Goal: Task Accomplishment & Management: Use online tool/utility

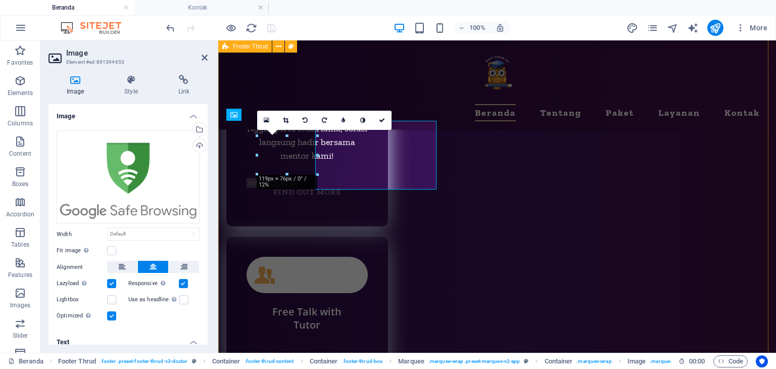
scroll to position [5009, 0]
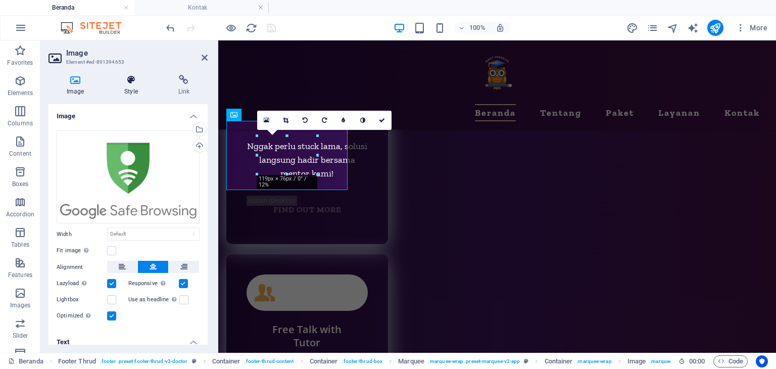
click at [124, 89] on h4 "Style" at bounding box center [133, 85] width 54 height 21
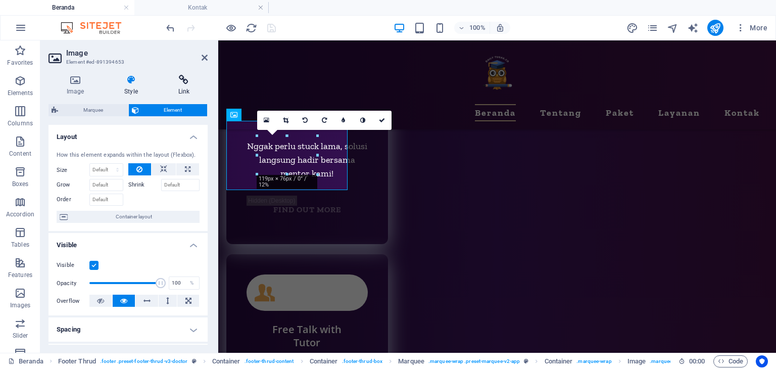
click at [201, 78] on icon at bounding box center [183, 80] width 47 height 10
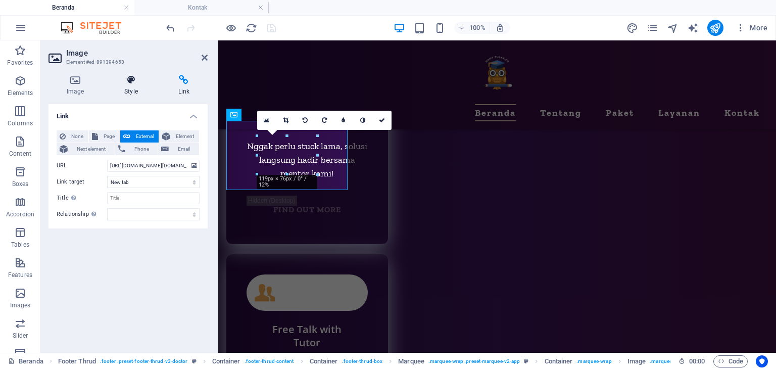
click at [140, 82] on icon at bounding box center [130, 80] width 49 height 10
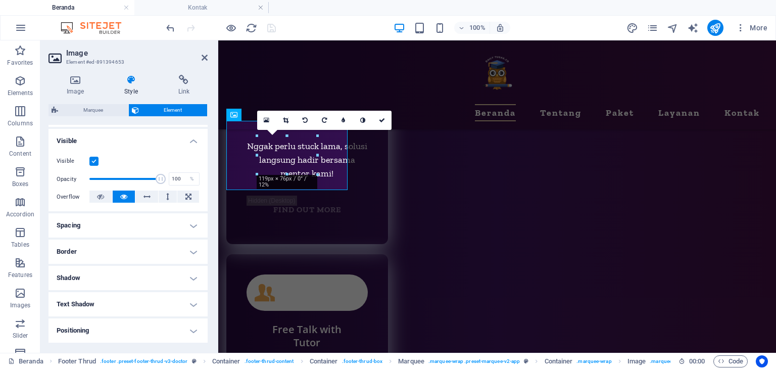
scroll to position [5, 0]
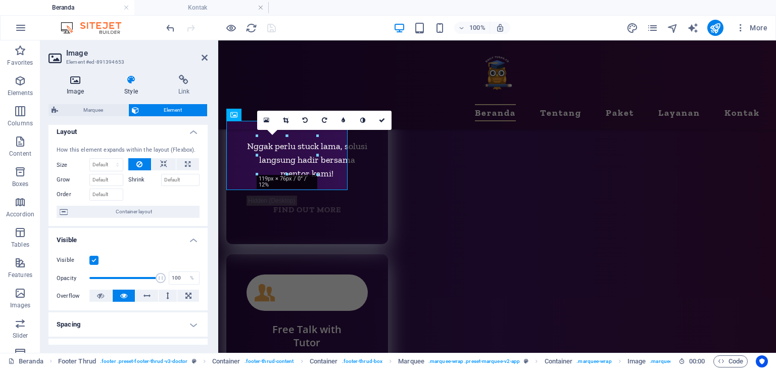
click at [72, 87] on h4 "Image" at bounding box center [77, 85] width 58 height 21
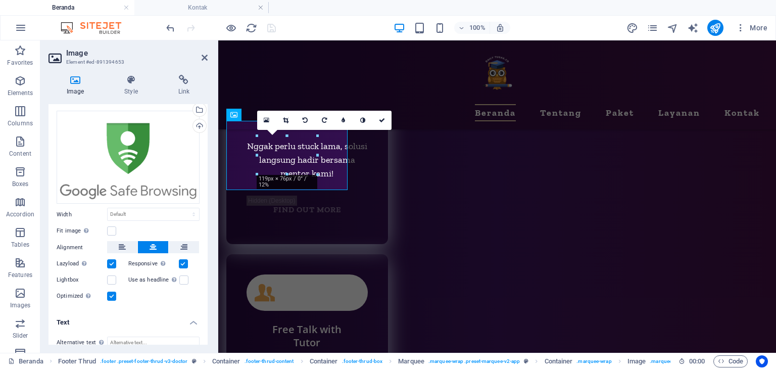
scroll to position [0, 0]
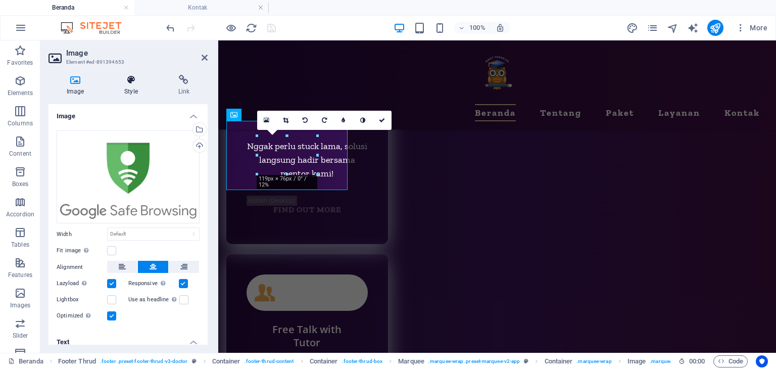
click at [133, 87] on h4 "Style" at bounding box center [133, 85] width 54 height 21
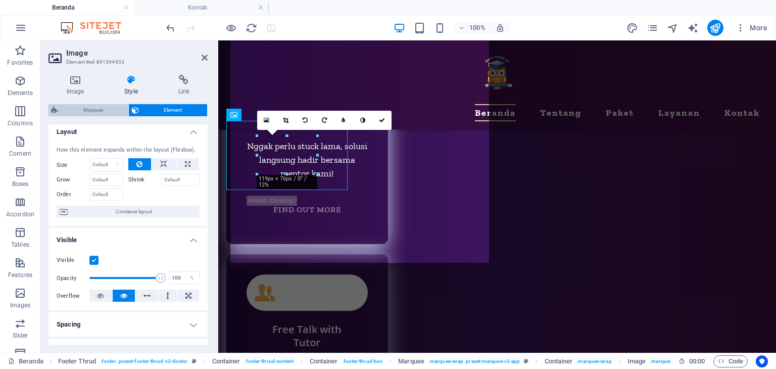
click at [103, 107] on span "Marquee" at bounding box center [93, 110] width 64 height 12
select select "preset-marquee-v2-app"
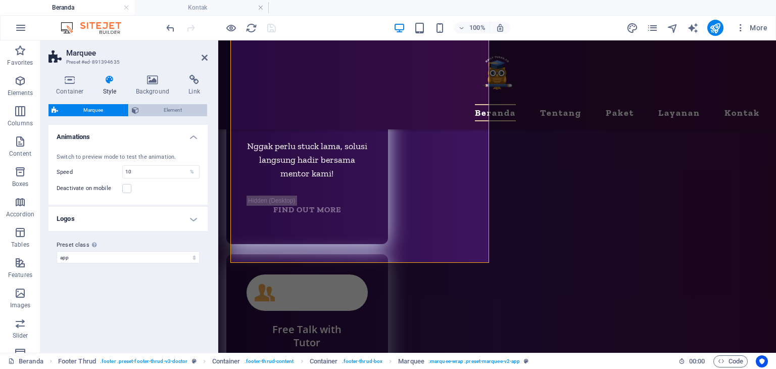
click at [160, 112] on span "Element" at bounding box center [173, 110] width 63 height 12
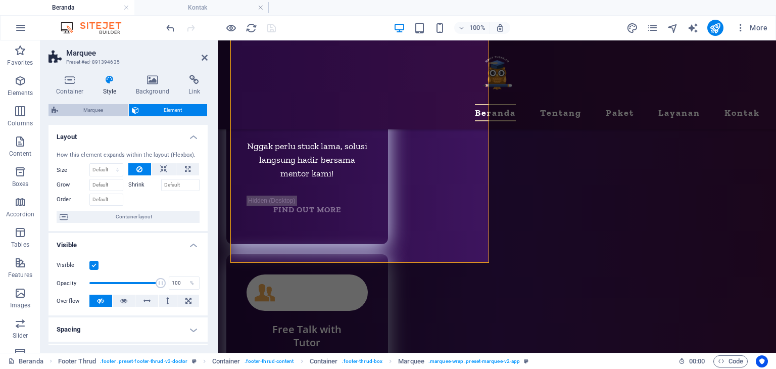
click at [109, 109] on span "Marquee" at bounding box center [93, 110] width 64 height 12
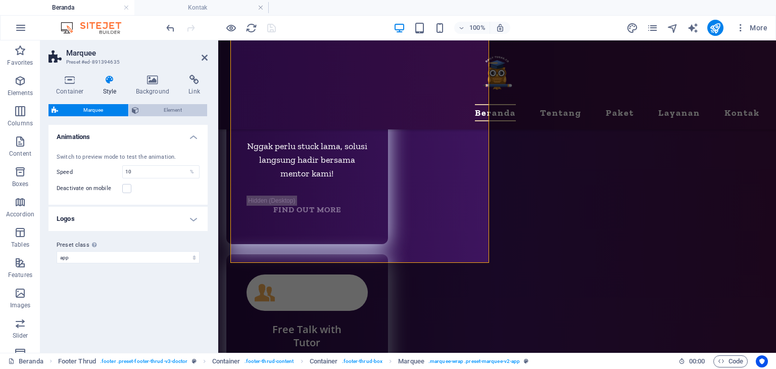
click at [163, 111] on span "Element" at bounding box center [173, 110] width 63 height 12
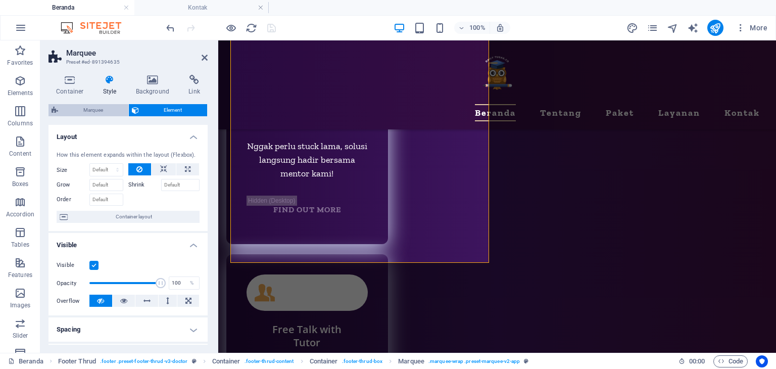
click at [113, 109] on span "Marquee" at bounding box center [93, 110] width 64 height 12
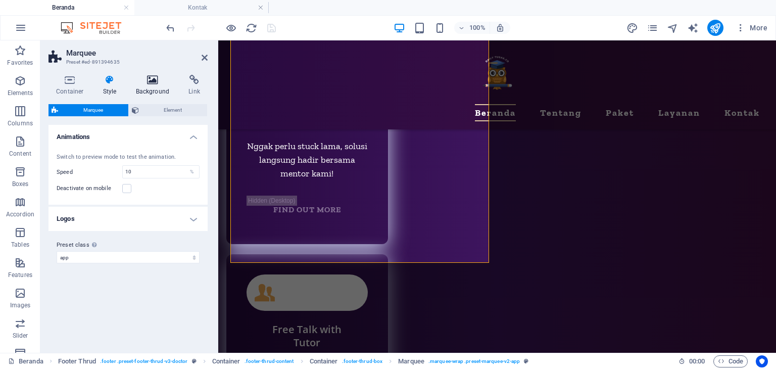
click at [145, 81] on icon at bounding box center [152, 80] width 49 height 10
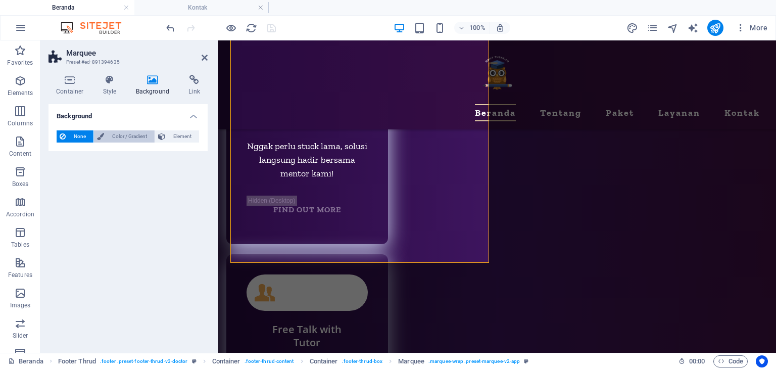
click at [116, 136] on span "Color / Gradient" at bounding box center [129, 136] width 44 height 12
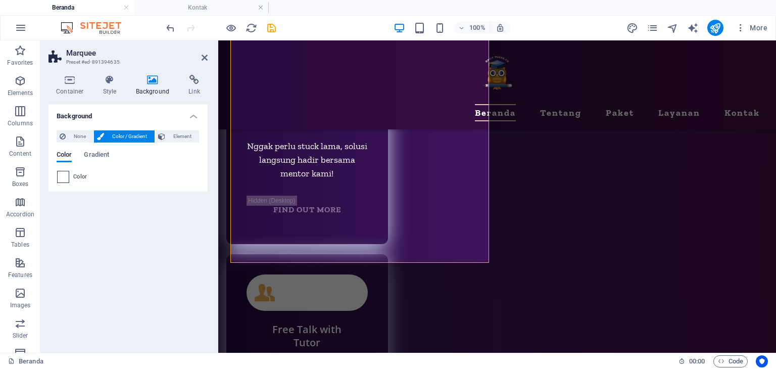
click at [63, 179] on span at bounding box center [63, 176] width 11 height 11
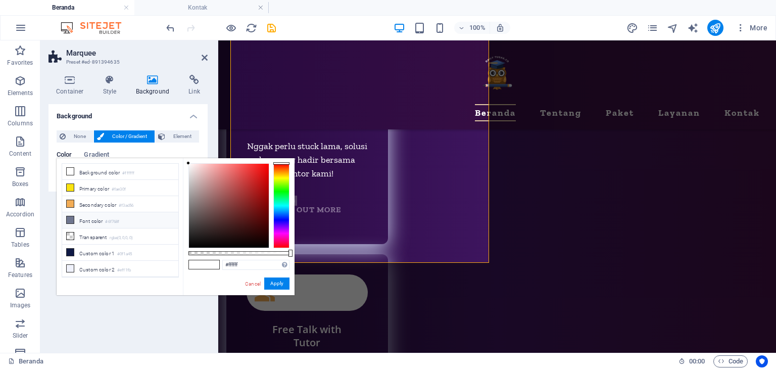
click at [67, 216] on icon at bounding box center [70, 219] width 7 height 7
type input "#6f768f"
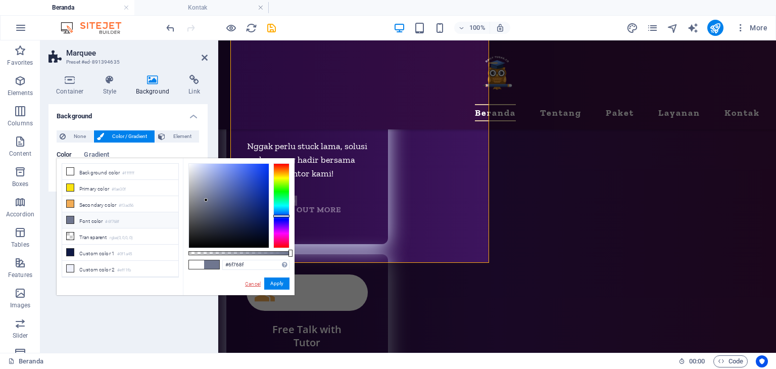
click at [254, 283] on link "Cancel" at bounding box center [253, 284] width 18 height 8
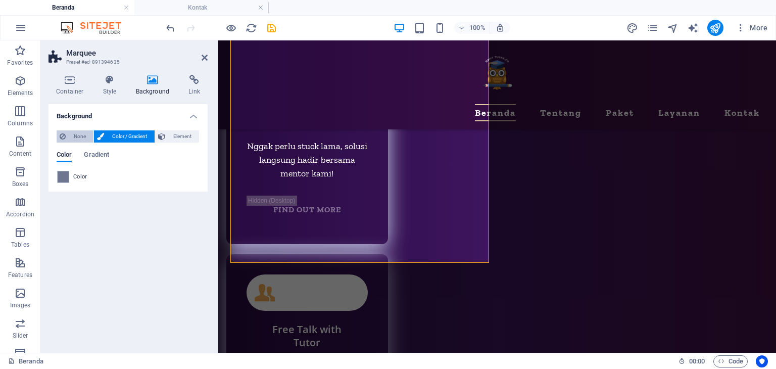
click at [79, 140] on span "None" at bounding box center [80, 136] width 22 height 12
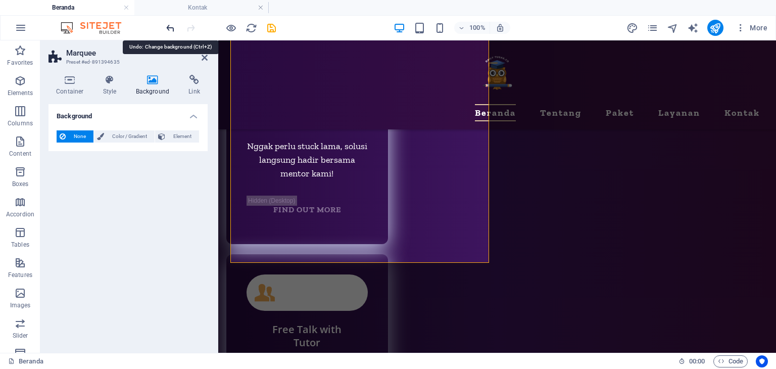
click at [172, 24] on icon "undo" at bounding box center [171, 28] width 12 height 12
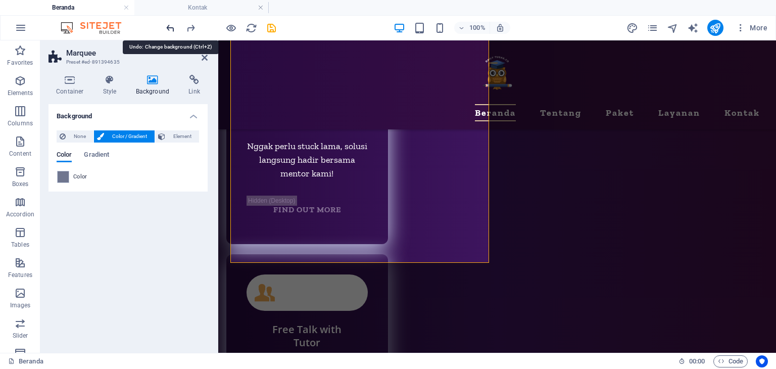
click at [172, 24] on icon "undo" at bounding box center [171, 28] width 12 height 12
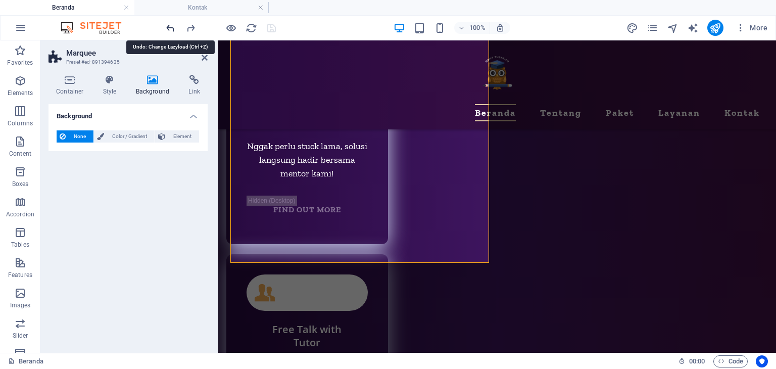
click at [172, 24] on icon "undo" at bounding box center [171, 28] width 12 height 12
click at [188, 27] on icon "redo" at bounding box center [191, 28] width 12 height 12
click at [108, 83] on icon at bounding box center [109, 80] width 29 height 10
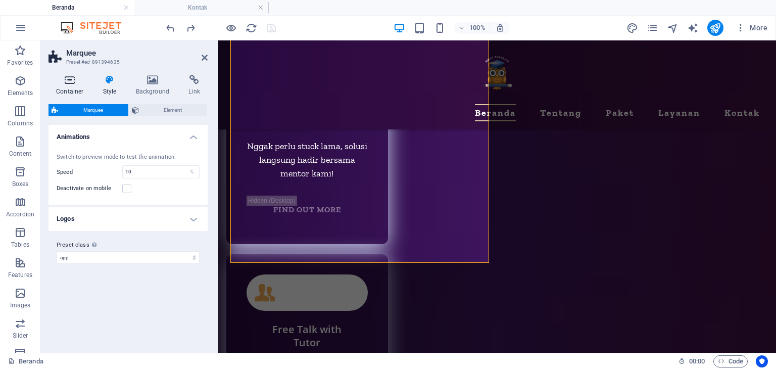
click at [75, 80] on icon at bounding box center [69, 80] width 43 height 10
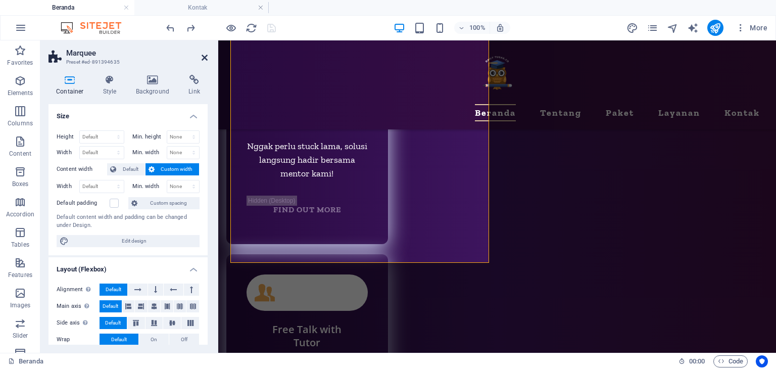
click at [205, 58] on icon at bounding box center [204, 58] width 6 height 8
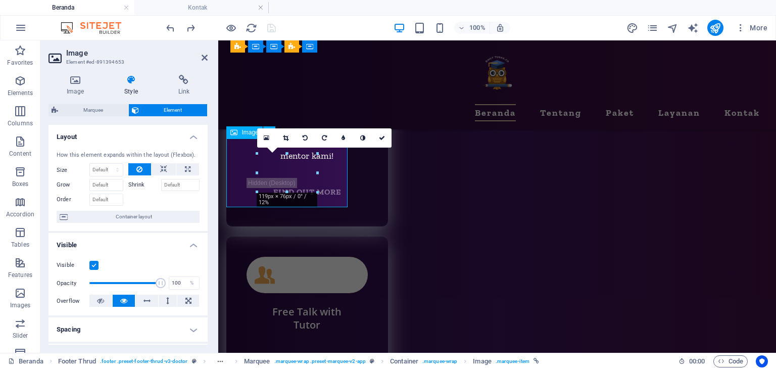
scroll to position [5009, 0]
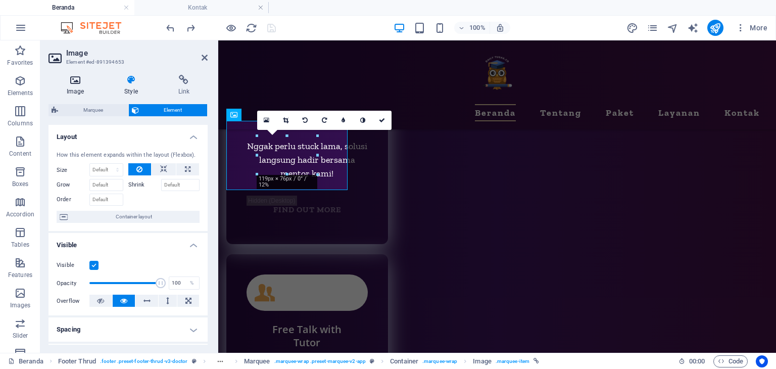
click at [71, 87] on h4 "Image" at bounding box center [77, 85] width 58 height 21
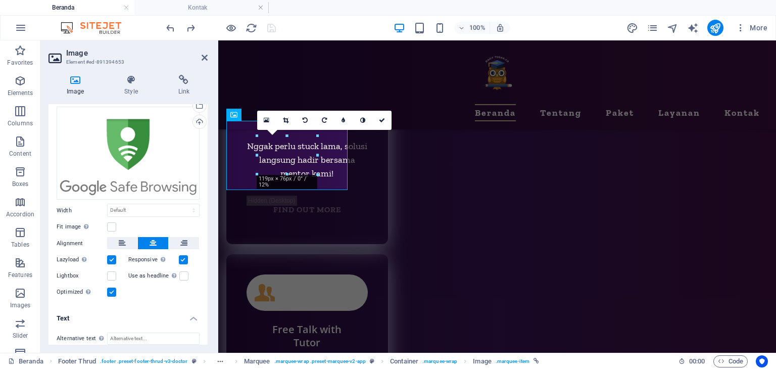
scroll to position [101, 0]
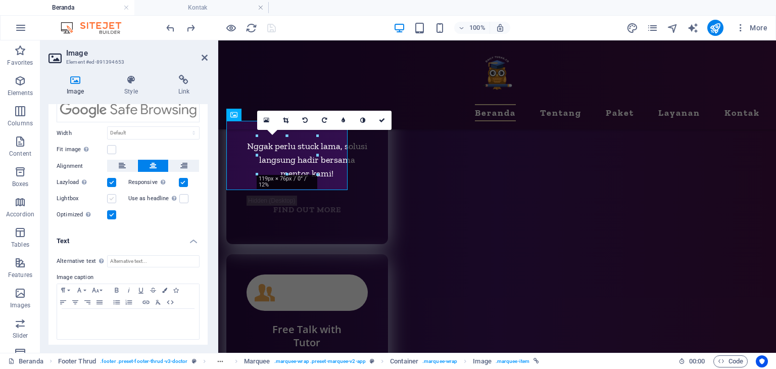
click at [115, 198] on label at bounding box center [111, 198] width 9 height 9
click at [0, 0] on input "Lightbox" at bounding box center [0, 0] width 0 height 0
click at [115, 198] on label at bounding box center [111, 198] width 9 height 9
click at [0, 0] on input "Lightbox" at bounding box center [0, 0] width 0 height 0
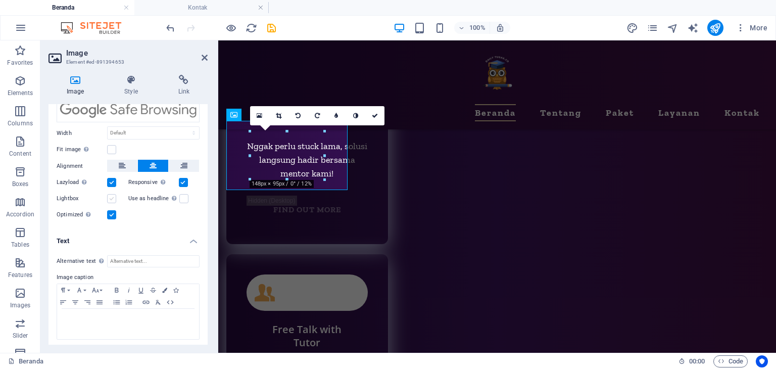
click at [115, 198] on label at bounding box center [111, 198] width 9 height 9
click at [0, 0] on input "Lightbox" at bounding box center [0, 0] width 0 height 0
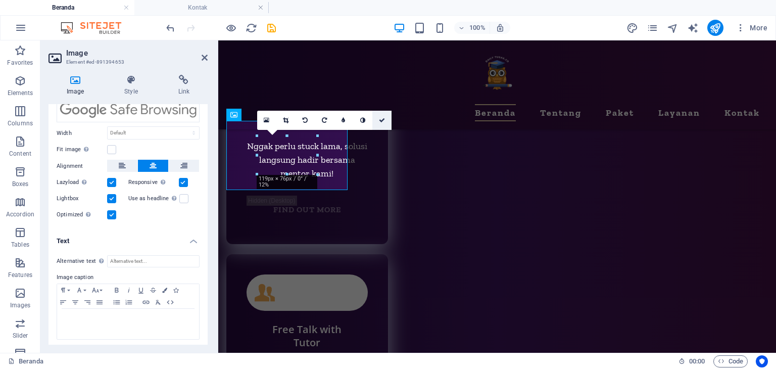
click at [383, 120] on icon at bounding box center [382, 120] width 6 height 6
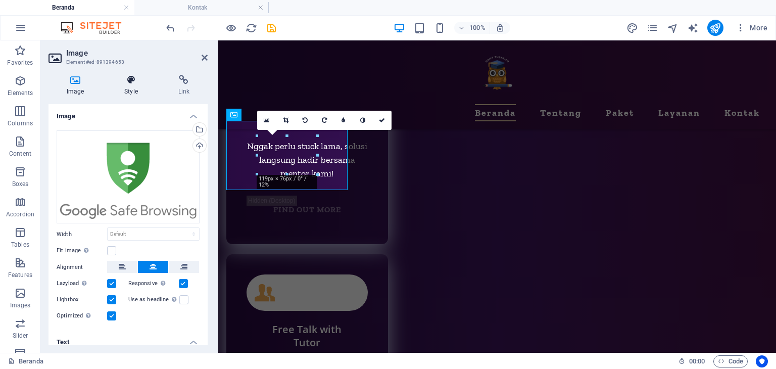
click at [129, 94] on h4 "Style" at bounding box center [133, 85] width 54 height 21
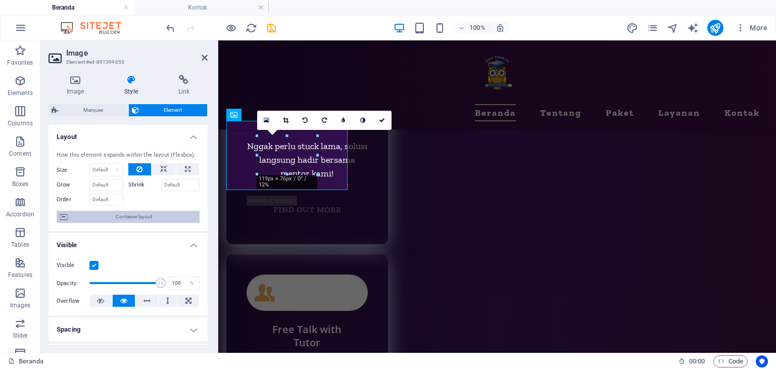
click at [164, 211] on span "Container layout" at bounding box center [134, 217] width 126 height 12
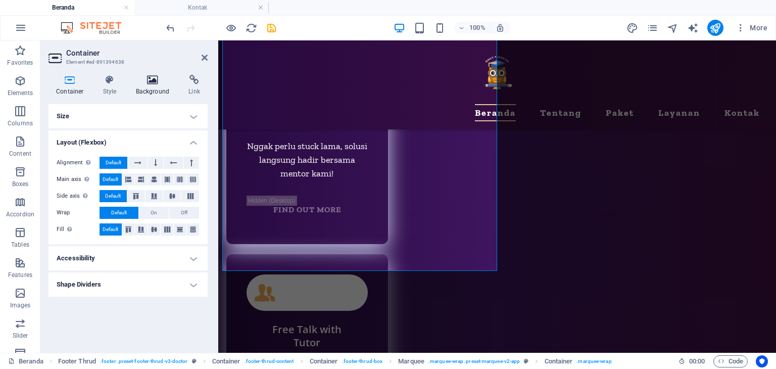
click at [156, 85] on h4 "Background" at bounding box center [154, 85] width 53 height 21
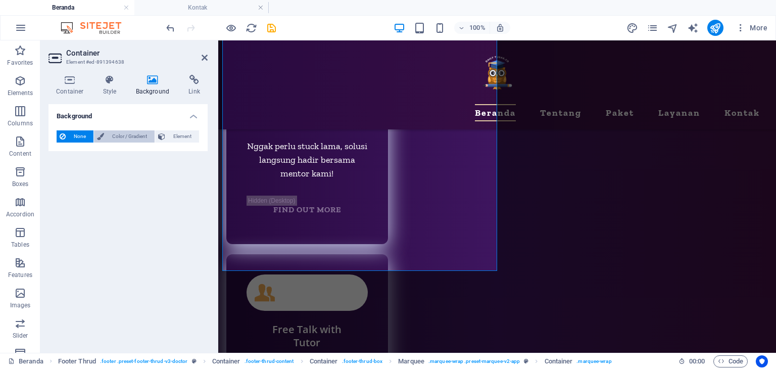
click at [123, 136] on span "Color / Gradient" at bounding box center [129, 136] width 44 height 12
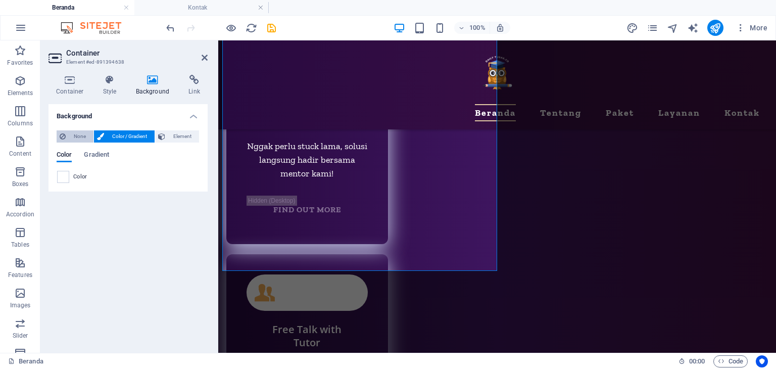
click at [66, 134] on button "None" at bounding box center [75, 136] width 37 height 12
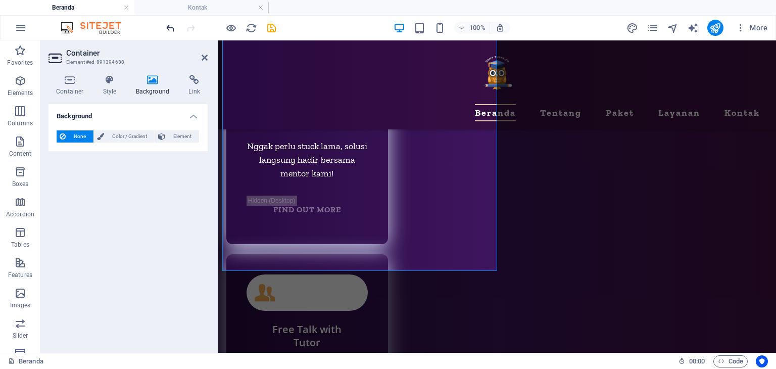
click at [170, 26] on icon "undo" at bounding box center [171, 28] width 12 height 12
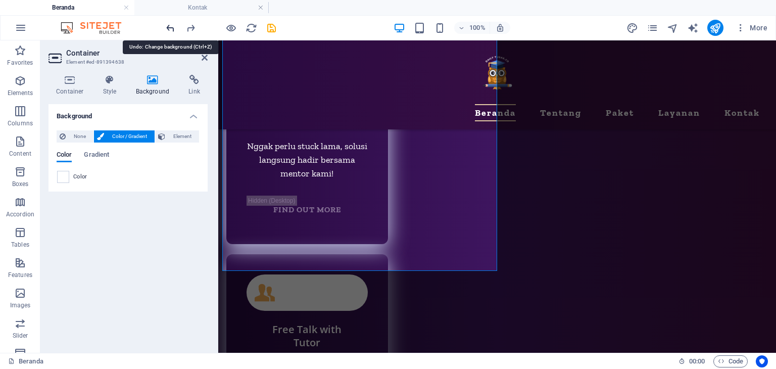
click at [170, 26] on icon "undo" at bounding box center [171, 28] width 12 height 12
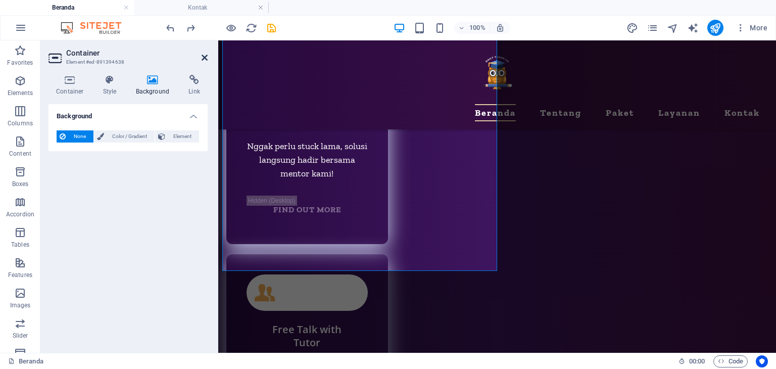
click at [206, 58] on icon at bounding box center [204, 58] width 6 height 8
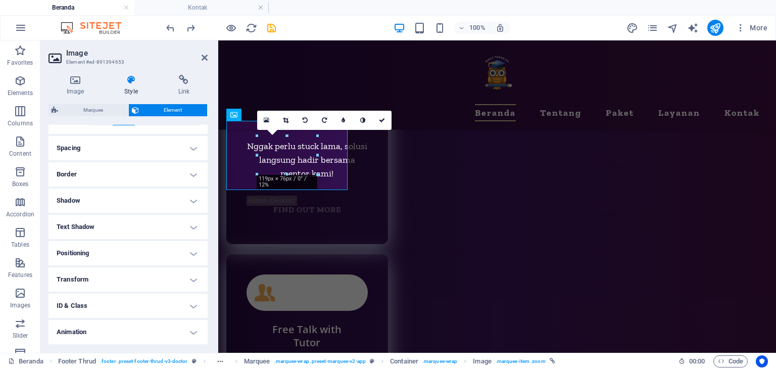
scroll to position [157, 0]
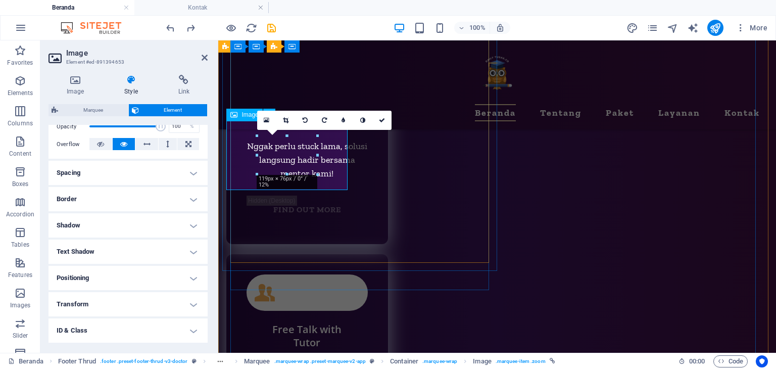
click at [149, 309] on div "Image" at bounding box center [88, 318] width 121 height 18
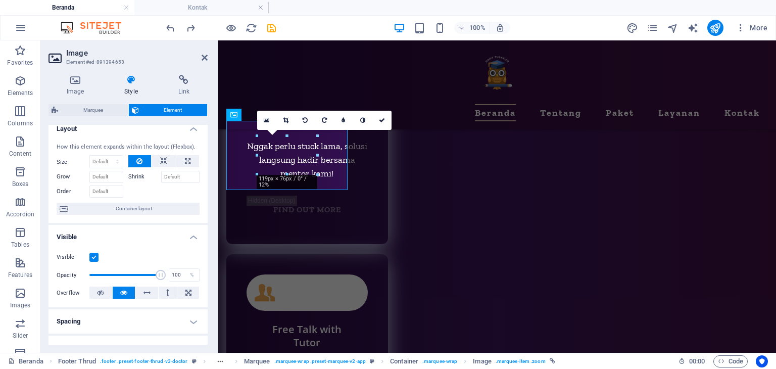
scroll to position [0, 0]
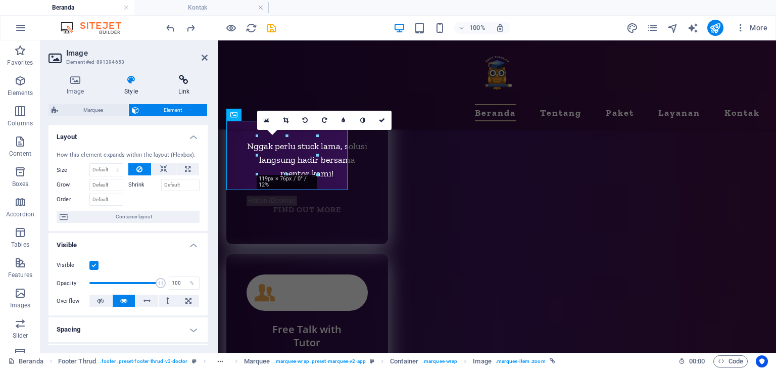
click at [178, 86] on h4 "Link" at bounding box center [183, 85] width 47 height 21
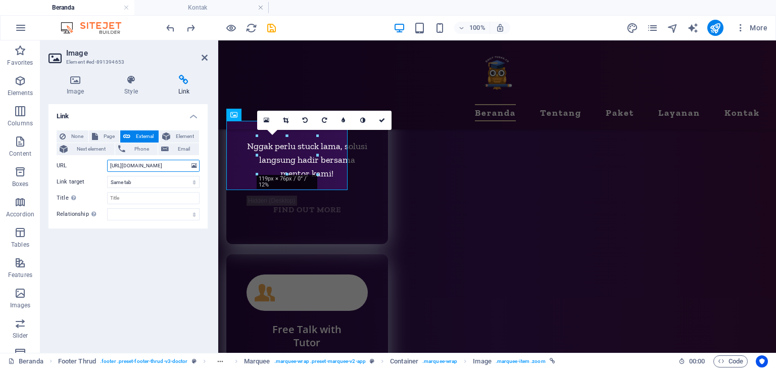
drag, startPoint x: 150, startPoint y: 166, endPoint x: 70, endPoint y: 162, distance: 80.4
click at [70, 162] on div "URL https://cdn1.site-media.eu/images/981/18965371/output-onlinepngtools-wqC6Zm…" at bounding box center [128, 166] width 143 height 12
click at [158, 165] on input "https://cdn1.site-media.eu/images/981/18965371/output-onlinepngtools-wqC6ZmHLdJ…" at bounding box center [153, 166] width 92 height 12
click at [139, 113] on h4 "Link" at bounding box center [127, 113] width 159 height 18
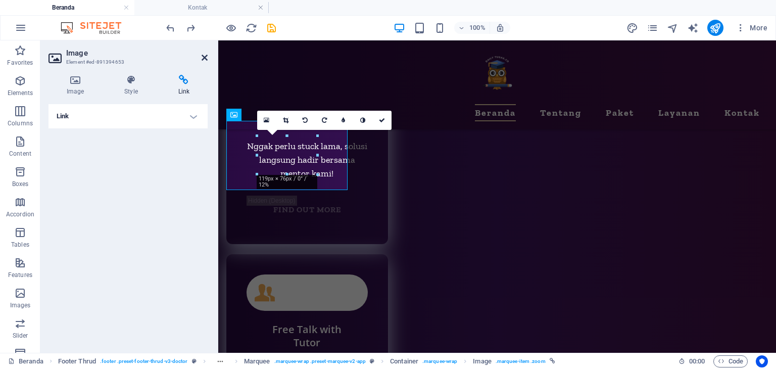
click at [201, 56] on icon at bounding box center [204, 58] width 6 height 8
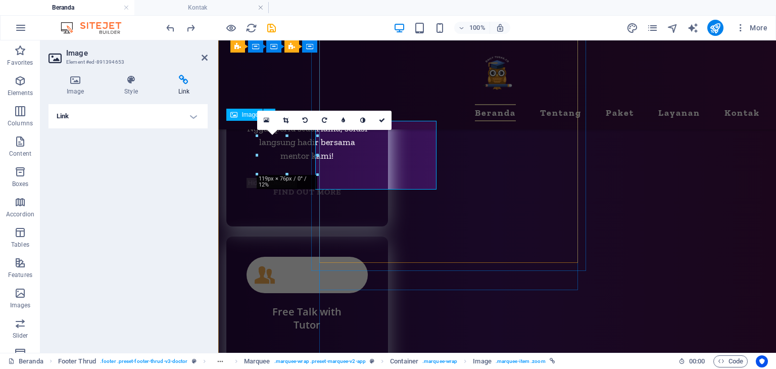
scroll to position [5009, 0]
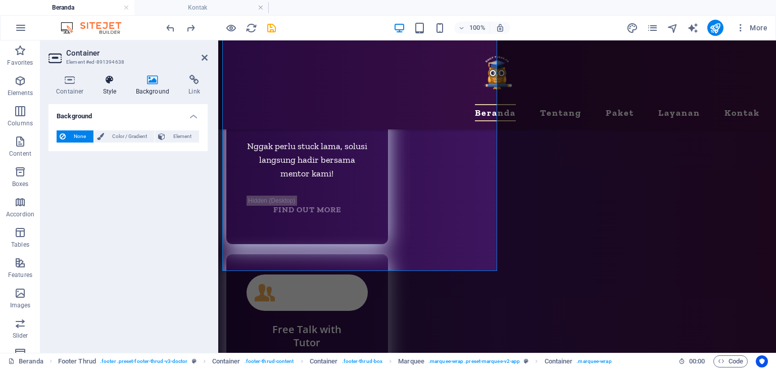
click at [110, 81] on icon at bounding box center [109, 80] width 29 height 10
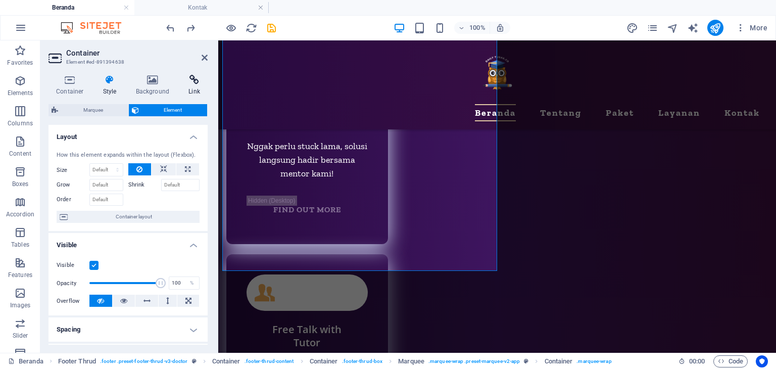
click at [184, 79] on icon at bounding box center [194, 80] width 27 height 10
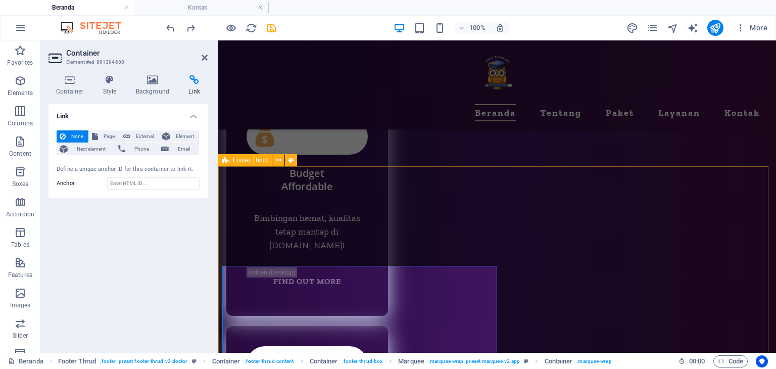
scroll to position [4706, 0]
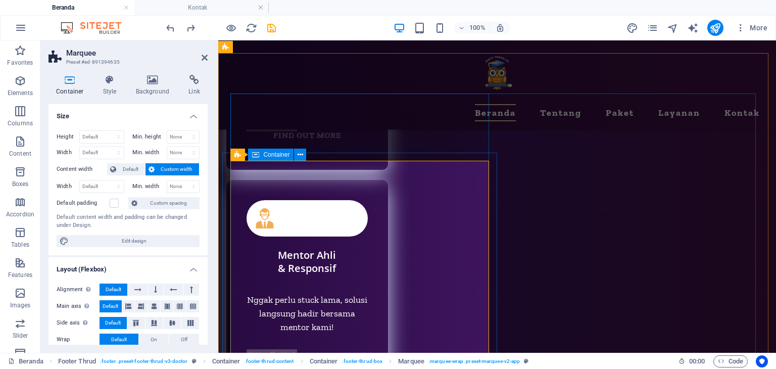
scroll to position [4857, 0]
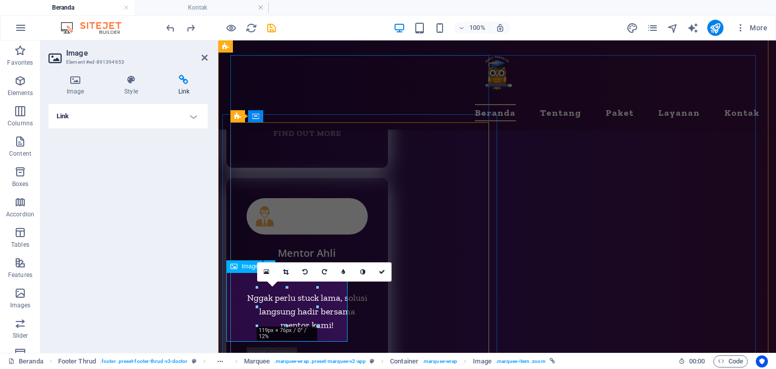
click at [130, 87] on h4 "Style" at bounding box center [133, 85] width 54 height 21
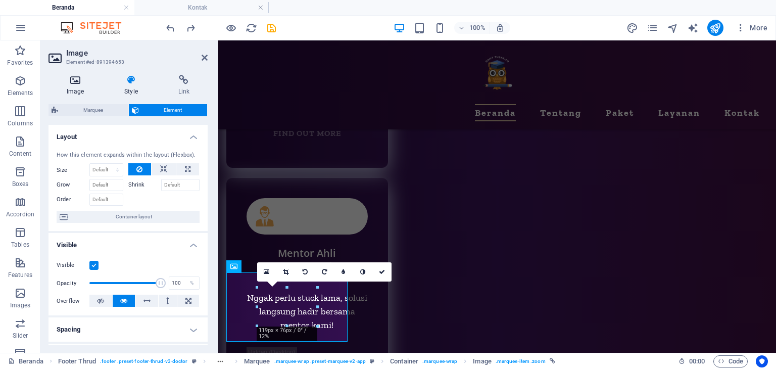
click at [74, 84] on icon at bounding box center [75, 80] width 54 height 10
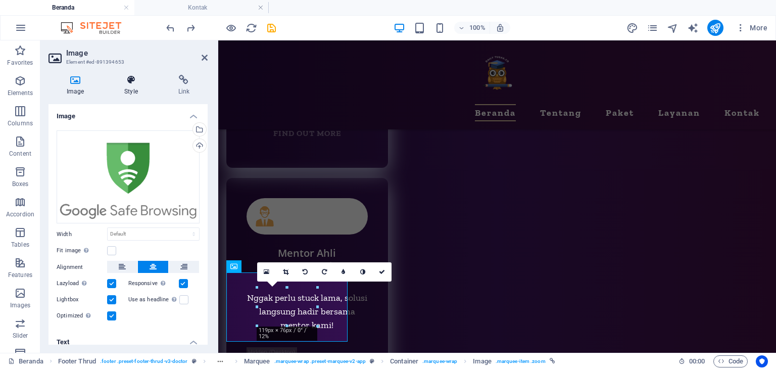
click at [122, 86] on h4 "Style" at bounding box center [133, 85] width 54 height 21
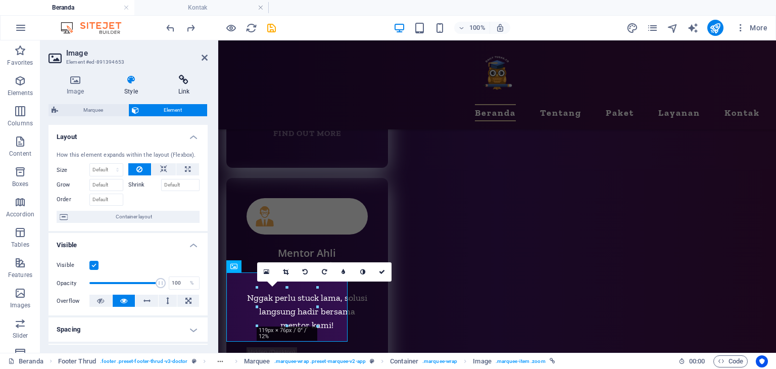
click at [176, 82] on icon at bounding box center [183, 80] width 47 height 10
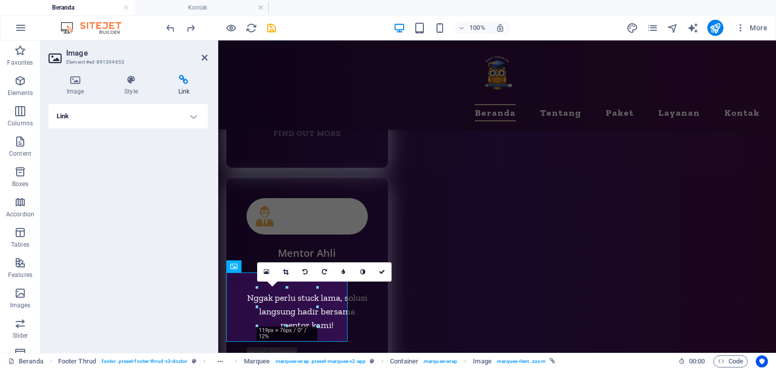
click at [149, 113] on h4 "Link" at bounding box center [127, 116] width 159 height 24
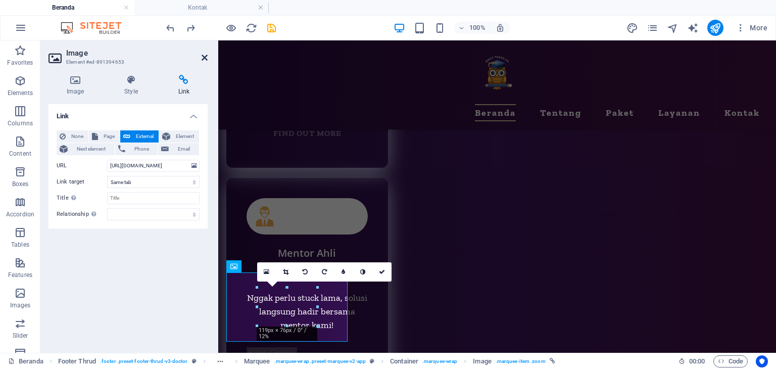
drag, startPoint x: 203, startPoint y: 54, endPoint x: 164, endPoint y: 14, distance: 56.8
click at [203, 54] on icon at bounding box center [204, 58] width 6 height 8
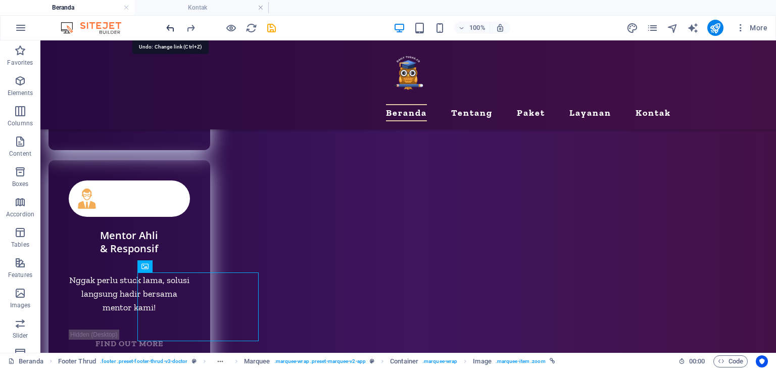
click at [172, 22] on icon "undo" at bounding box center [171, 28] width 12 height 12
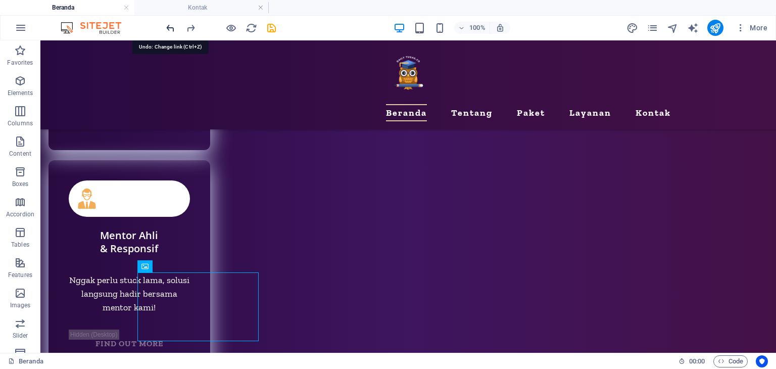
click at [172, 22] on icon "undo" at bounding box center [171, 28] width 12 height 12
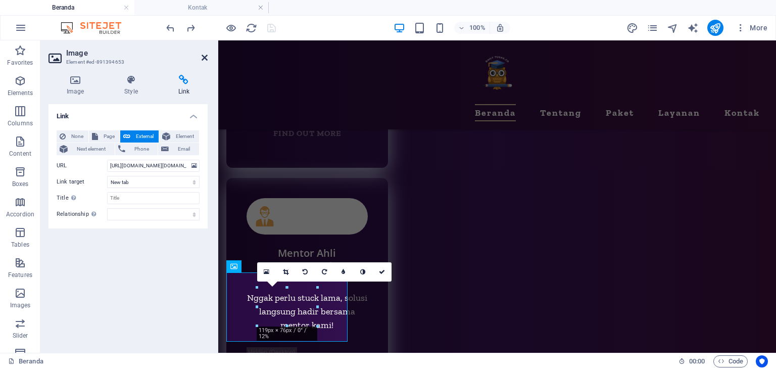
click at [205, 54] on icon at bounding box center [204, 58] width 6 height 8
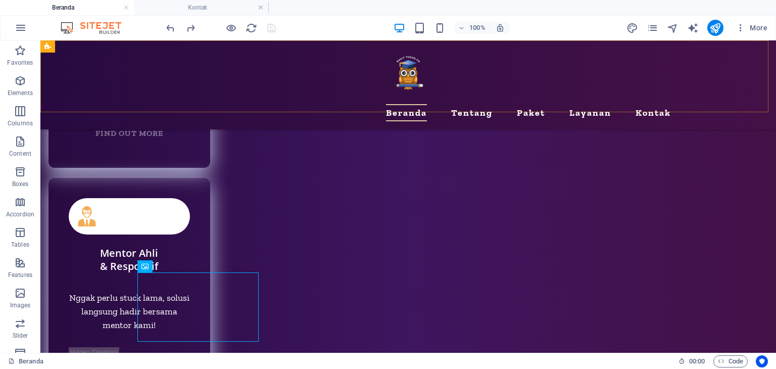
scroll to position [4875, 0]
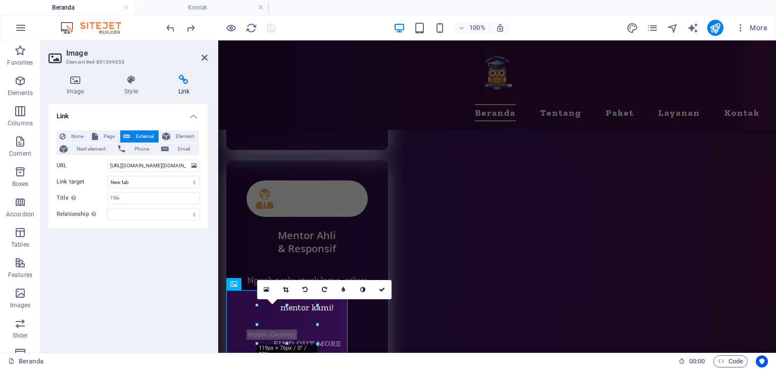
scroll to position [4857, 0]
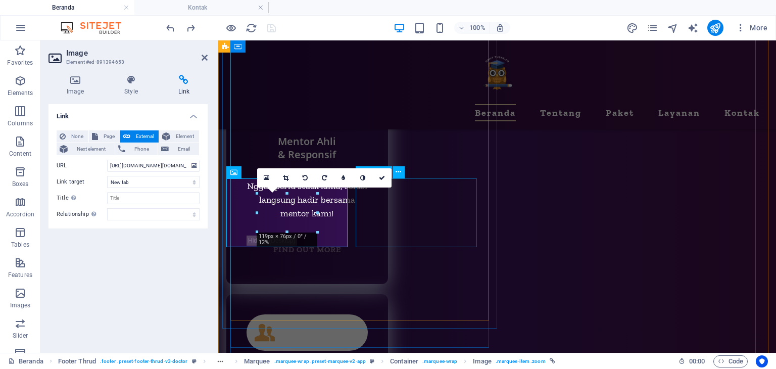
scroll to position [5009, 0]
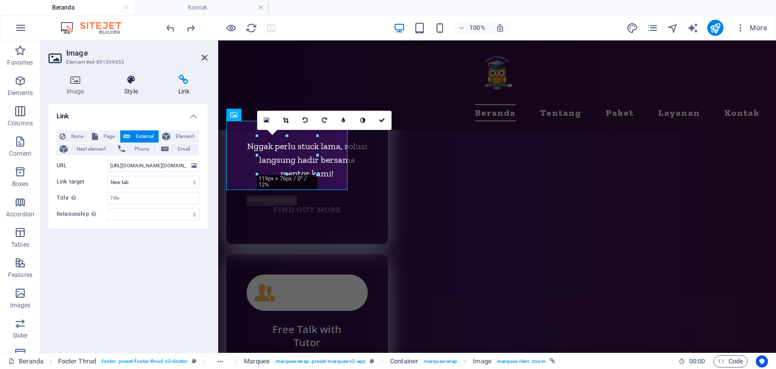
click at [115, 88] on h4 "Style" at bounding box center [133, 85] width 54 height 21
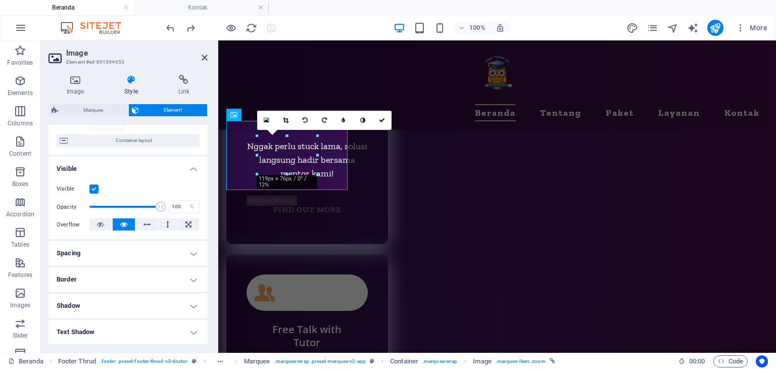
scroll to position [50, 0]
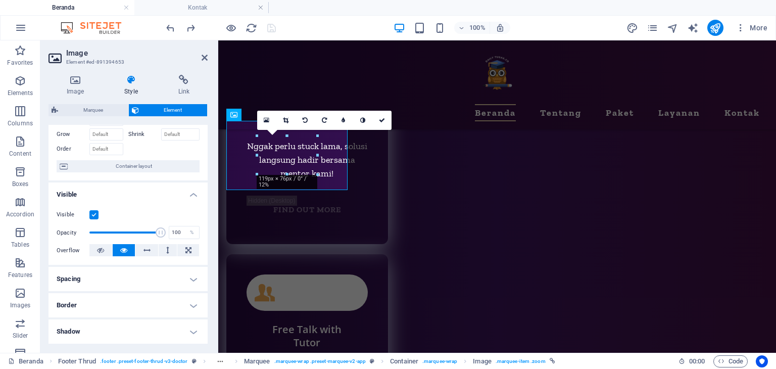
click at [133, 279] on h4 "Spacing" at bounding box center [127, 279] width 159 height 24
click at [133, 279] on h4 "Spacing" at bounding box center [127, 276] width 159 height 18
click at [126, 309] on h4 "Border" at bounding box center [127, 305] width 159 height 24
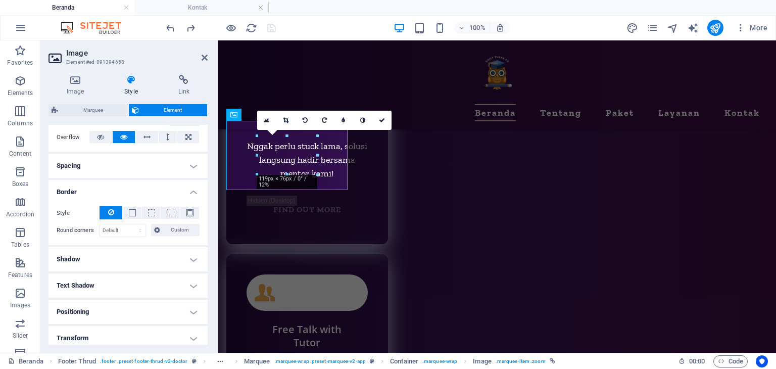
scroll to position [202, 0]
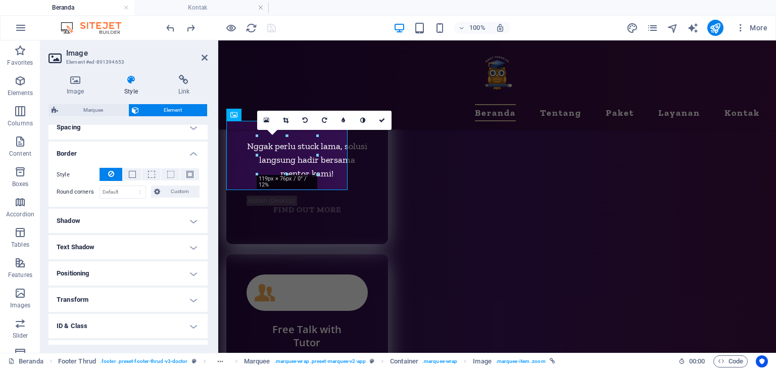
click at [138, 147] on h4 "Border" at bounding box center [127, 150] width 159 height 18
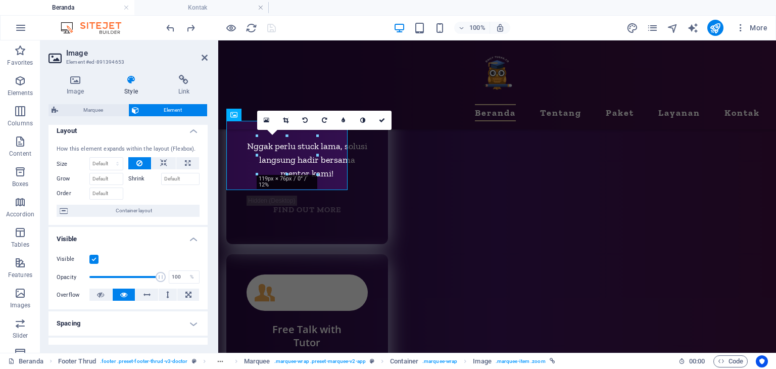
scroll to position [0, 0]
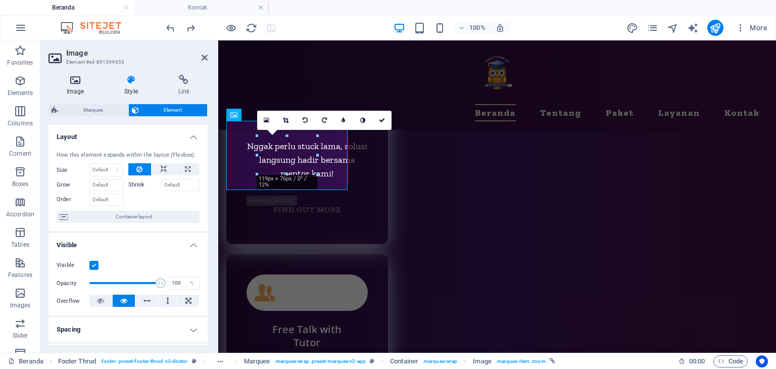
click at [86, 83] on icon at bounding box center [75, 80] width 54 height 10
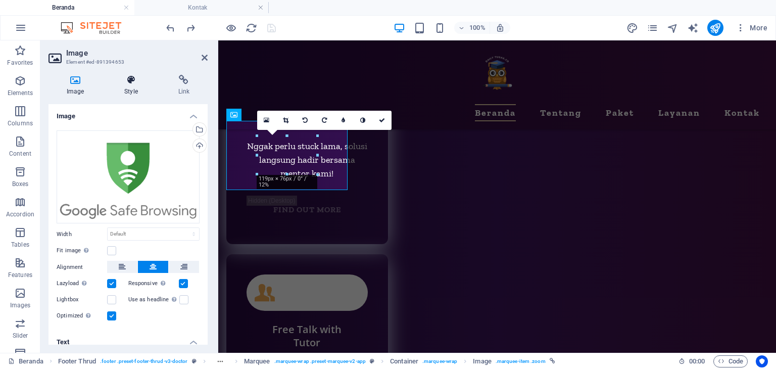
click at [130, 83] on icon at bounding box center [130, 80] width 49 height 10
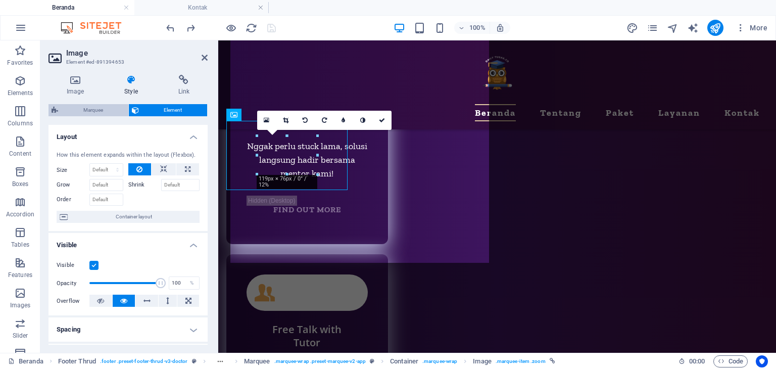
click at [79, 107] on span "Marquee" at bounding box center [93, 110] width 64 height 12
select select "preset-marquee-v2-app"
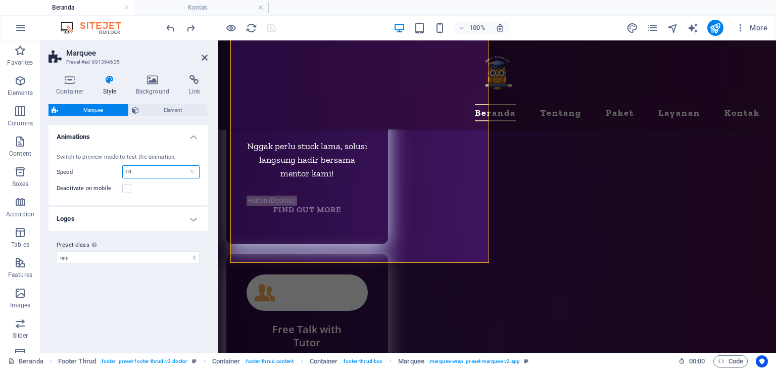
drag, startPoint x: 155, startPoint y: 171, endPoint x: 102, endPoint y: 164, distance: 53.5
click at [103, 164] on div "Switch to preview mode to test the animation. Speed 10 % Deactivate on mobile" at bounding box center [127, 174] width 163 height 62
type input "20"
click at [154, 188] on div "Deactivate on mobile" at bounding box center [128, 188] width 143 height 12
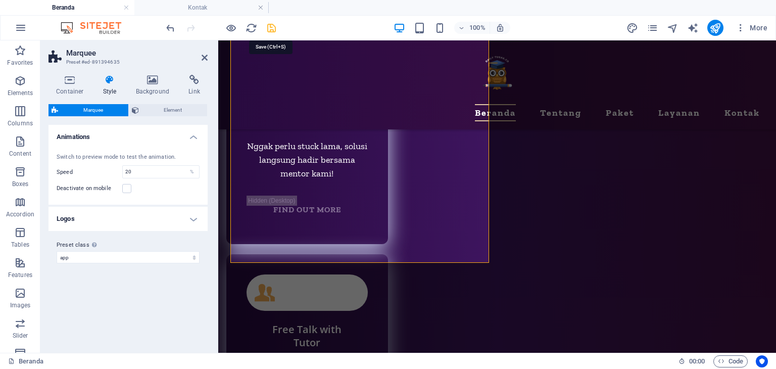
click at [270, 31] on icon "save" at bounding box center [272, 28] width 12 height 12
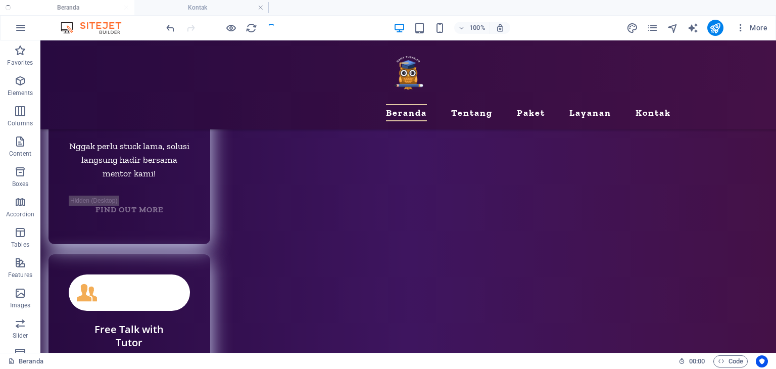
scroll to position [5027, 0]
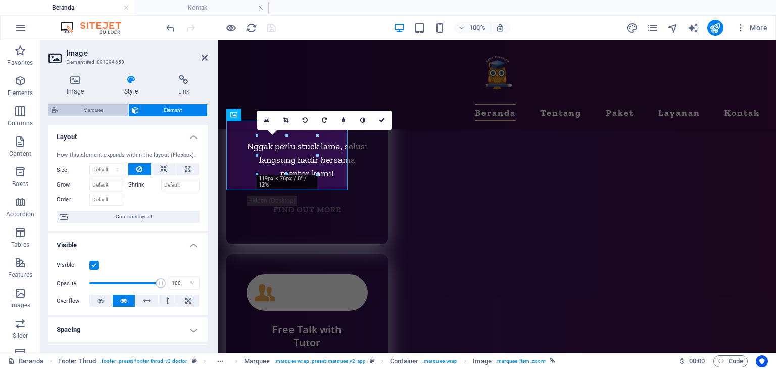
click at [77, 109] on span "Marquee" at bounding box center [93, 110] width 64 height 12
select select "preset-marquee-v2-app"
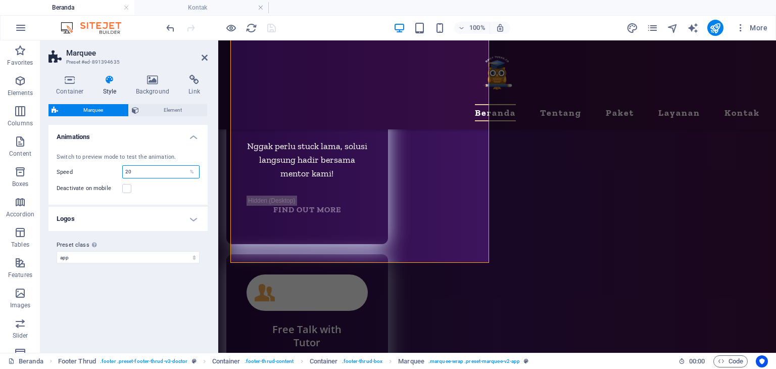
drag, startPoint x: 137, startPoint y: 172, endPoint x: 90, endPoint y: 163, distance: 48.2
click at [90, 163] on div "Switch to preview mode to test the animation. Speed 20 % Deactivate on mobile" at bounding box center [127, 174] width 163 height 62
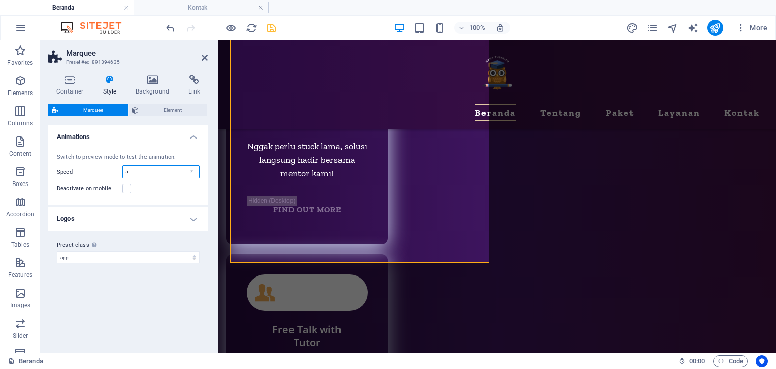
type input "5"
click at [156, 191] on div "Deactivate on mobile" at bounding box center [128, 188] width 143 height 12
click at [179, 214] on h4 "Logos" at bounding box center [127, 219] width 159 height 24
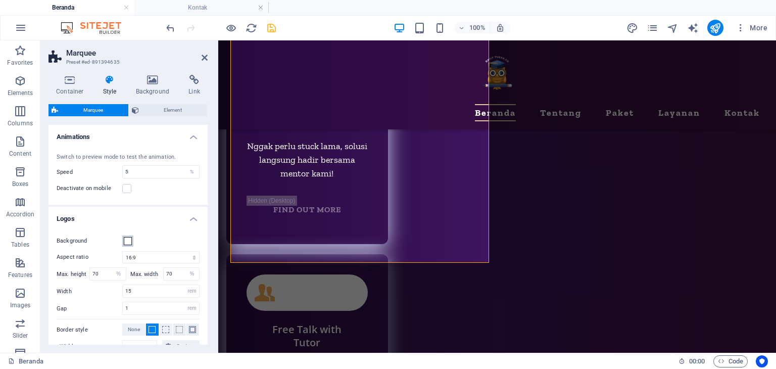
click at [124, 243] on span at bounding box center [128, 241] width 8 height 8
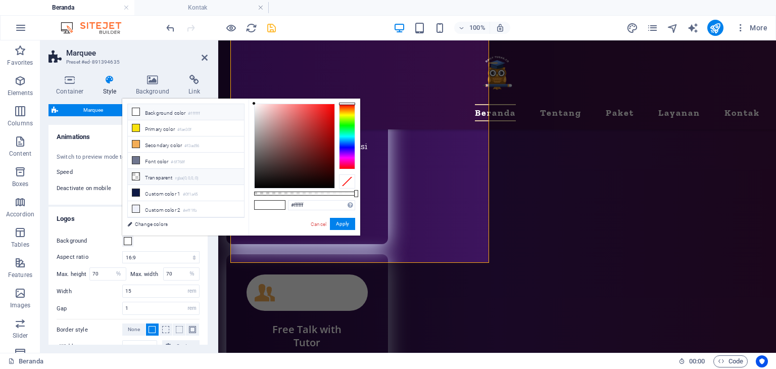
click at [137, 174] on icon at bounding box center [135, 176] width 7 height 7
type input "rgba(0, 0, 0, 0)"
click at [337, 225] on button "Apply" at bounding box center [342, 224] width 25 height 12
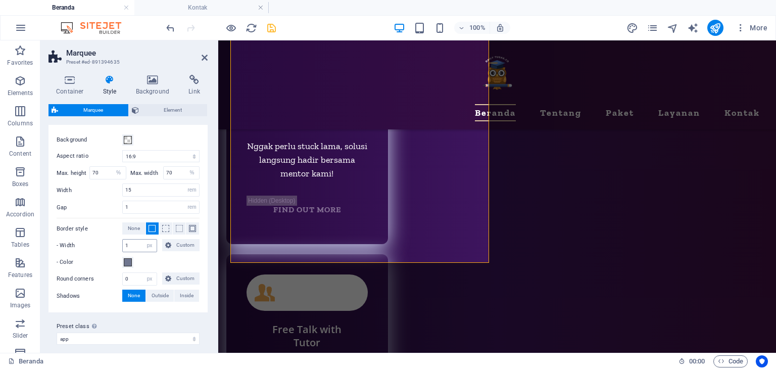
scroll to position [108, 0]
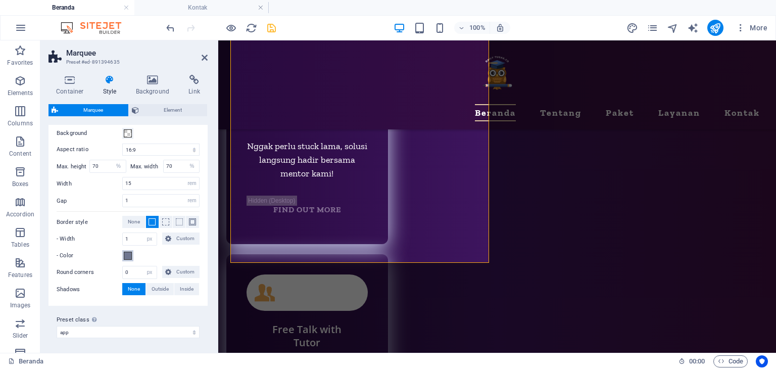
click at [132, 250] on button "- Color" at bounding box center [127, 255] width 11 height 11
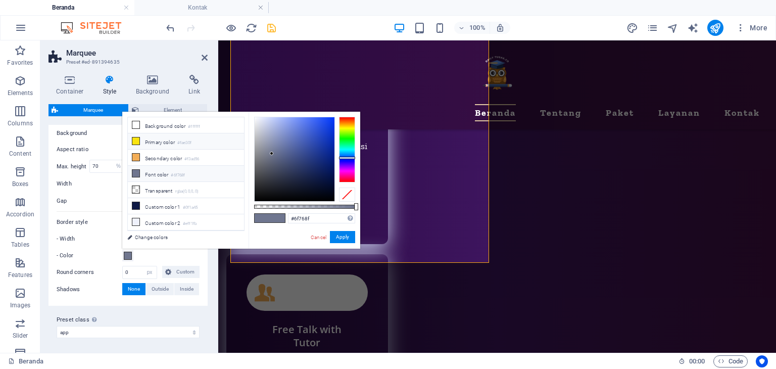
click at [136, 141] on icon at bounding box center [135, 140] width 7 height 7
type input "#fae30f"
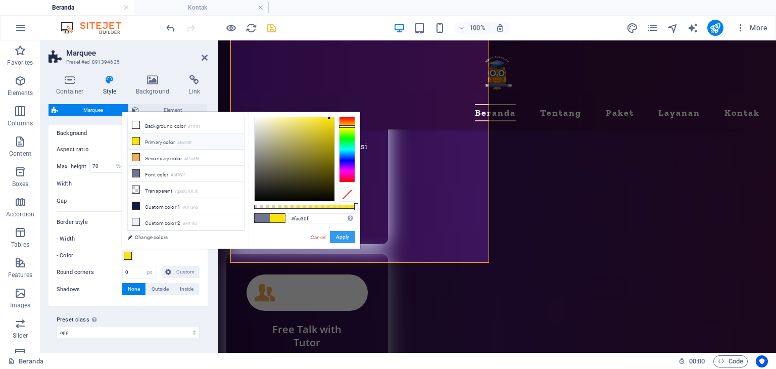
click at [336, 234] on button "Apply" at bounding box center [342, 237] width 25 height 12
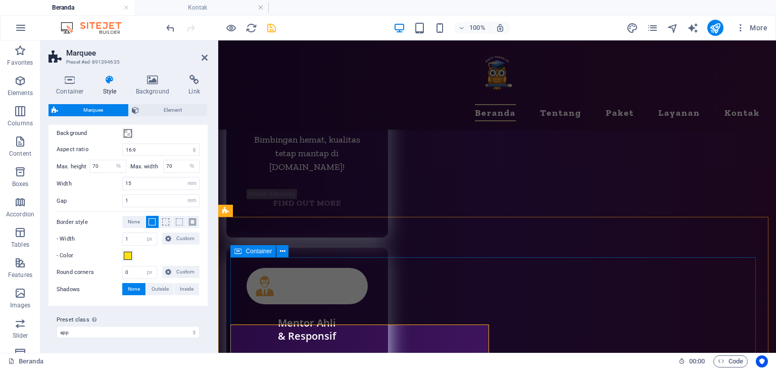
scroll to position [4807, 0]
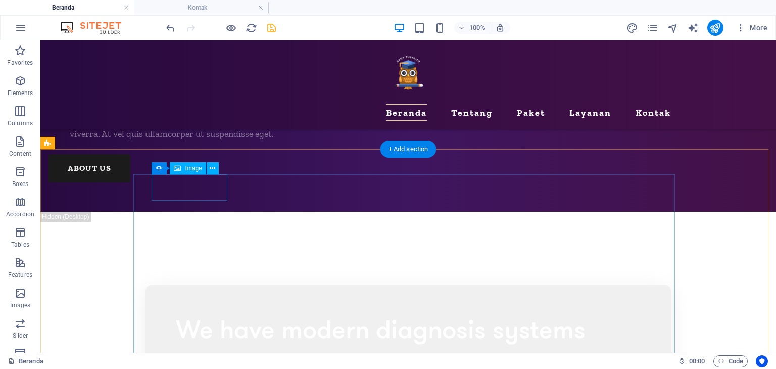
scroll to position [3865, 0]
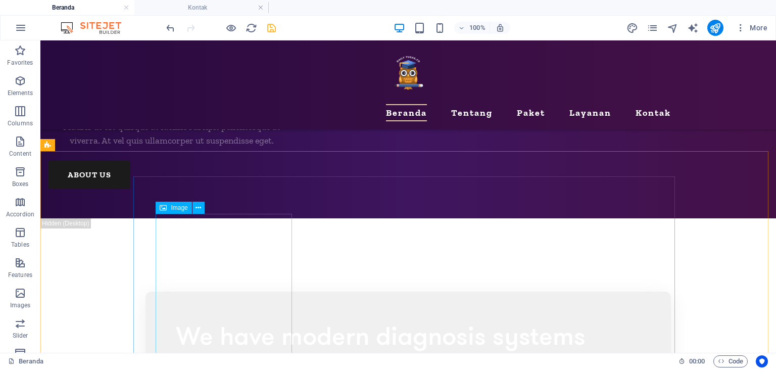
click at [176, 208] on span "Image" at bounding box center [179, 207] width 17 height 6
select select "px"
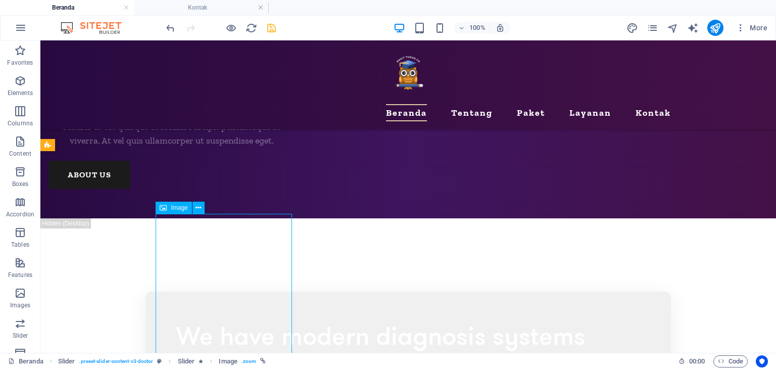
select select "px"
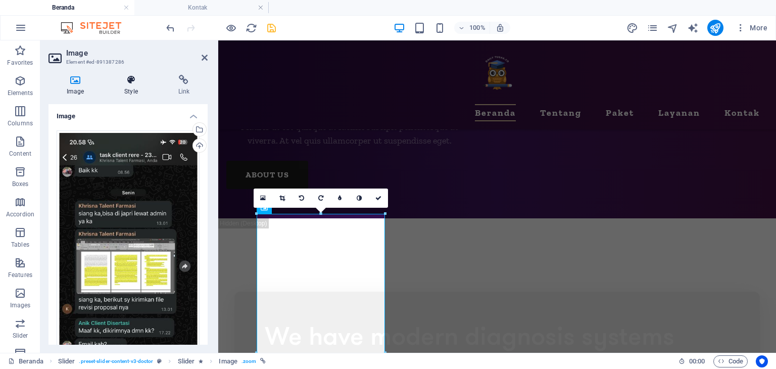
click at [132, 82] on icon at bounding box center [130, 80] width 49 height 10
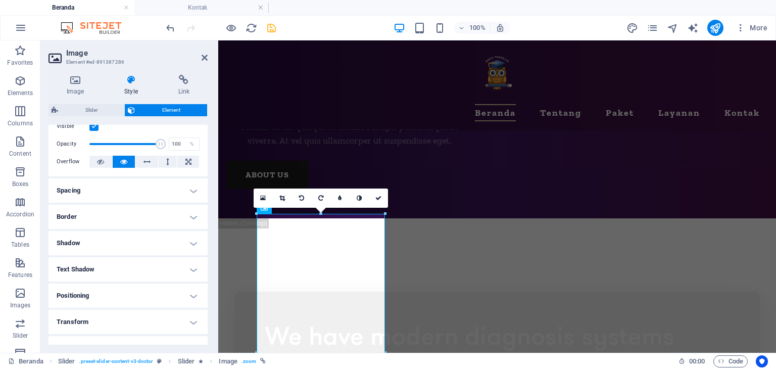
scroll to position [99, 0]
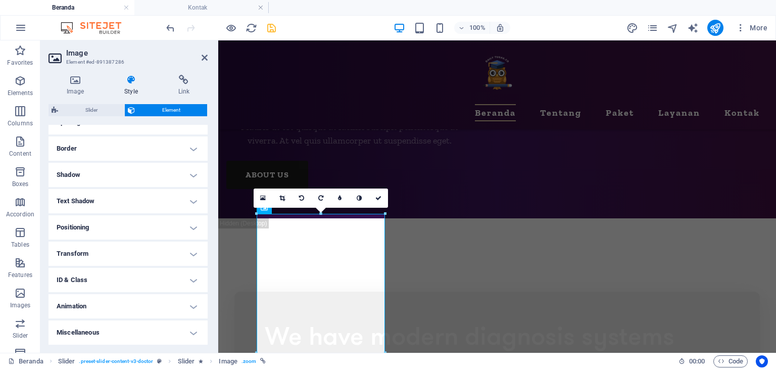
click at [105, 173] on h4 "Shadow" at bounding box center [127, 175] width 159 height 24
click at [91, 156] on h4 "Border" at bounding box center [127, 148] width 159 height 24
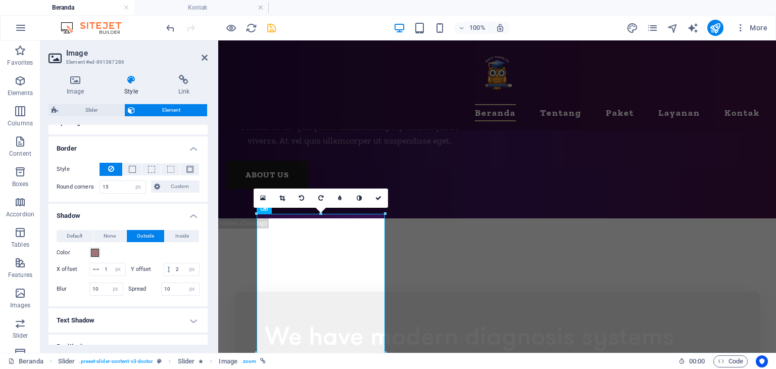
click at [99, 148] on h4 "Border" at bounding box center [127, 145] width 159 height 18
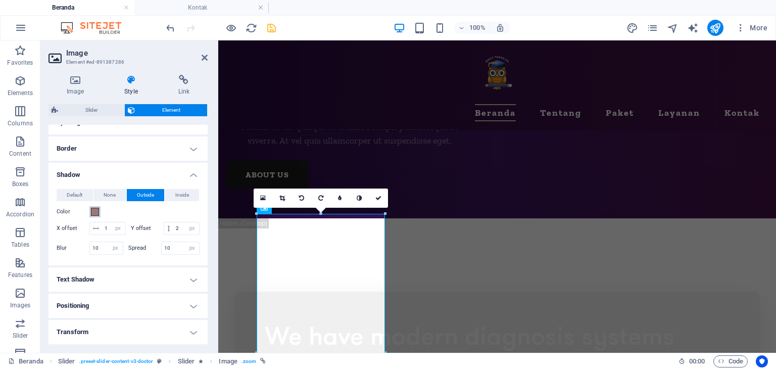
click at [92, 209] on span at bounding box center [95, 212] width 8 height 8
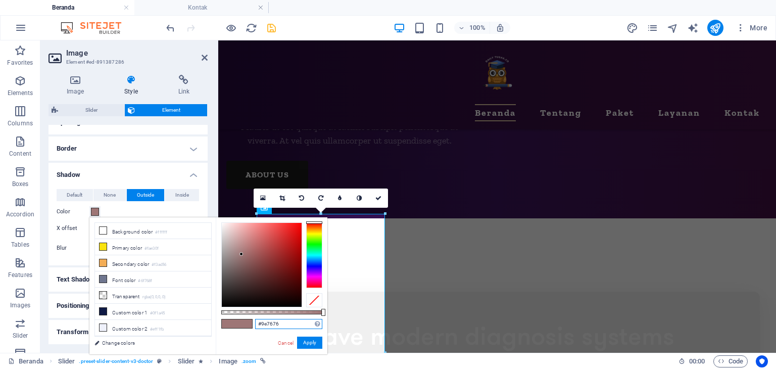
drag, startPoint x: 289, startPoint y: 321, endPoint x: 217, endPoint y: 316, distance: 72.4
click at [218, 316] on div "#9e7676 Supported formats #0852ed rgb(8, 82, 237) rgba(8, 82, 237, 90%) hsv(221…" at bounding box center [272, 358] width 112 height 283
click at [284, 342] on link "Cancel" at bounding box center [286, 343] width 18 height 8
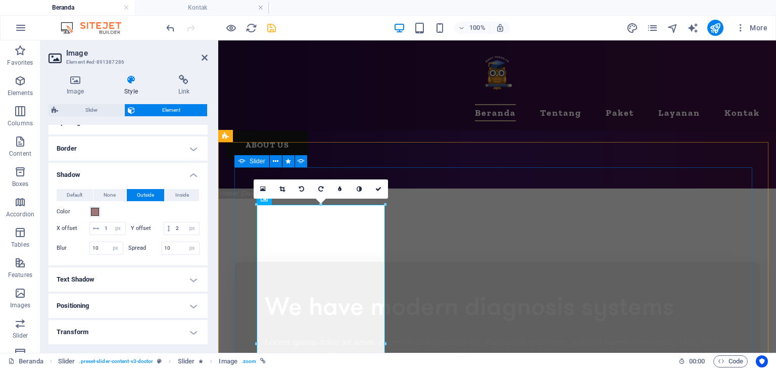
scroll to position [3915, 0]
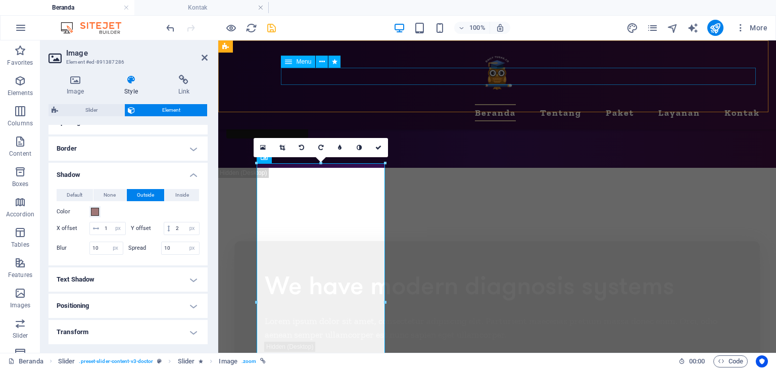
click at [404, 104] on nav "Beranda Tentang Paket Layanan Kontak" at bounding box center [496, 112] width 525 height 17
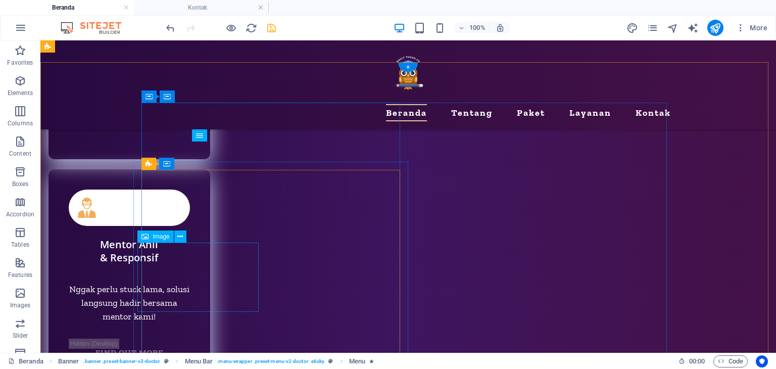
scroll to position [4800, 0]
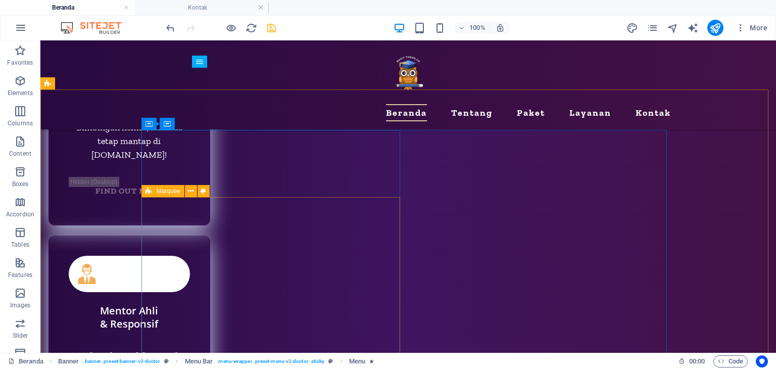
click at [149, 290] on icon at bounding box center [88, 299] width 121 height 18
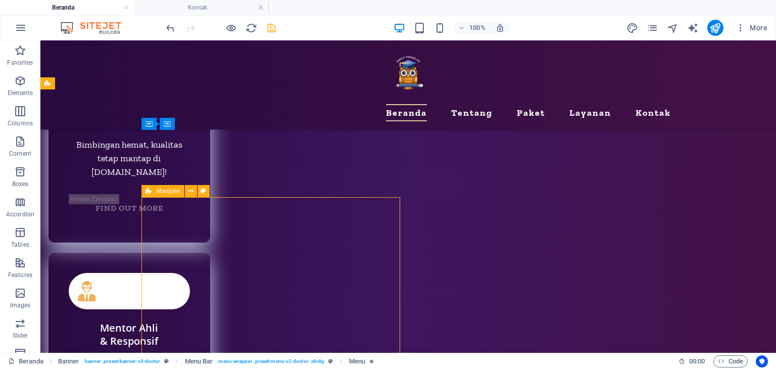
select select "16/9"
select select "%"
select select "rem"
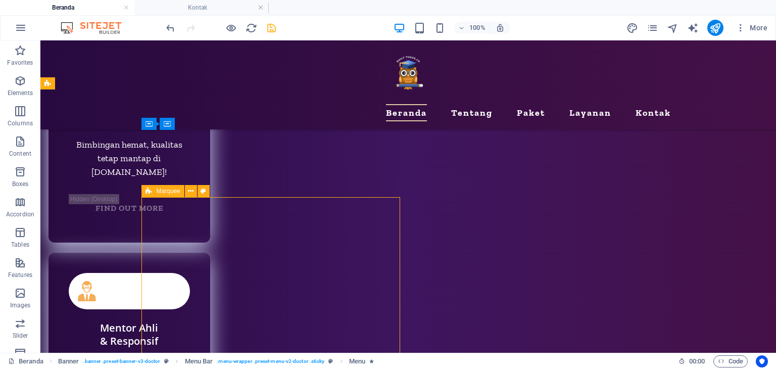
select select "px"
select select "preset-marquee-v2-app"
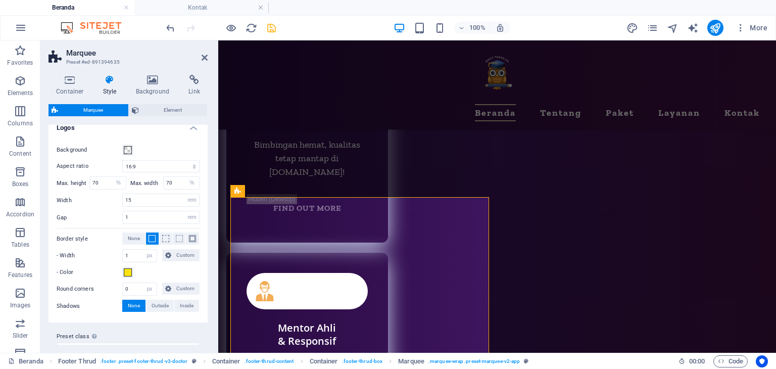
scroll to position [108, 0]
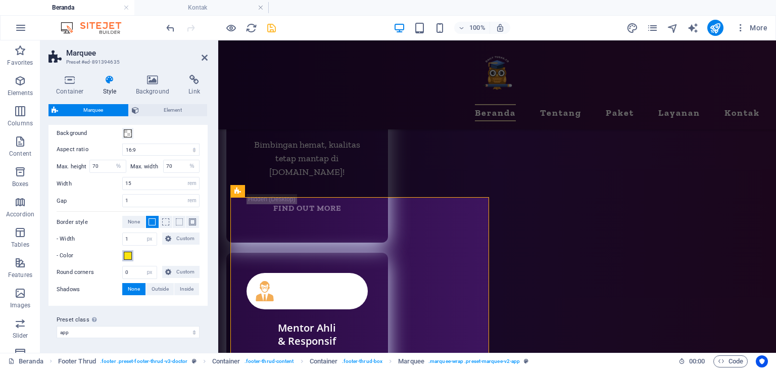
click at [127, 253] on span at bounding box center [128, 255] width 8 height 8
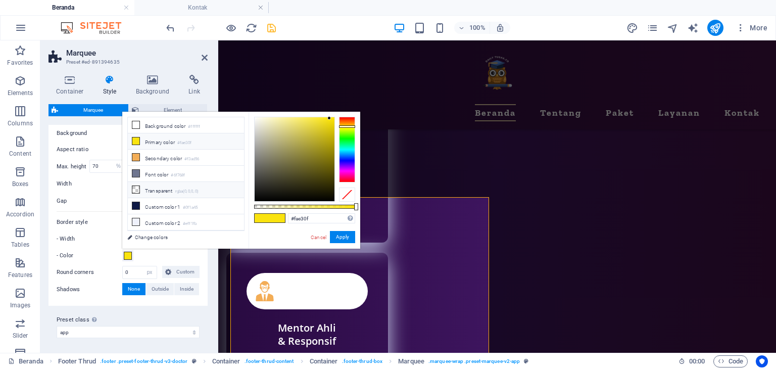
click at [176, 188] on li "Transparent rgba(0,0,0,.0)" at bounding box center [186, 190] width 116 height 16
type input "rgba(0, 0, 0, 0)"
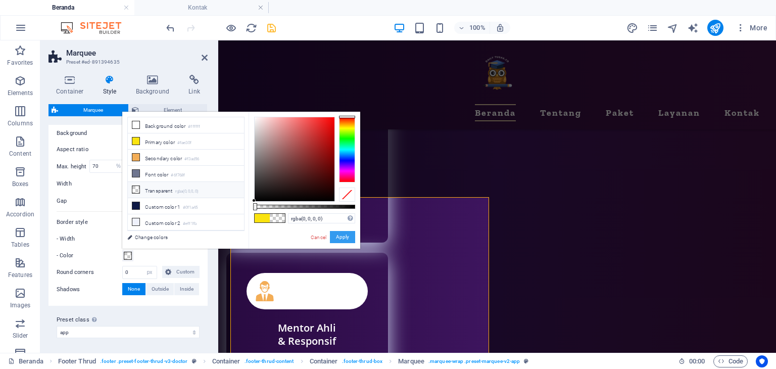
click at [332, 236] on button "Apply" at bounding box center [342, 237] width 25 height 12
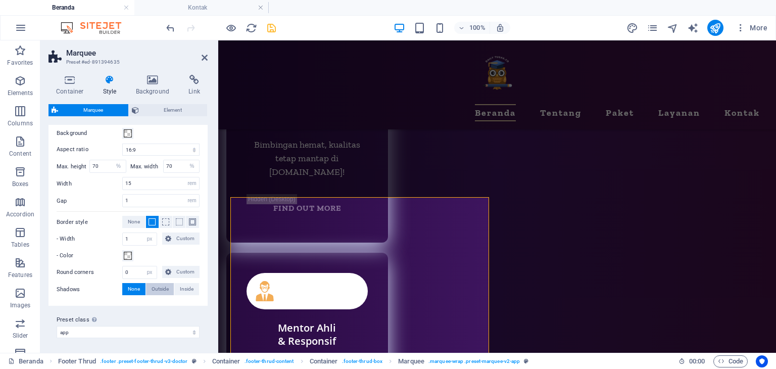
click at [155, 286] on span "Outside" at bounding box center [159, 289] width 17 height 12
type input "2"
type input "4"
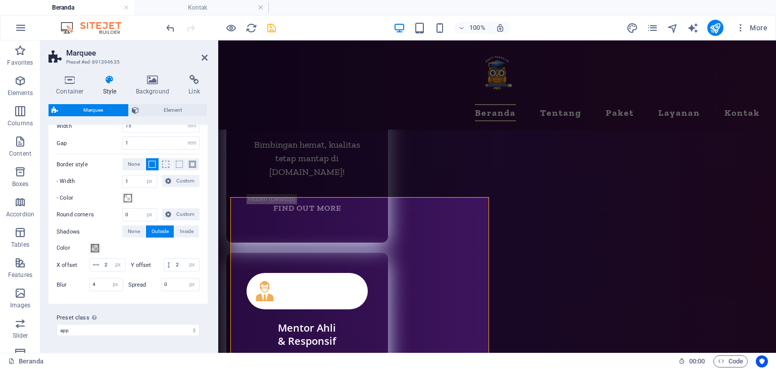
scroll to position [176, 0]
click at [97, 244] on span at bounding box center [95, 248] width 8 height 8
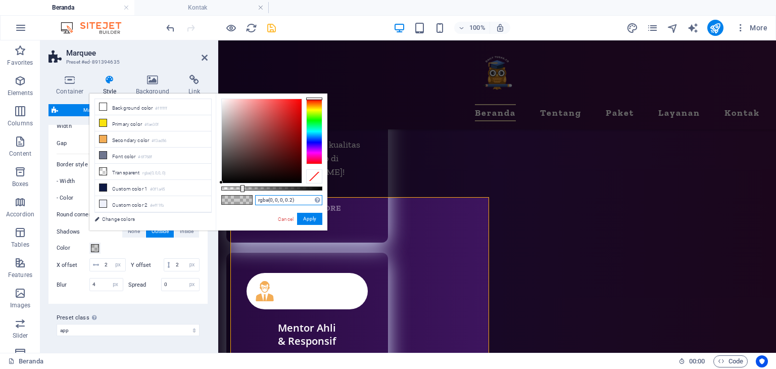
click at [291, 201] on input "rgba(0, 0, 0, 0.2)" at bounding box center [288, 200] width 67 height 10
drag, startPoint x: 299, startPoint y: 200, endPoint x: 216, endPoint y: 195, distance: 83.0
click at [216, 195] on div "rgba(0, 0, 0, 0.2) Supported formats #0852ed rgb(8, 82, 237) rgba(8, 82, 237, 9…" at bounding box center [272, 234] width 112 height 283
paste input "#9e7676"
type input "#9e7676"
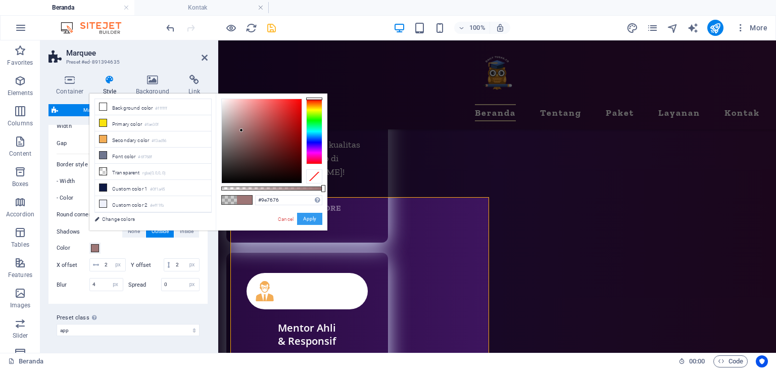
click at [306, 221] on button "Apply" at bounding box center [309, 219] width 25 height 12
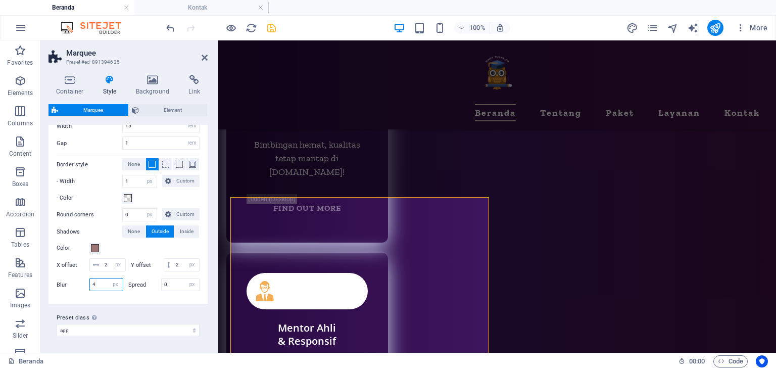
drag, startPoint x: 101, startPoint y: 284, endPoint x: 78, endPoint y: 279, distance: 23.8
click at [79, 279] on div "Blur 4 px rem % vh vw" at bounding box center [90, 284] width 67 height 13
type input "10"
drag, startPoint x: 172, startPoint y: 285, endPoint x: 145, endPoint y: 278, distance: 27.3
click at [146, 278] on div "Spread 0 px rem vh vw" at bounding box center [164, 284] width 72 height 13
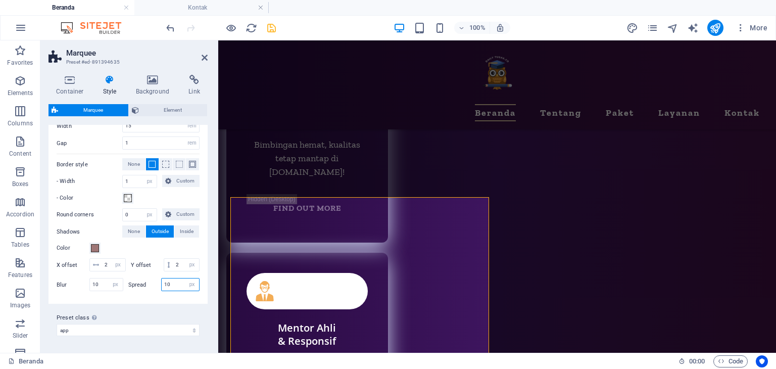
type input "10"
click at [142, 242] on div "Color" at bounding box center [128, 248] width 143 height 12
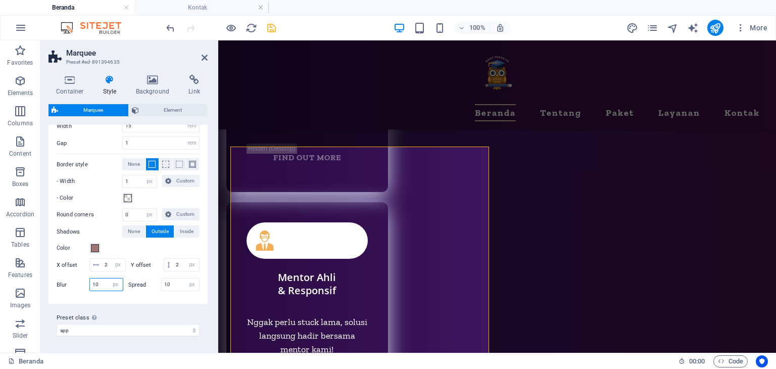
drag, startPoint x: 91, startPoint y: 286, endPoint x: 79, endPoint y: 284, distance: 11.8
click at [79, 284] on div "Blur 10 px rem % vh vw" at bounding box center [90, 284] width 67 height 13
type input "5"
drag, startPoint x: 173, startPoint y: 284, endPoint x: 146, endPoint y: 282, distance: 26.3
click at [146, 281] on div "Spread 10 px rem vh vw" at bounding box center [164, 284] width 72 height 13
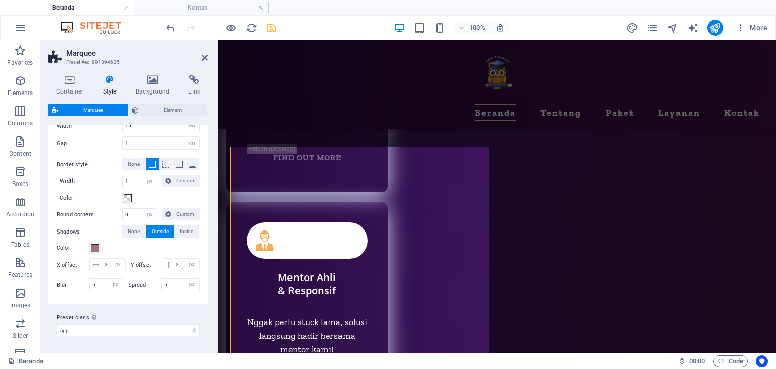
click at [198, 251] on div "Background Aspect ratio 1:2 1:1 2:1 4:3 16:9 16:10 Max. height 70 px rem % vh v…" at bounding box center [127, 182] width 163 height 244
drag, startPoint x: 170, startPoint y: 285, endPoint x: 159, endPoint y: 285, distance: 11.1
click at [145, 282] on div "Spread 5 px rem vh vw" at bounding box center [164, 284] width 72 height 13
type input "3"
click at [71, 286] on div "Blur 5 px rem % vh vw" at bounding box center [90, 284] width 67 height 13
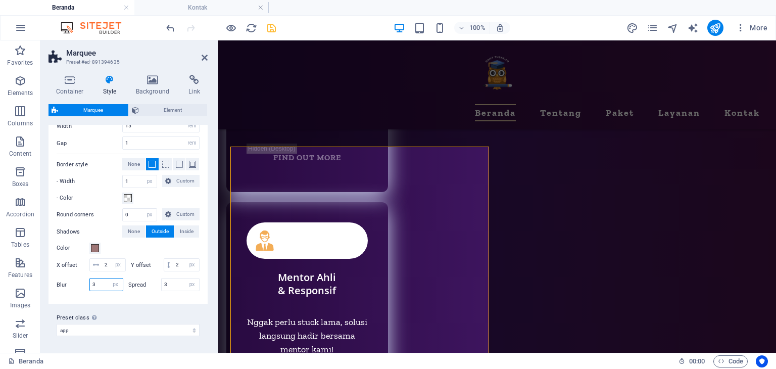
type input "3"
click at [200, 276] on div "Background Aspect ratio 1:2 1:1 2:1 4:3 16:9 16:10 Max. height 70 px rem % vh v…" at bounding box center [127, 182] width 163 height 244
click at [202, 57] on icon at bounding box center [204, 58] width 6 height 8
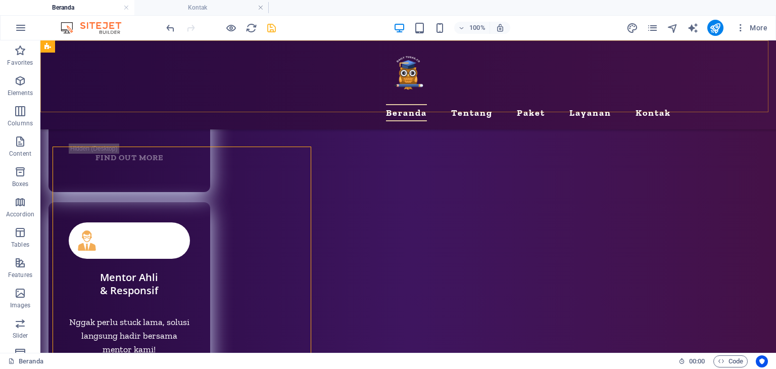
scroll to position [4851, 0]
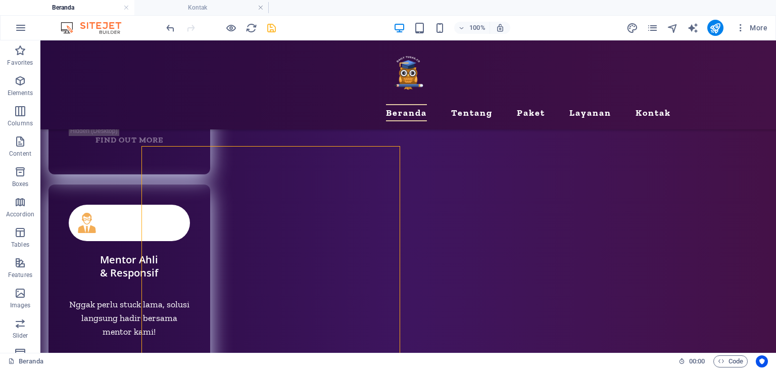
click at [273, 27] on icon "save" at bounding box center [272, 28] width 12 height 12
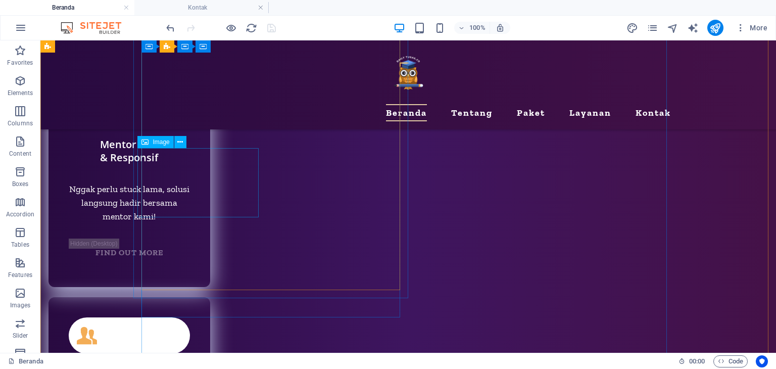
scroll to position [4901, 0]
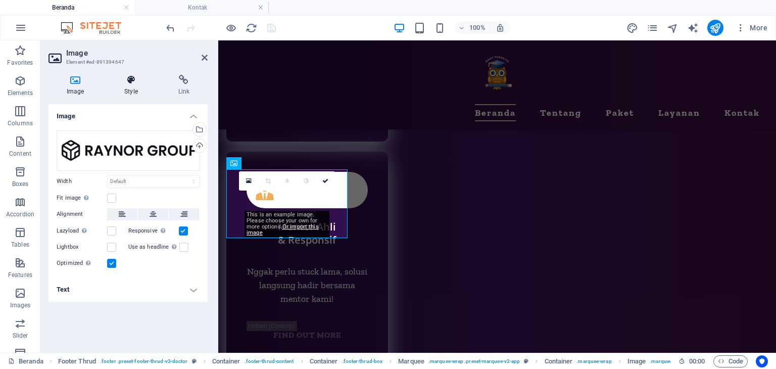
click at [121, 79] on icon at bounding box center [130, 80] width 49 height 10
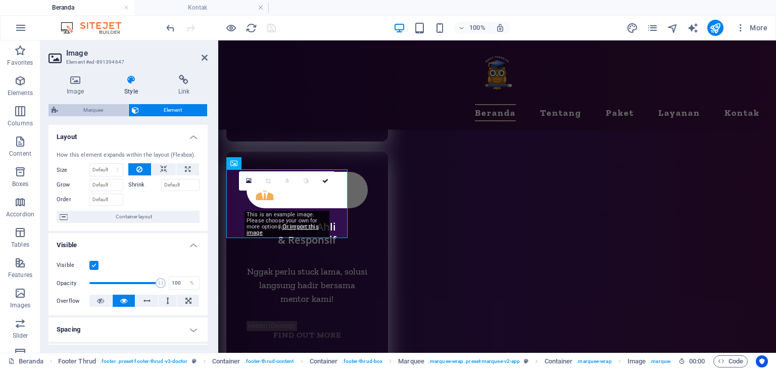
click at [77, 115] on span "Marquee" at bounding box center [93, 110] width 64 height 12
select select "16/9"
select select "%"
select select "rem"
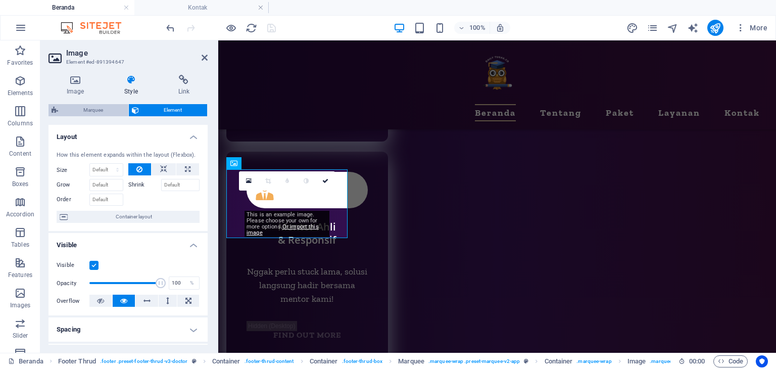
select select "rem"
select select "px"
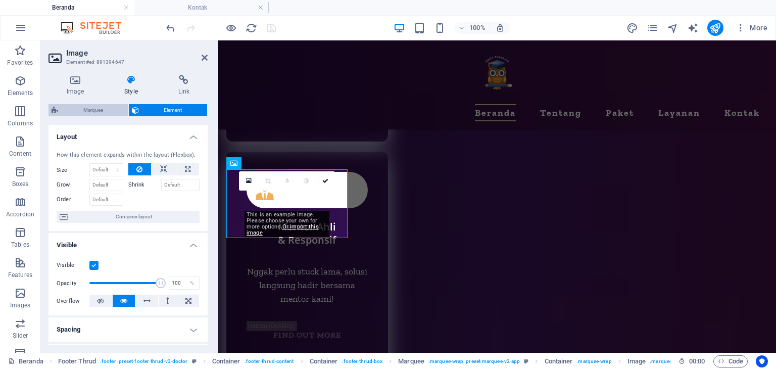
select select "px"
select select "preset-marquee-v2-app"
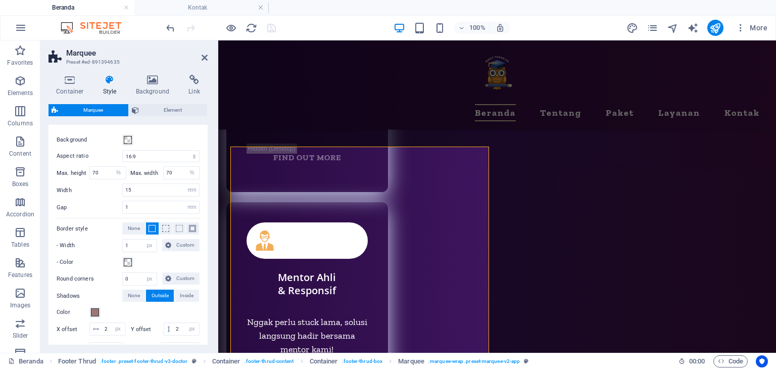
scroll to position [151, 0]
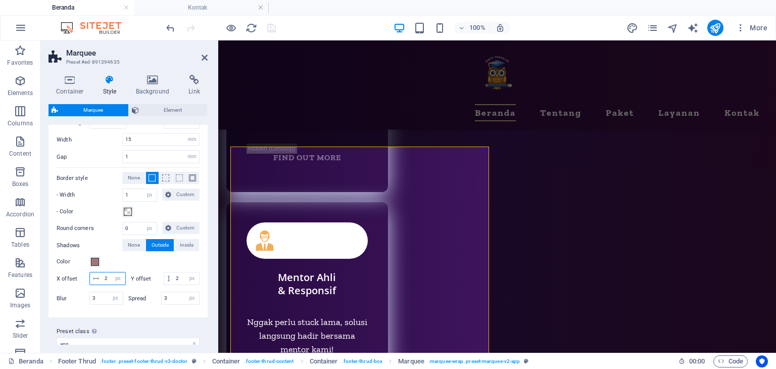
drag, startPoint x: 123, startPoint y: 277, endPoint x: 97, endPoint y: 273, distance: 26.6
click at [97, 273] on div "2 px rem vh vw" at bounding box center [107, 278] width 36 height 13
click at [129, 265] on div "Color" at bounding box center [128, 261] width 143 height 12
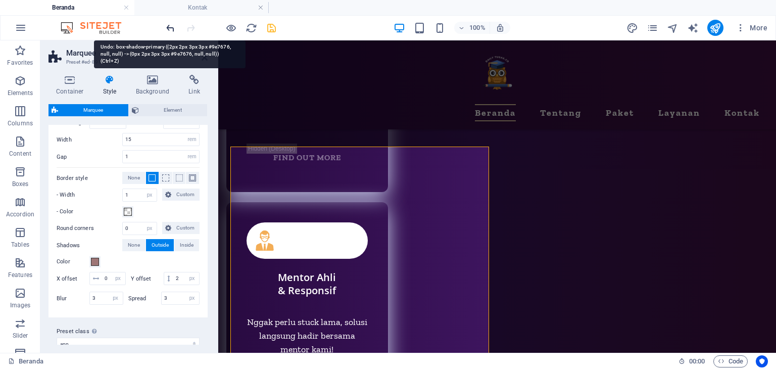
click at [175, 26] on icon "undo" at bounding box center [171, 28] width 12 height 12
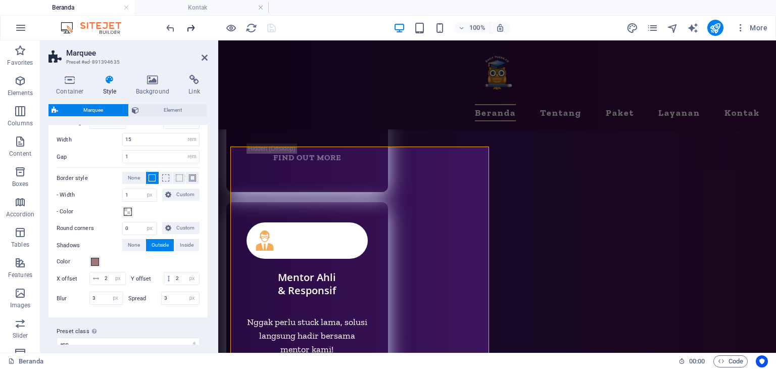
click at [193, 24] on icon "redo" at bounding box center [191, 28] width 12 height 12
type input "0"
drag, startPoint x: 122, startPoint y: 289, endPoint x: 80, endPoint y: 275, distance: 43.8
click at [81, 276] on div "X offset 0 px rem vh vw Y offset 2 px rem vh vw" at bounding box center [128, 278] width 143 height 13
type input "0"
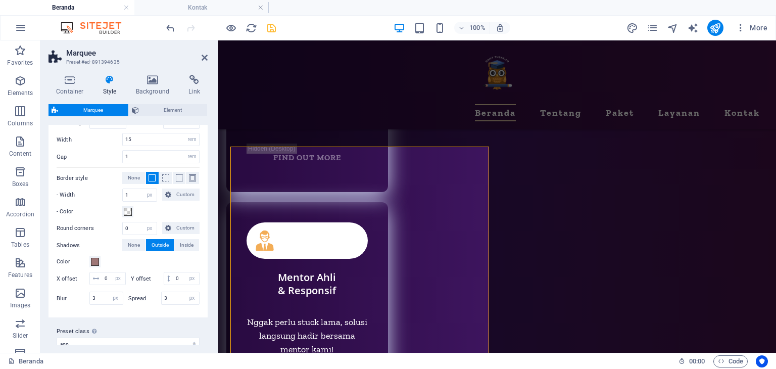
click at [150, 265] on div "Color" at bounding box center [128, 261] width 143 height 12
click at [206, 58] on icon at bounding box center [204, 58] width 6 height 8
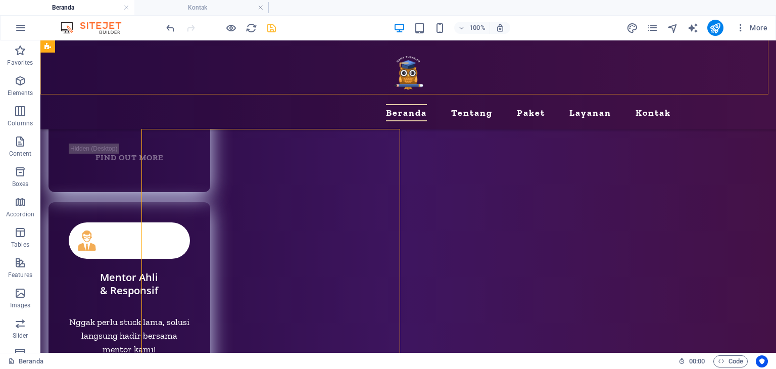
scroll to position [4851, 0]
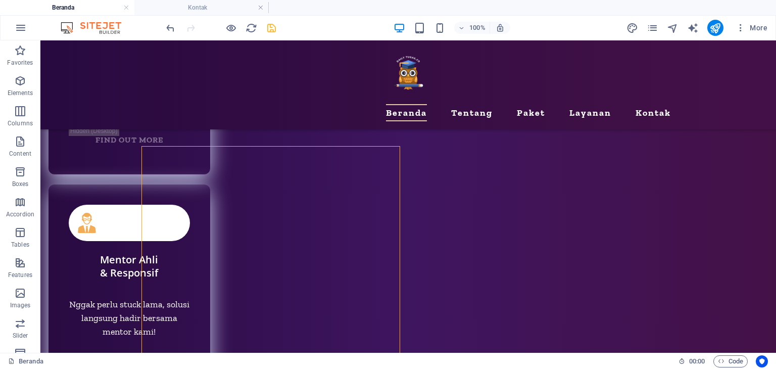
click at [273, 28] on icon "save" at bounding box center [272, 28] width 12 height 12
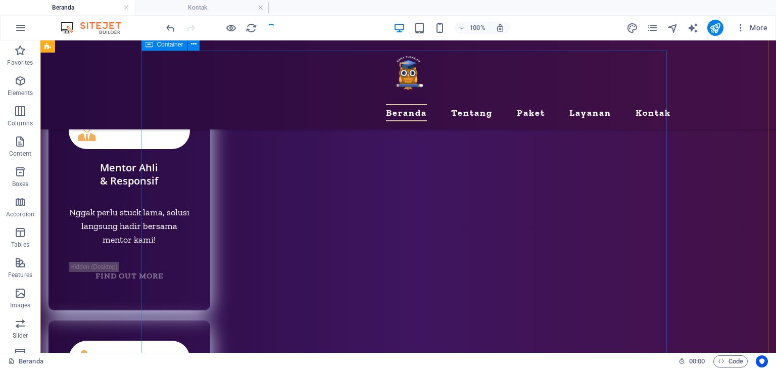
scroll to position [4952, 0]
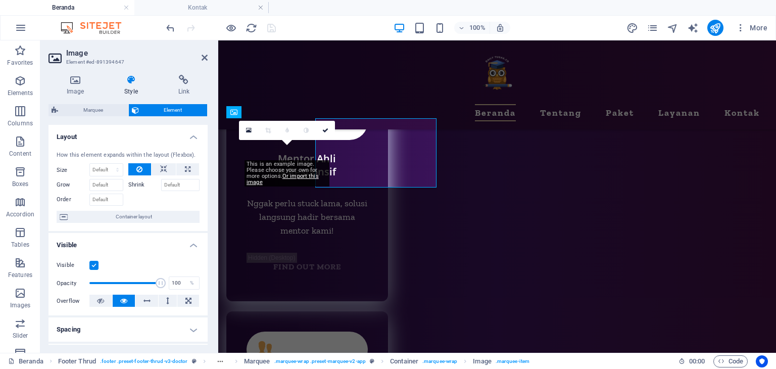
scroll to position [4934, 0]
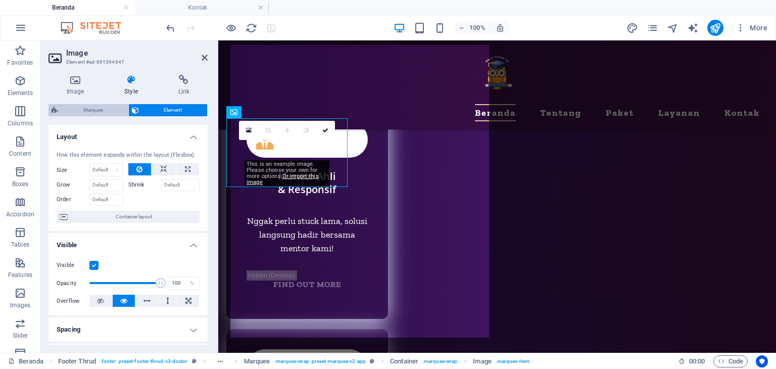
click at [106, 106] on span "Marquee" at bounding box center [93, 110] width 64 height 12
select select "16/9"
select select "%"
select select "rem"
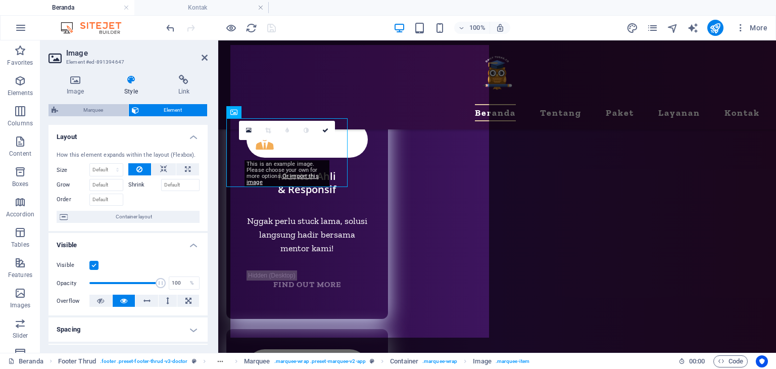
select select "rem"
select select "px"
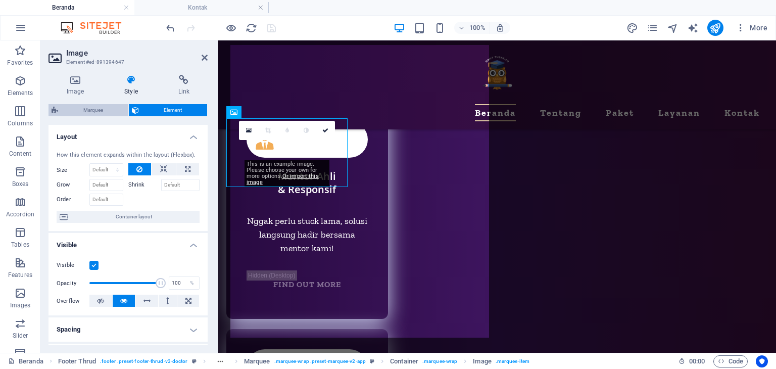
select select "px"
select select "preset-marquee-v2-app"
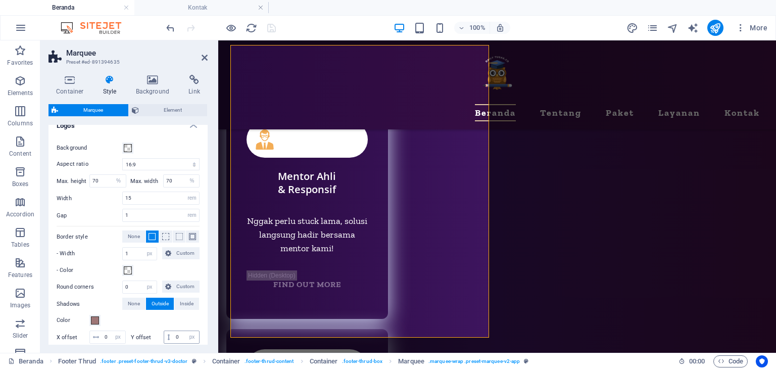
scroll to position [75, 0]
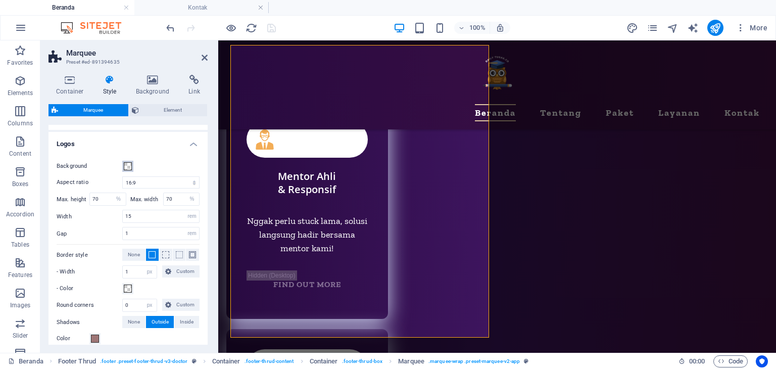
click at [130, 162] on span at bounding box center [128, 166] width 8 height 8
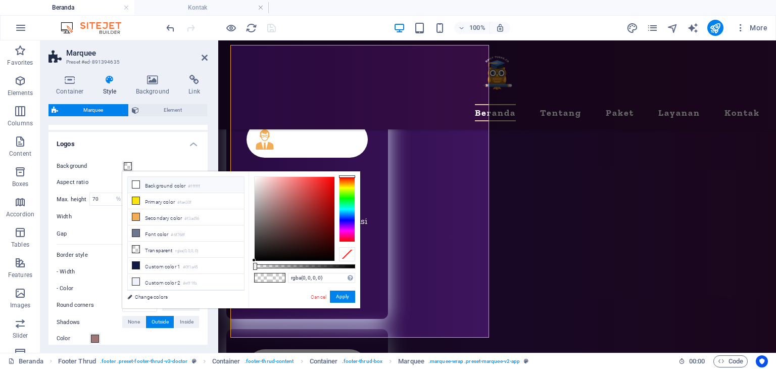
click at [137, 182] on icon at bounding box center [135, 184] width 7 height 7
click at [138, 278] on icon at bounding box center [135, 281] width 7 height 7
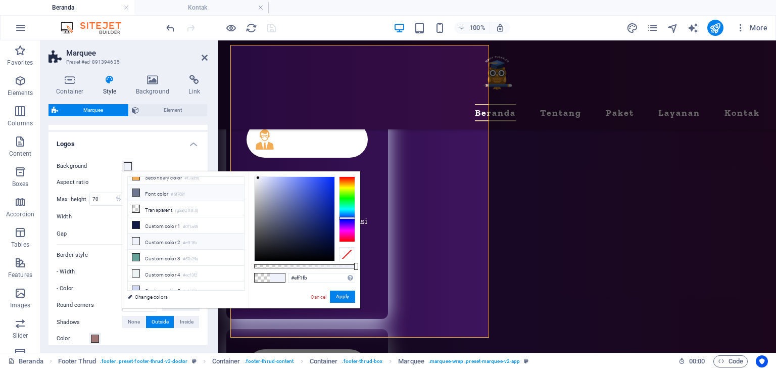
scroll to position [42, 0]
click at [139, 284] on span at bounding box center [136, 288] width 8 height 8
type input "#cfd7f3"
click at [345, 297] on button "Apply" at bounding box center [342, 296] width 25 height 12
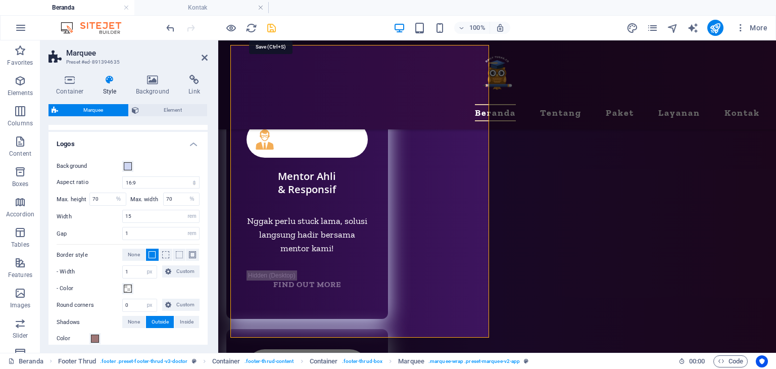
click at [271, 29] on icon "save" at bounding box center [272, 28] width 12 height 12
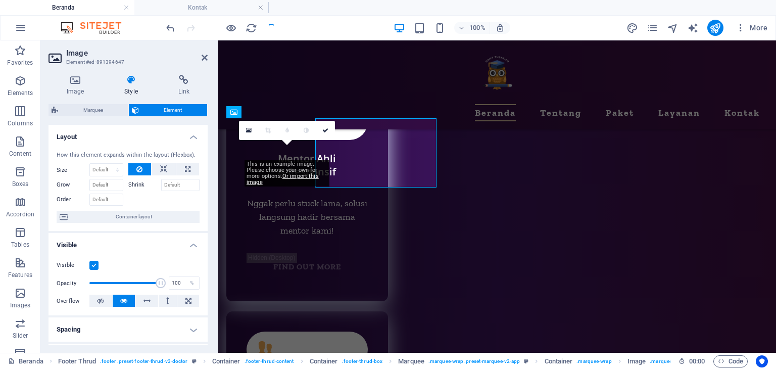
scroll to position [4934, 0]
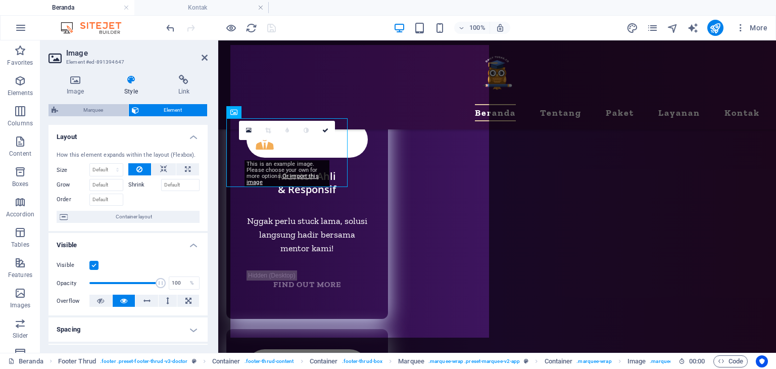
click at [100, 108] on span "Marquee" at bounding box center [93, 110] width 64 height 12
select select "16/9"
select select "%"
select select "rem"
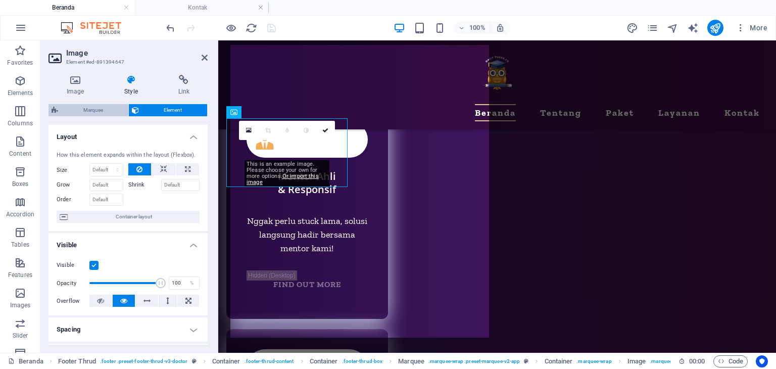
select select "rem"
select select "px"
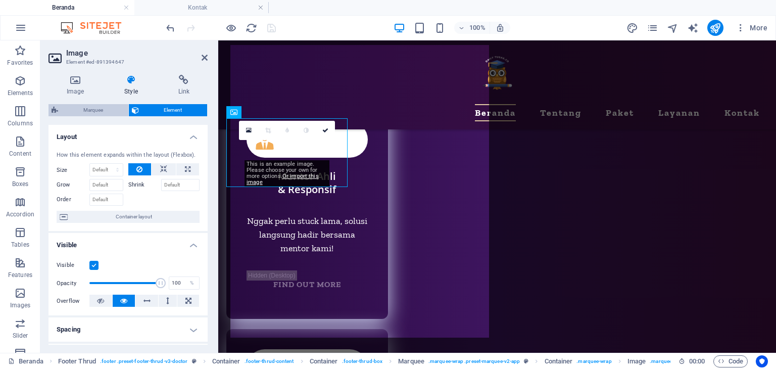
select select "px"
select select "preset-marquee-v2-app"
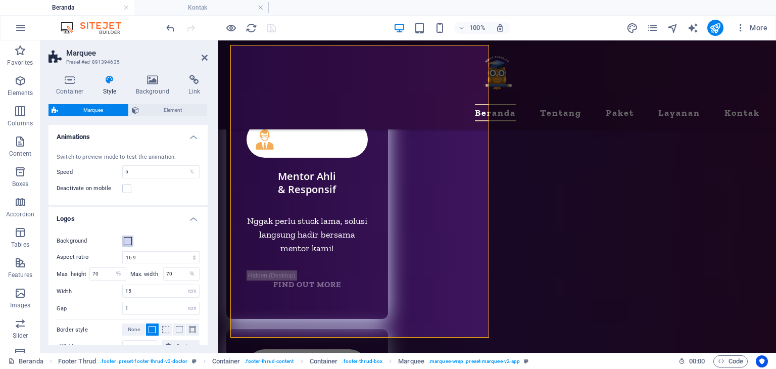
click at [130, 239] on span at bounding box center [128, 241] width 8 height 8
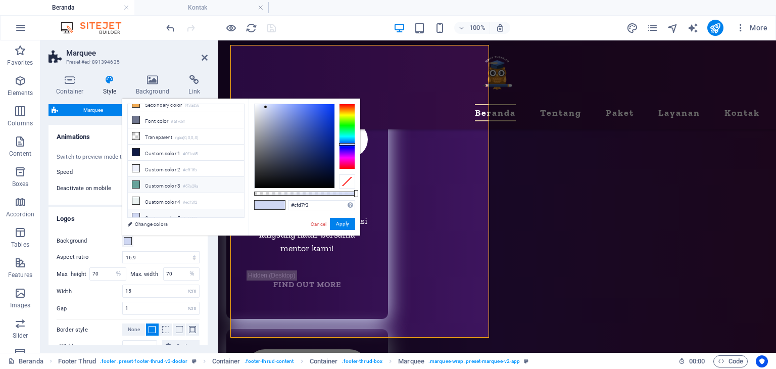
scroll to position [42, 0]
click at [136, 163] on icon at bounding box center [135, 166] width 7 height 7
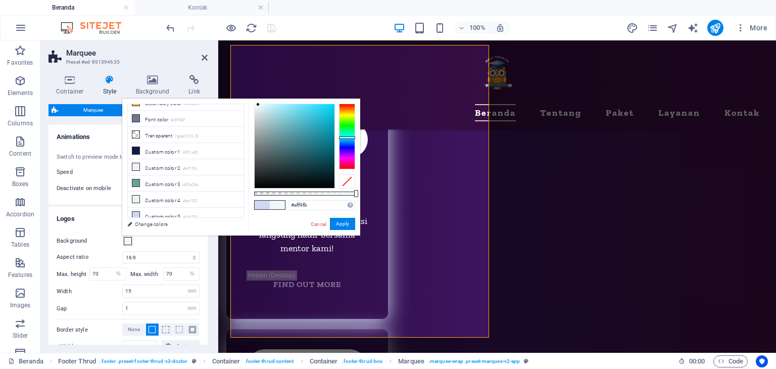
click at [343, 137] on div at bounding box center [347, 137] width 16 height 66
click at [317, 107] on div at bounding box center [294, 146] width 80 height 84
click at [302, 131] on div at bounding box center [294, 146] width 80 height 84
click at [294, 108] on div at bounding box center [294, 146] width 80 height 84
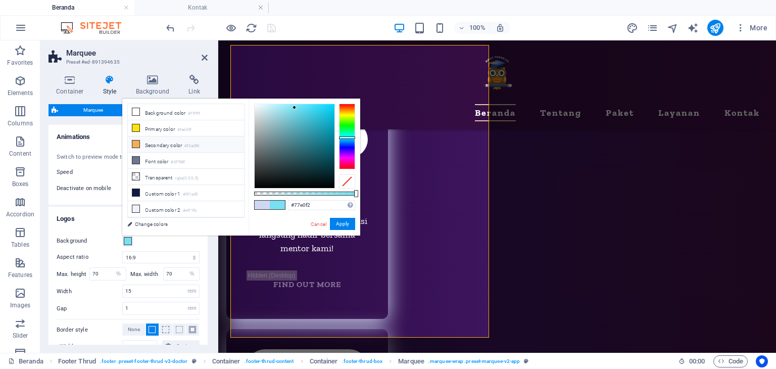
drag, startPoint x: 134, startPoint y: 143, endPoint x: 141, endPoint y: 142, distance: 7.2
click at [134, 143] on icon at bounding box center [135, 143] width 7 height 7
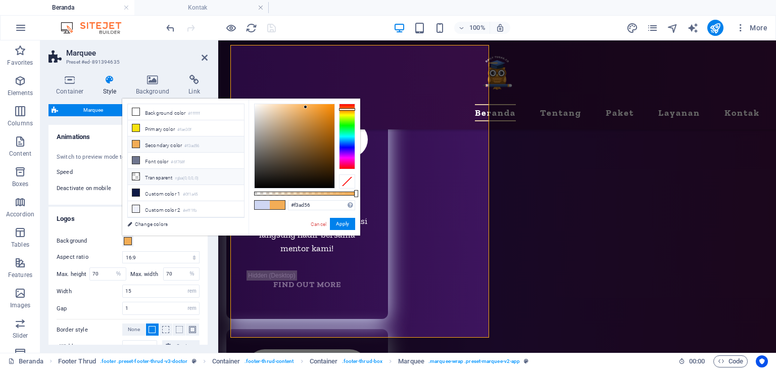
click at [145, 174] on li "Transparent rgba(0,0,0,.0)" at bounding box center [186, 177] width 116 height 16
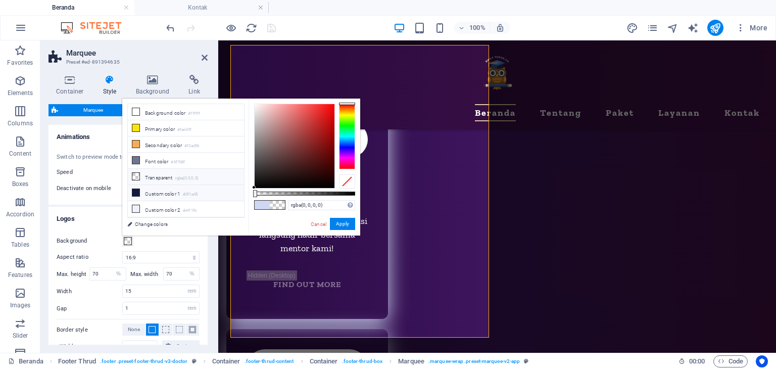
click at [137, 189] on icon at bounding box center [135, 192] width 7 height 7
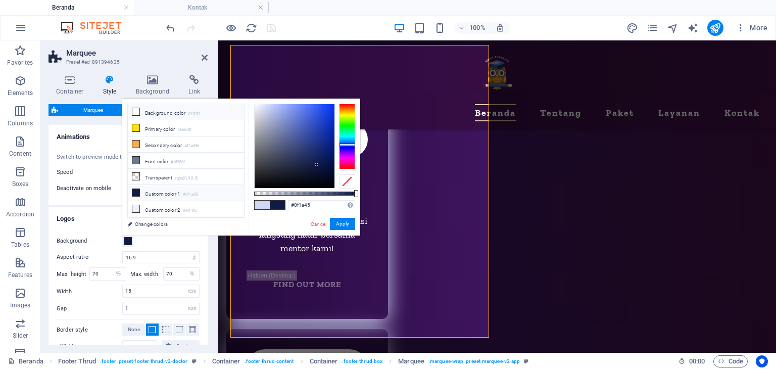
click at [200, 112] on li "Background color #ffffff" at bounding box center [186, 112] width 116 height 16
type input "#ffffff"
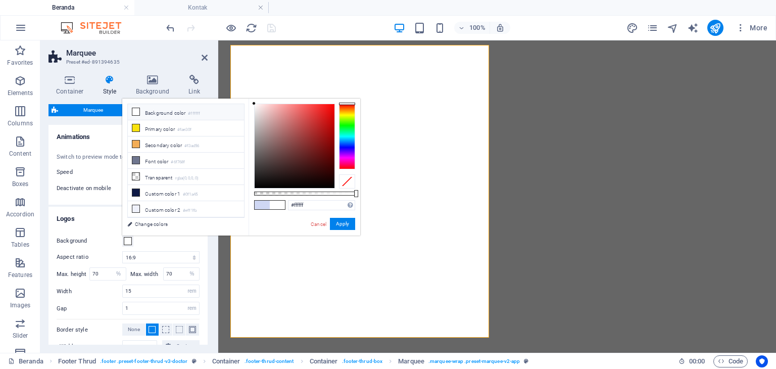
select select "16/9"
select select "%"
select select "rem"
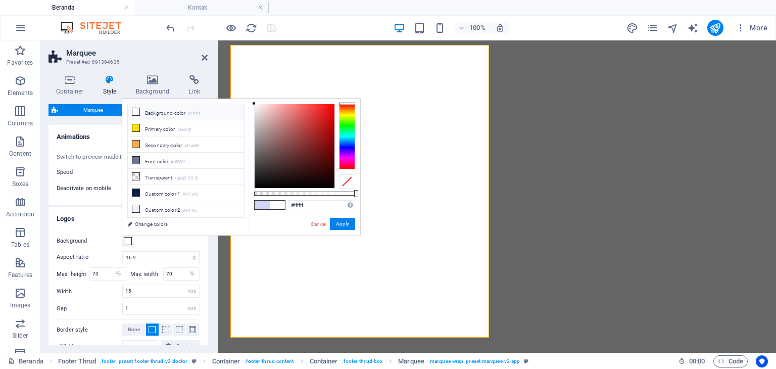
select select "px"
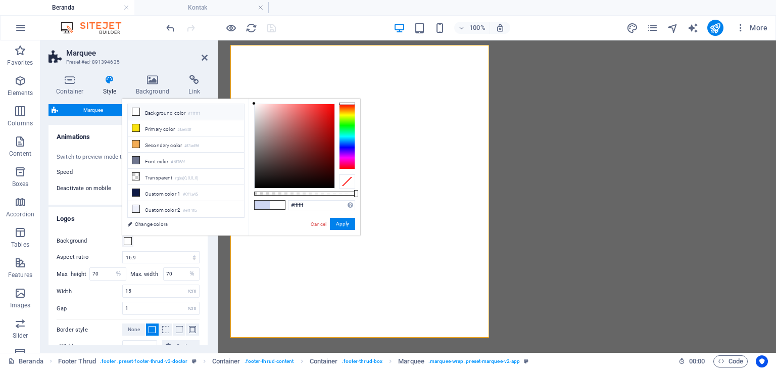
select select "px"
select select "preset-marquee-v2-app"
click at [176, 159] on small "#6f768f" at bounding box center [178, 162] width 14 height 7
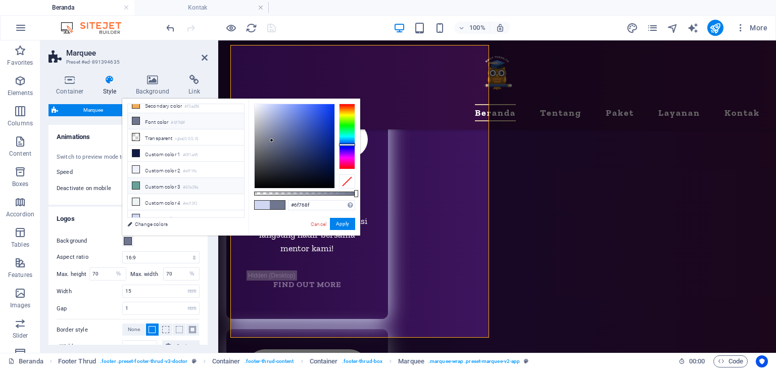
scroll to position [42, 0]
click at [171, 177] on li "Custom color 3 #67a29a" at bounding box center [186, 183] width 116 height 16
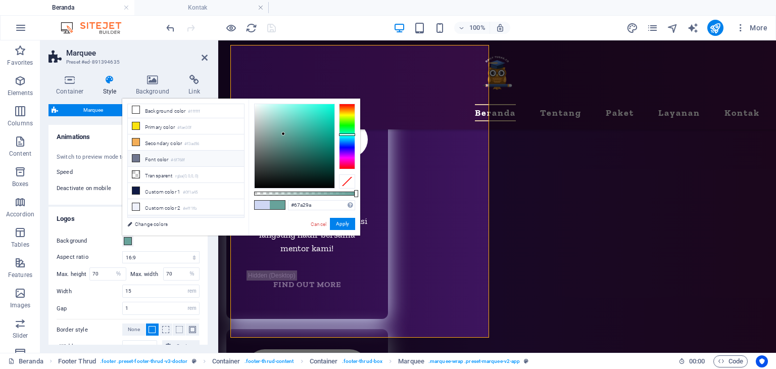
scroll to position [0, 0]
click at [177, 159] on small "#6f768f" at bounding box center [178, 162] width 14 height 7
type input "#6f768f"
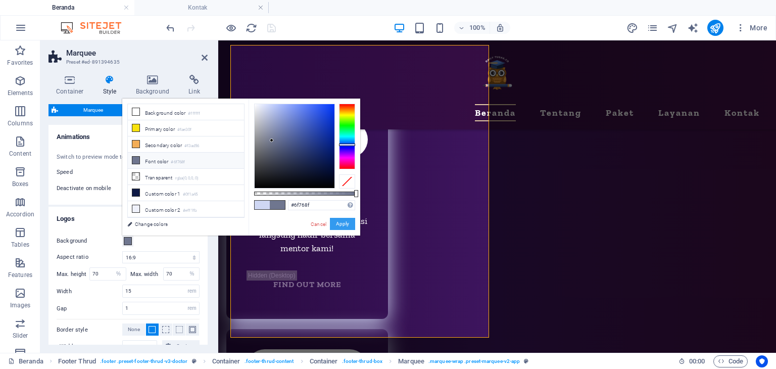
click at [345, 225] on button "Apply" at bounding box center [342, 224] width 25 height 12
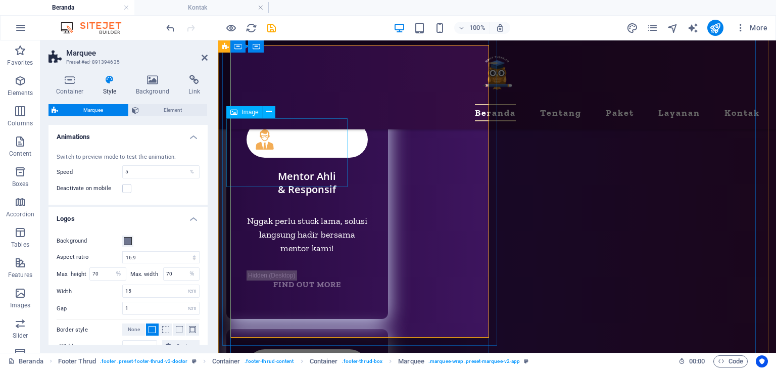
click at [245, 112] on span "Image" at bounding box center [249, 112] width 17 height 6
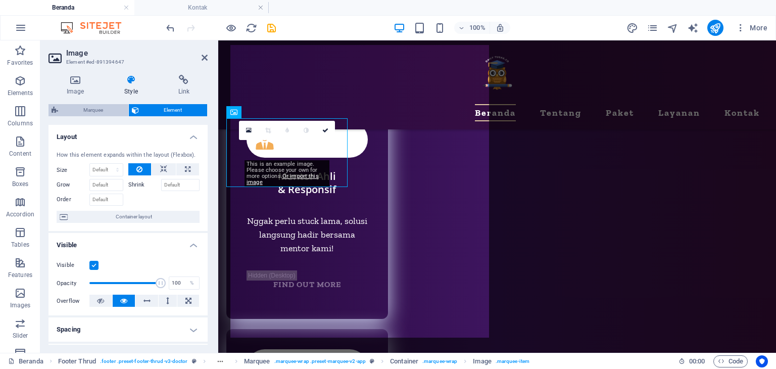
click at [103, 110] on span "Marquee" at bounding box center [93, 110] width 64 height 12
select select "16/9"
select select "%"
select select "rem"
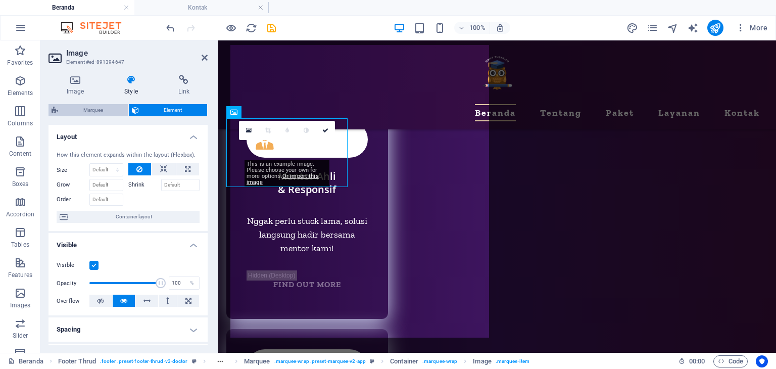
select select "rem"
select select "px"
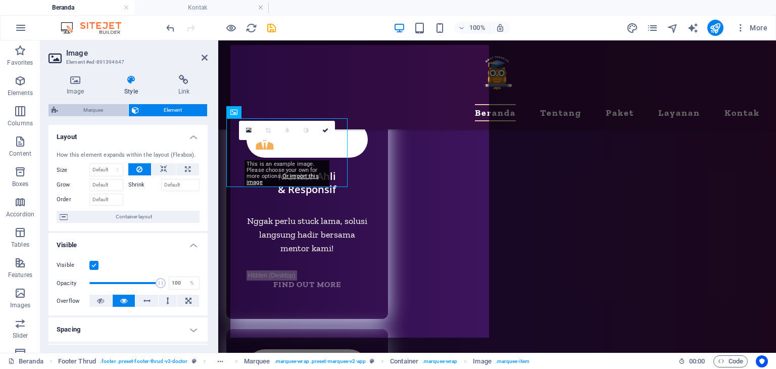
select select "px"
select select "preset-marquee-v2-app"
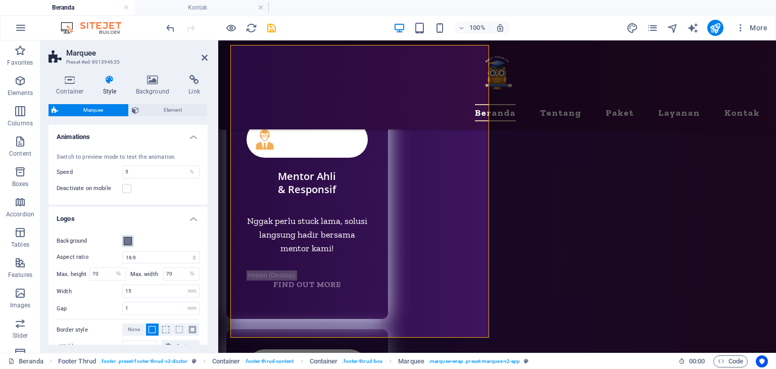
click at [129, 240] on span at bounding box center [128, 241] width 8 height 8
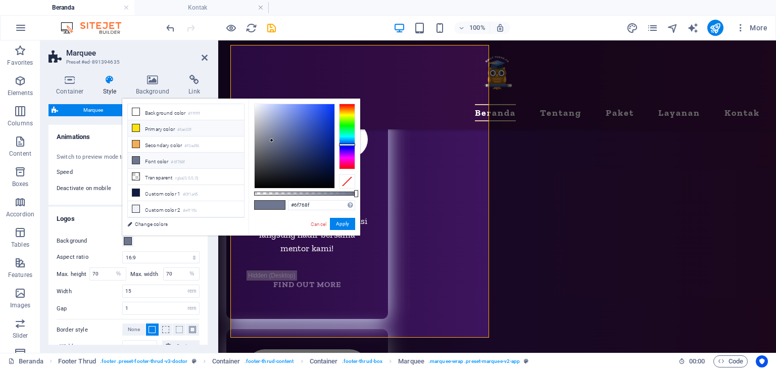
click at [170, 129] on li "Primary color #fae30f" at bounding box center [186, 128] width 116 height 16
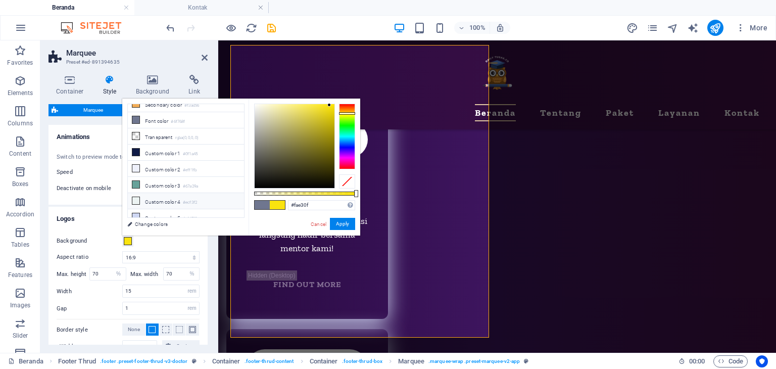
scroll to position [42, 0]
click at [137, 212] on icon at bounding box center [135, 215] width 7 height 7
type input "#cfd7f3"
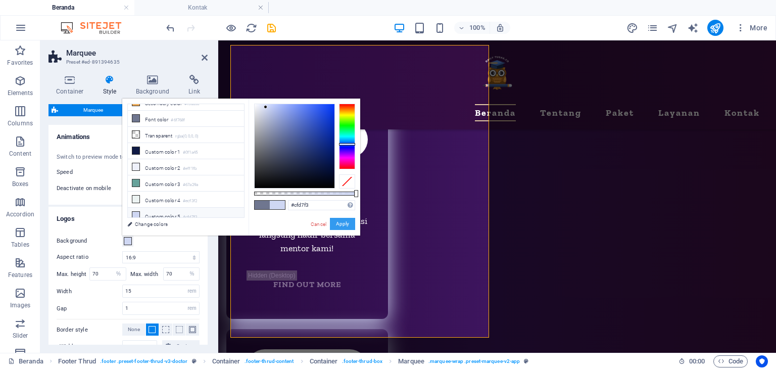
click at [339, 224] on button "Apply" at bounding box center [342, 224] width 25 height 12
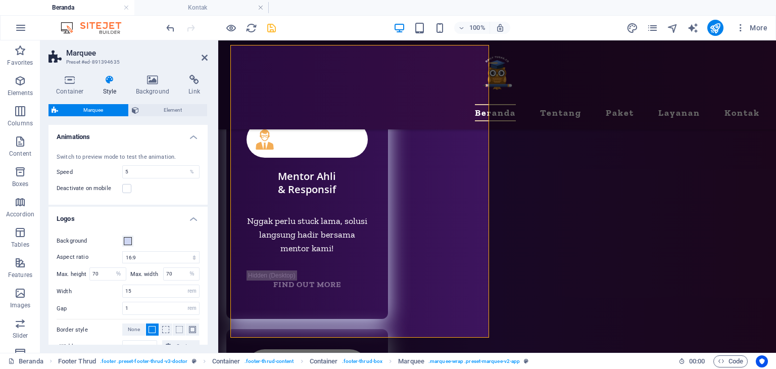
click at [275, 31] on icon "save" at bounding box center [272, 28] width 12 height 12
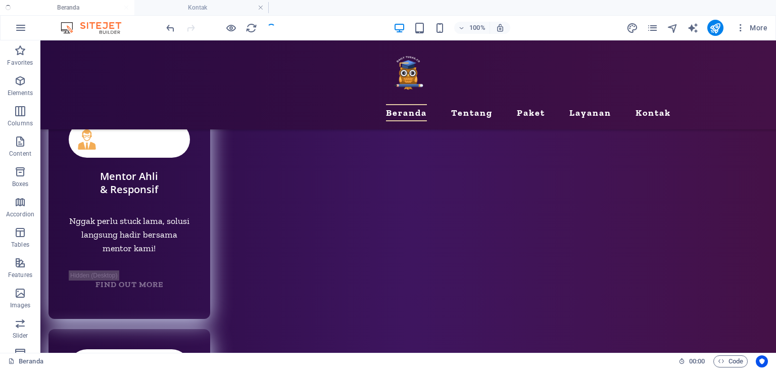
scroll to position [4952, 0]
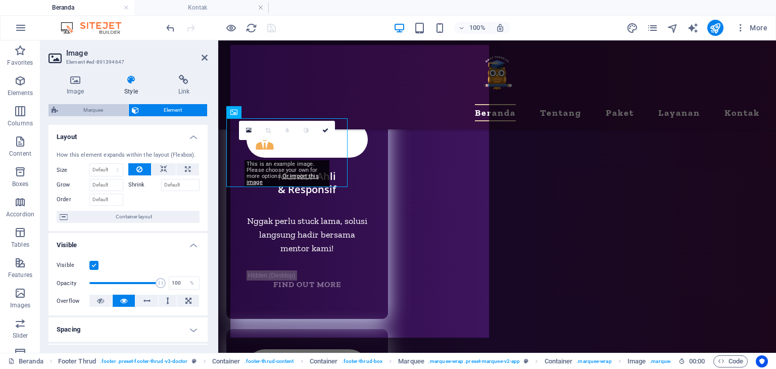
click at [106, 105] on span "Marquee" at bounding box center [93, 110] width 64 height 12
select select "16/9"
select select "%"
select select "rem"
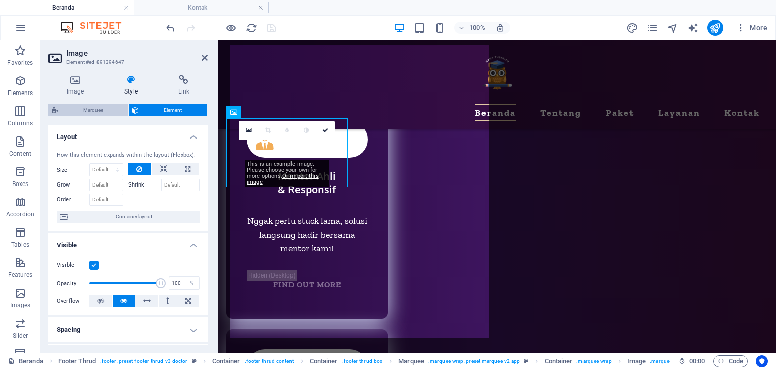
select select "rem"
select select "px"
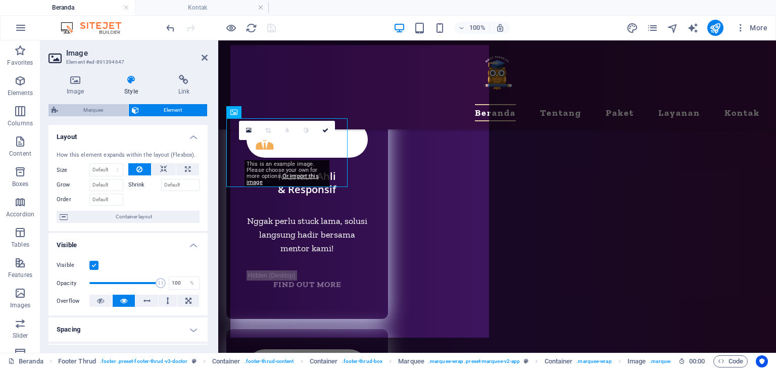
select select "px"
select select "preset-marquee-v2-app"
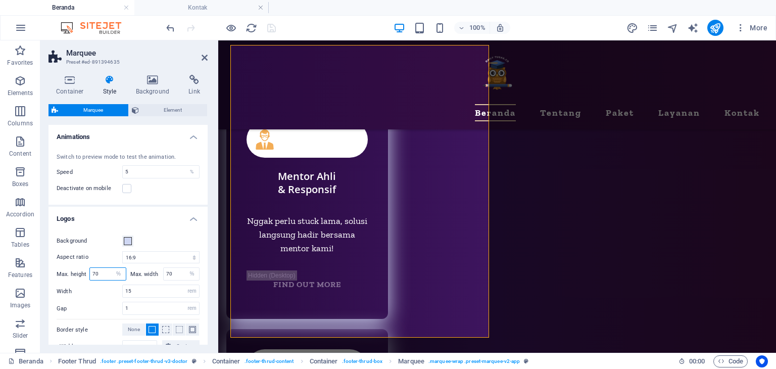
drag, startPoint x: 103, startPoint y: 271, endPoint x: 63, endPoint y: 270, distance: 39.4
click at [63, 270] on div "Max. height 70 px rem % vh vw" at bounding box center [92, 273] width 70 height 13
type input "50"
drag, startPoint x: 173, startPoint y: 274, endPoint x: 143, endPoint y: 274, distance: 29.3
click at [143, 274] on div "Max. width 70 px rem % vh vw" at bounding box center [165, 273] width 70 height 13
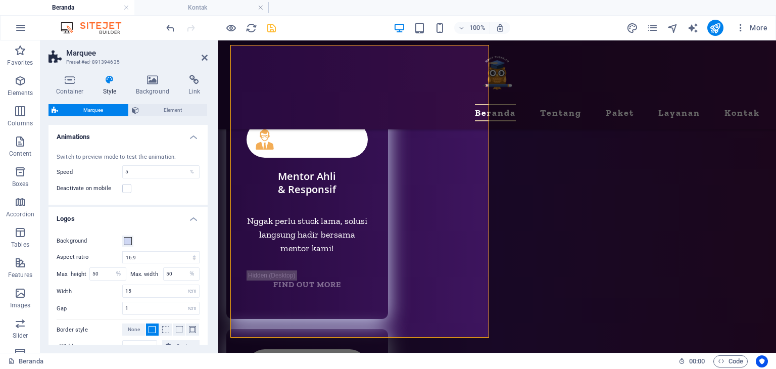
click at [58, 271] on label "Max. height" at bounding box center [73, 274] width 33 height 6
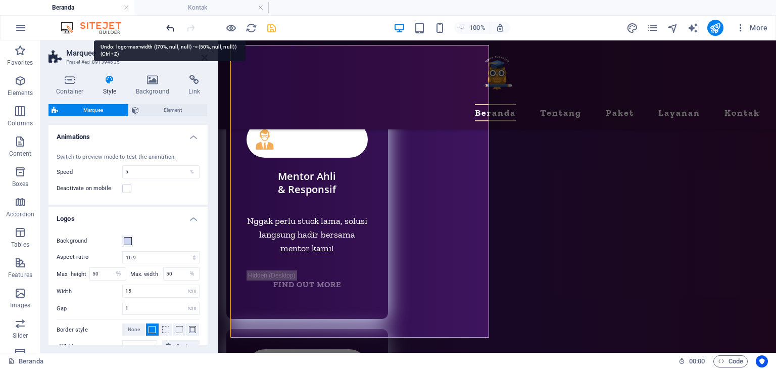
click at [166, 31] on icon "undo" at bounding box center [171, 28] width 12 height 12
type input "70"
click at [166, 31] on icon "undo" at bounding box center [171, 28] width 12 height 12
type input "70"
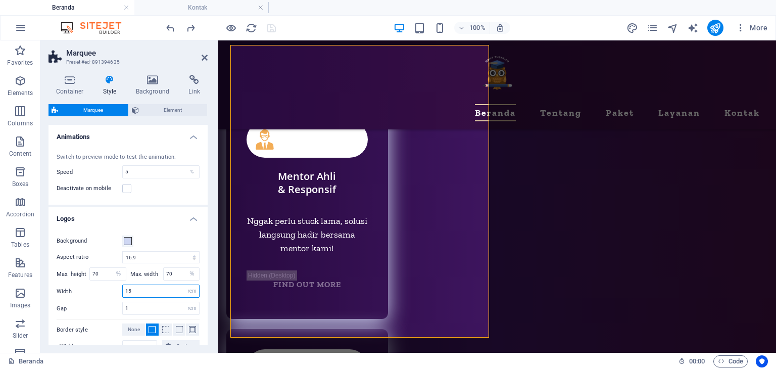
drag, startPoint x: 136, startPoint y: 290, endPoint x: 79, endPoint y: 273, distance: 59.9
click at [79, 273] on div "Background Aspect ratio 1:2 1:1 2:1 4:3 16:9 16:10 Max. height 70 px rem % vh v…" at bounding box center [127, 347] width 163 height 244
type input "10"
click at [76, 289] on label "Width" at bounding box center [90, 291] width 66 height 6
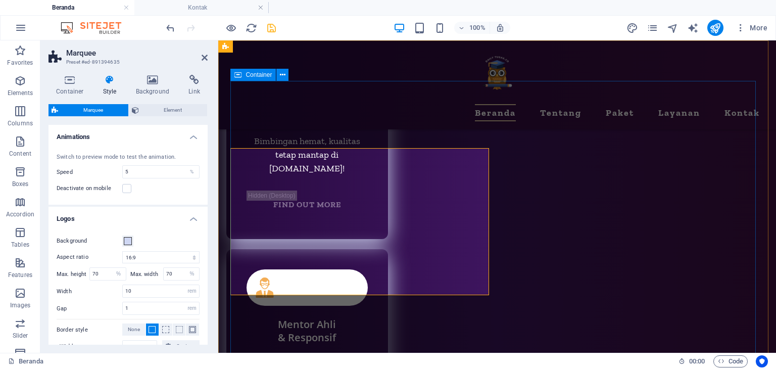
scroll to position [4783, 0]
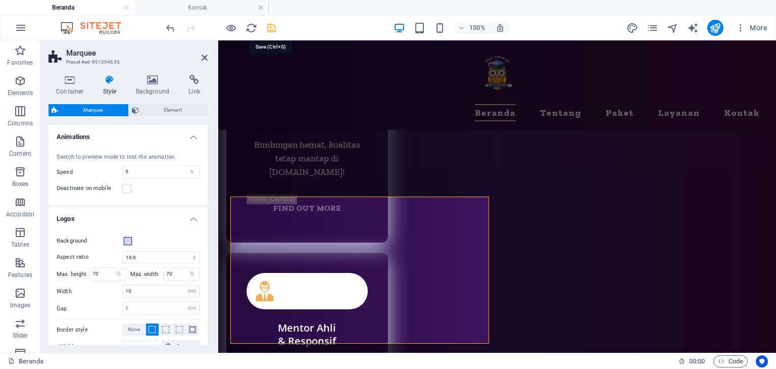
click at [275, 23] on icon "save" at bounding box center [272, 28] width 12 height 12
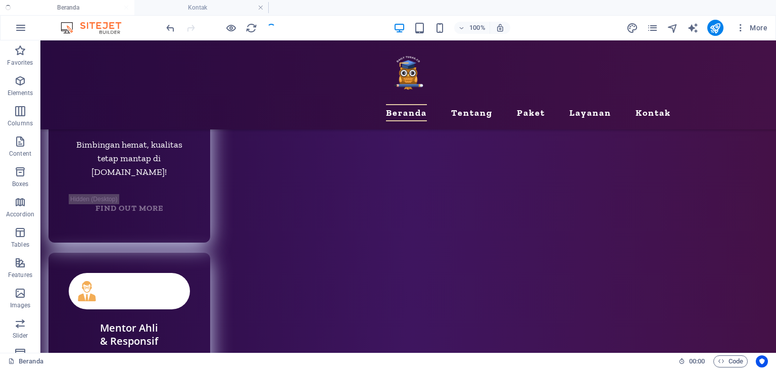
scroll to position [4800, 0]
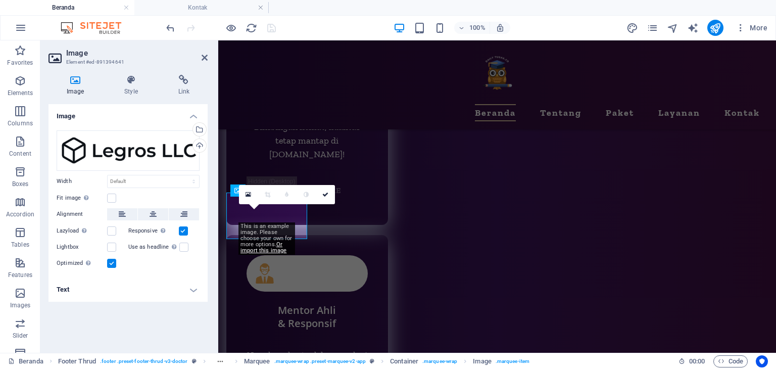
scroll to position [4783, 0]
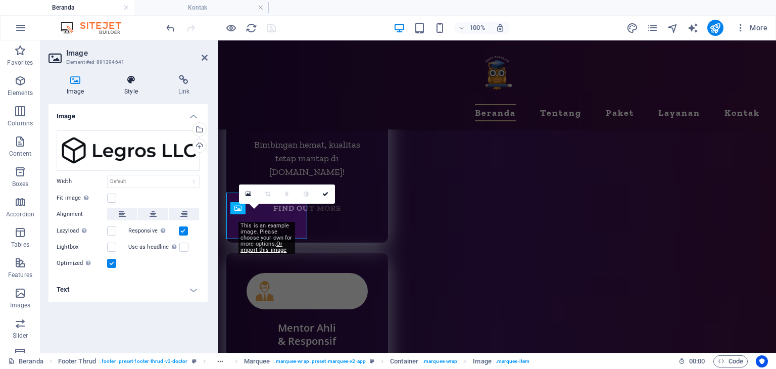
click at [131, 79] on icon at bounding box center [130, 80] width 49 height 10
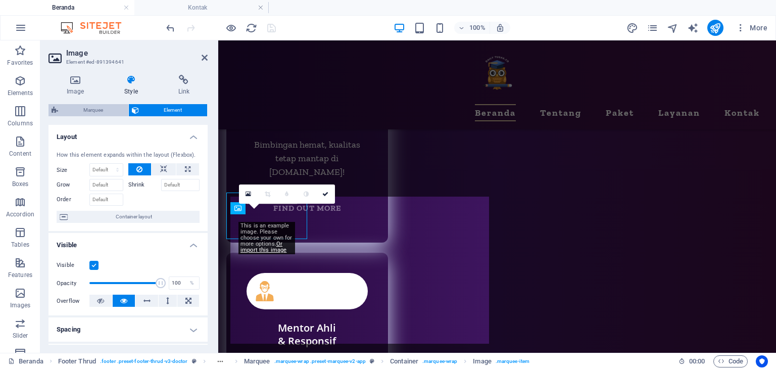
click at [93, 106] on span "Marquee" at bounding box center [93, 110] width 64 height 12
select select "16/9"
select select "%"
select select "rem"
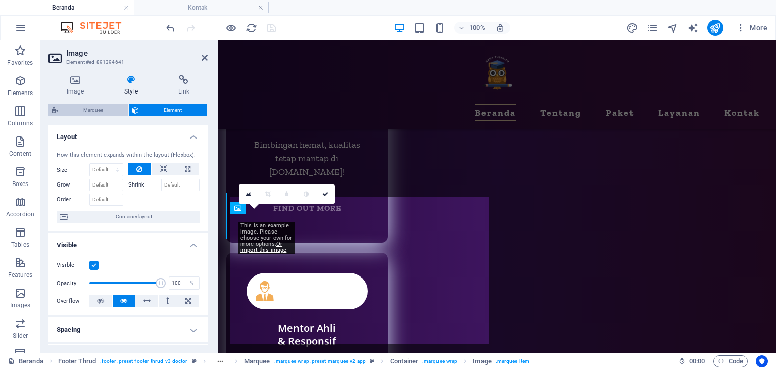
select select "rem"
select select "px"
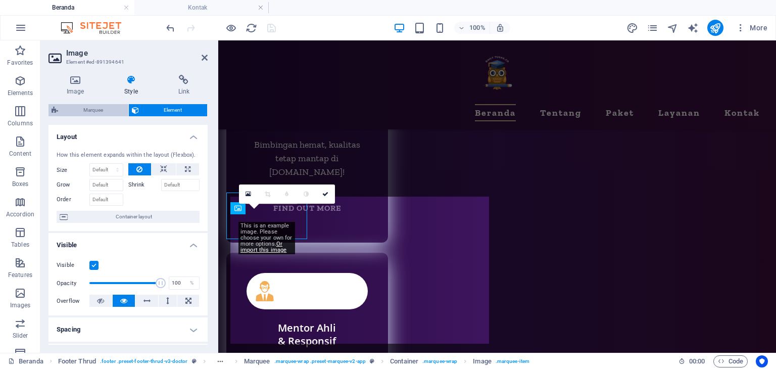
select select "px"
select select "preset-marquee-v2-app"
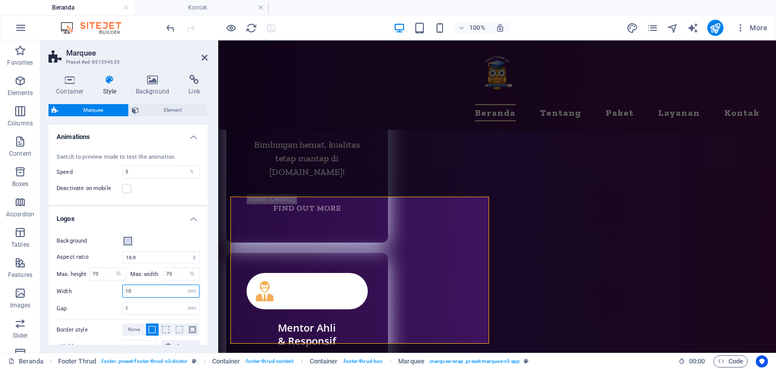
drag, startPoint x: 137, startPoint y: 290, endPoint x: 93, endPoint y: 282, distance: 44.7
click at [94, 282] on div "Background Aspect ratio 1:2 1:1 2:1 4:3 16:9 16:10 Max. height 70 px rem % vh v…" at bounding box center [127, 347] width 163 height 244
type input "5"
click at [74, 289] on label "Width" at bounding box center [90, 291] width 66 height 6
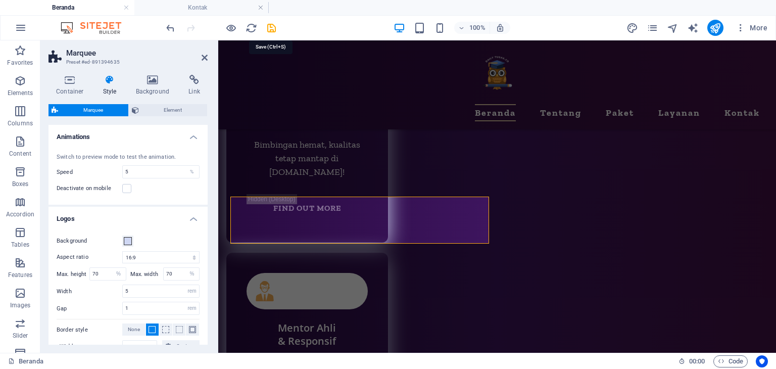
click at [275, 31] on icon "save" at bounding box center [272, 28] width 12 height 12
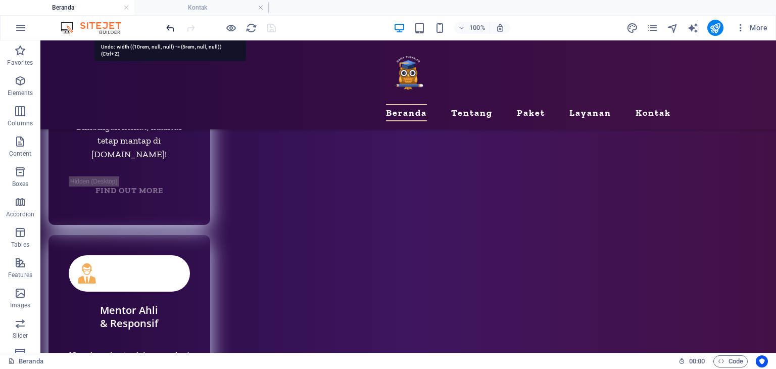
click at [169, 28] on icon "undo" at bounding box center [171, 28] width 12 height 12
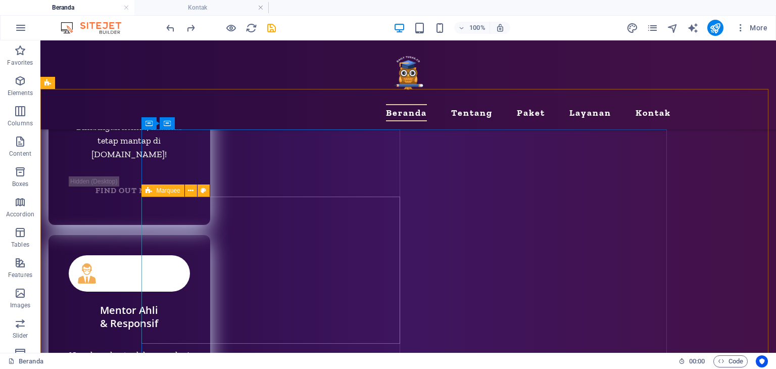
click at [159, 192] on span "Marquee" at bounding box center [168, 190] width 24 height 6
select select "16/9"
select select "%"
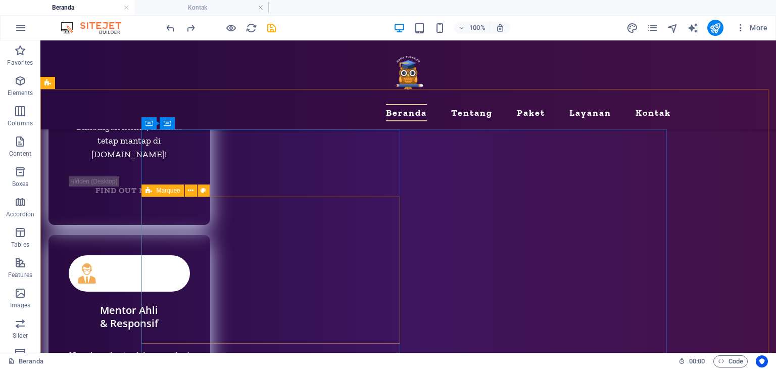
select select "rem"
select select "px"
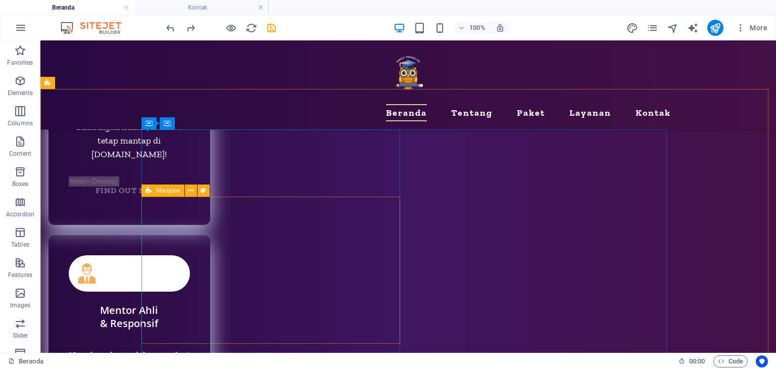
select select "px"
select select "preset-marquee-v2-app"
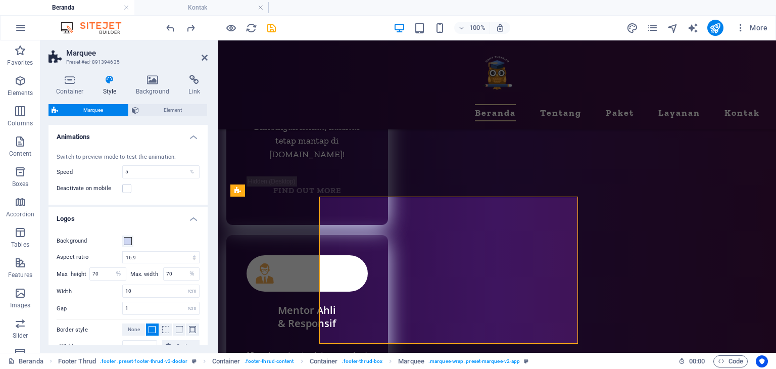
scroll to position [4783, 0]
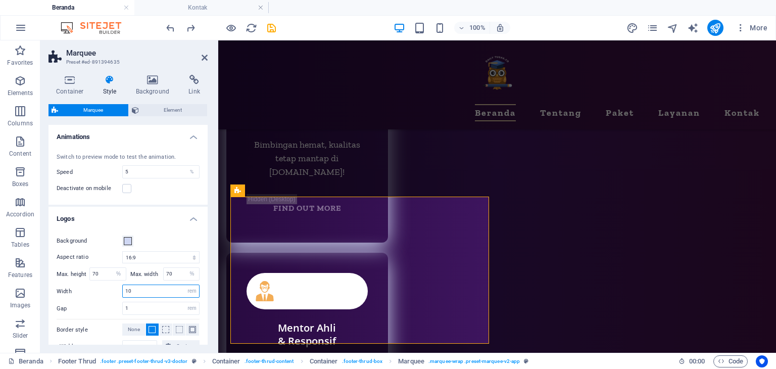
drag, startPoint x: 138, startPoint y: 291, endPoint x: 99, endPoint y: 283, distance: 39.8
click at [99, 283] on div "Background Aspect ratio 1:2 1:1 2:1 4:3 16:9 16:10 Max. height 70 px rem % vh v…" at bounding box center [127, 347] width 163 height 244
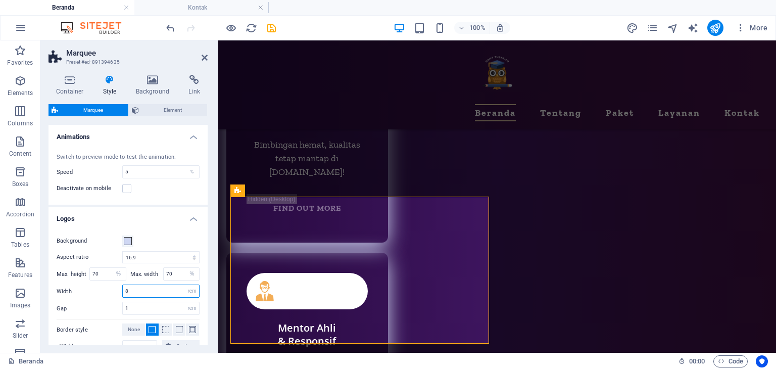
type input "8"
click at [89, 288] on label "Width" at bounding box center [90, 291] width 66 height 6
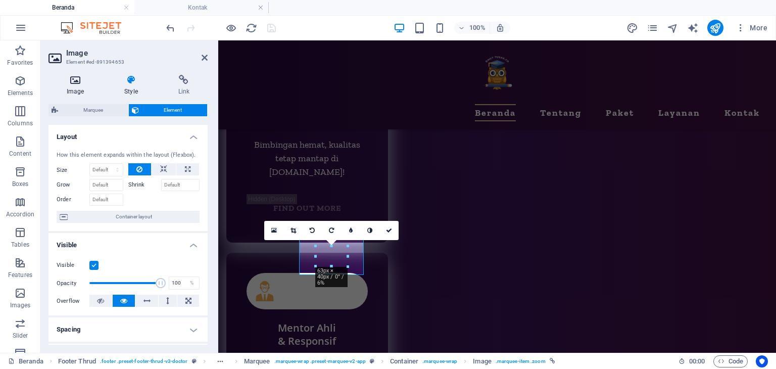
click at [87, 83] on icon at bounding box center [75, 80] width 54 height 10
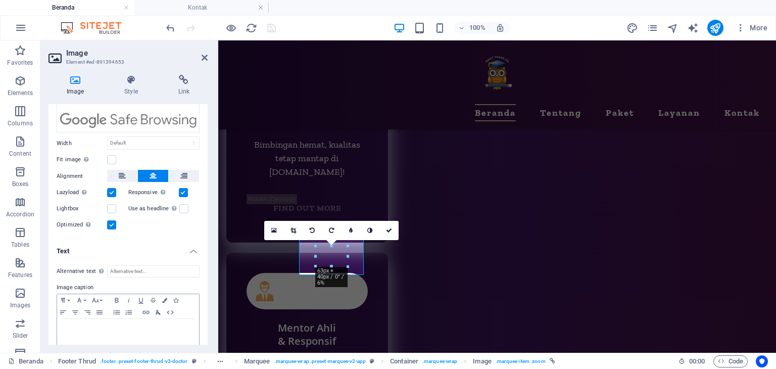
scroll to position [103, 0]
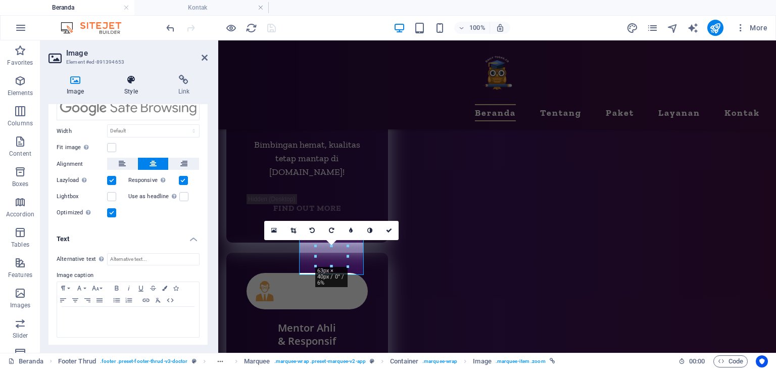
click at [130, 88] on h4 "Style" at bounding box center [133, 85] width 54 height 21
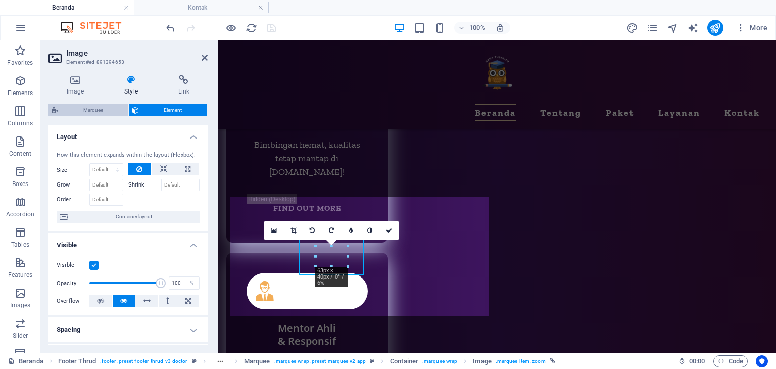
click at [76, 109] on span "Marquee" at bounding box center [93, 110] width 64 height 12
select select "16/9"
select select "%"
select select "rem"
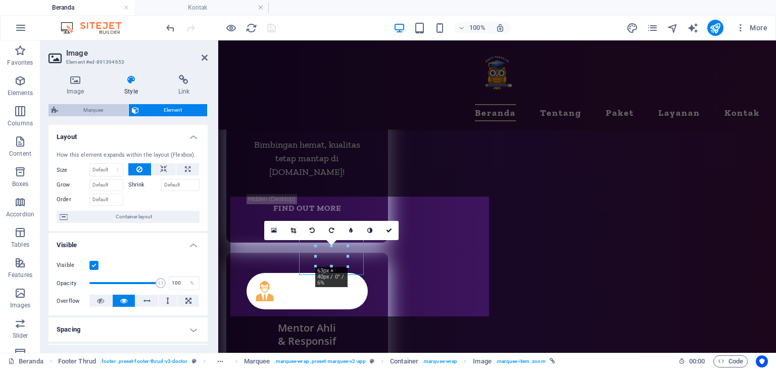
select select "rem"
select select "px"
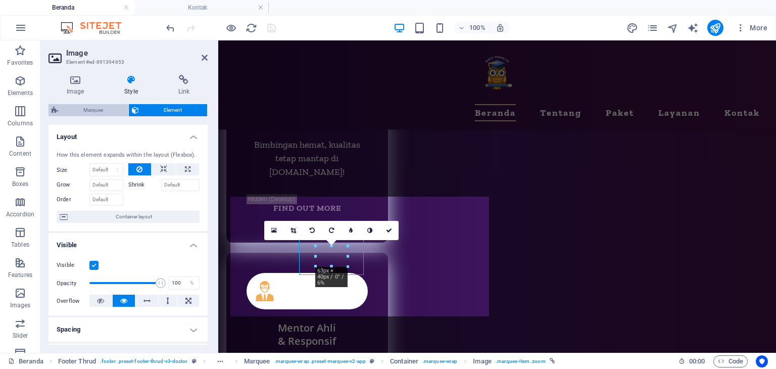
select select "px"
select select "preset-marquee-v2-app"
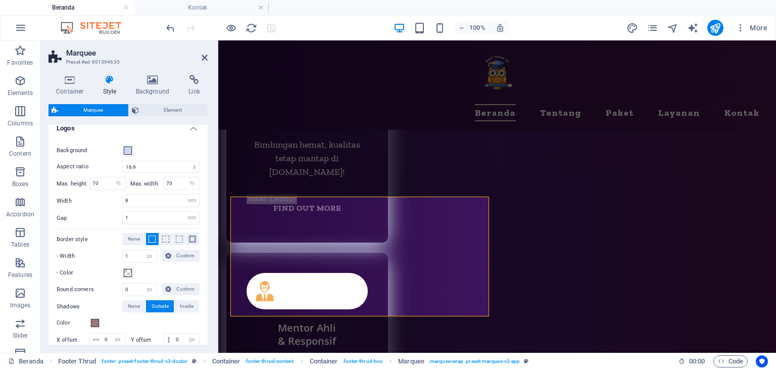
scroll to position [101, 0]
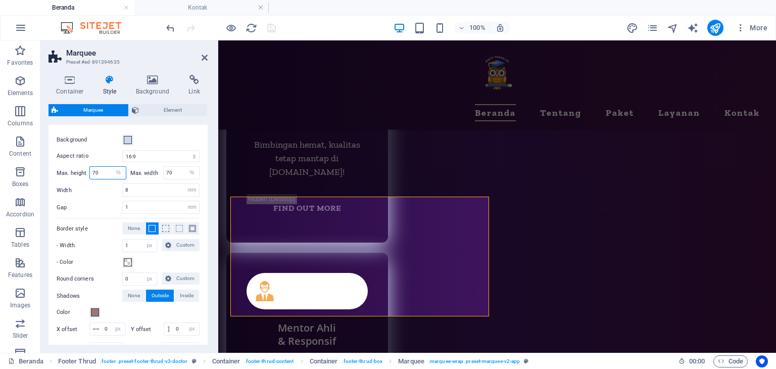
drag, startPoint x: 101, startPoint y: 175, endPoint x: 66, endPoint y: 162, distance: 37.2
click at [67, 163] on div "Background Aspect ratio 1:2 1:1 2:1 4:3 16:9 16:10 Max. height 70 px rem % vh v…" at bounding box center [127, 246] width 163 height 244
type input "80"
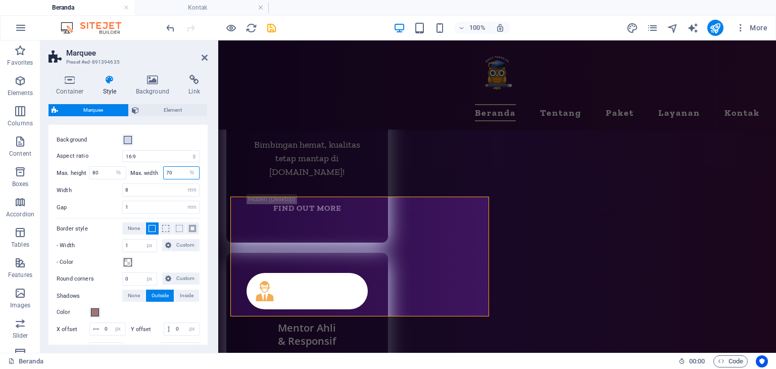
drag, startPoint x: 137, startPoint y: 168, endPoint x: 117, endPoint y: 163, distance: 20.8
click at [117, 163] on div "Background Aspect ratio 1:2 1:1 2:1 4:3 16:9 16:10 Max. height 80 px rem % vh v…" at bounding box center [127, 246] width 163 height 244
type input "80"
click at [175, 136] on div "Background" at bounding box center [128, 140] width 143 height 12
click at [207, 57] on icon at bounding box center [204, 58] width 6 height 8
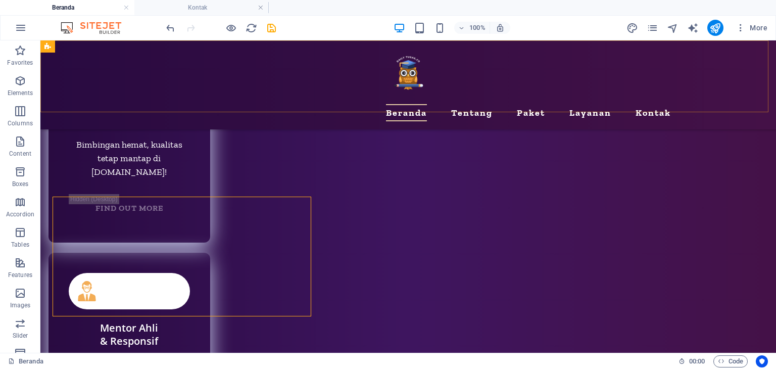
scroll to position [4800, 0]
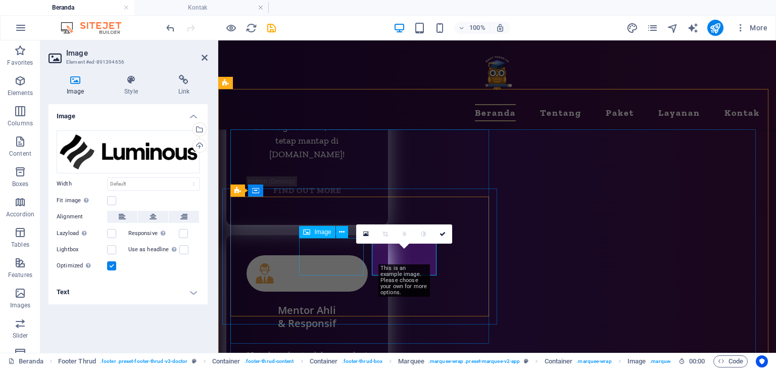
scroll to position [4783, 0]
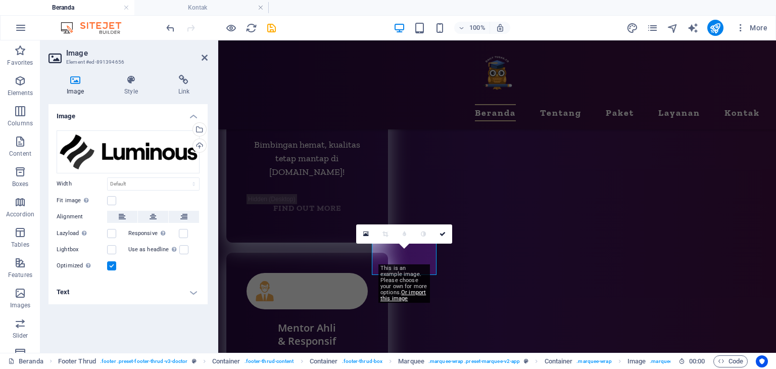
click at [192, 72] on div "Image Style Link Image Drag files here, click to choose files or select files f…" at bounding box center [127, 210] width 175 height 286
click at [185, 85] on h4 "Link" at bounding box center [183, 85] width 47 height 21
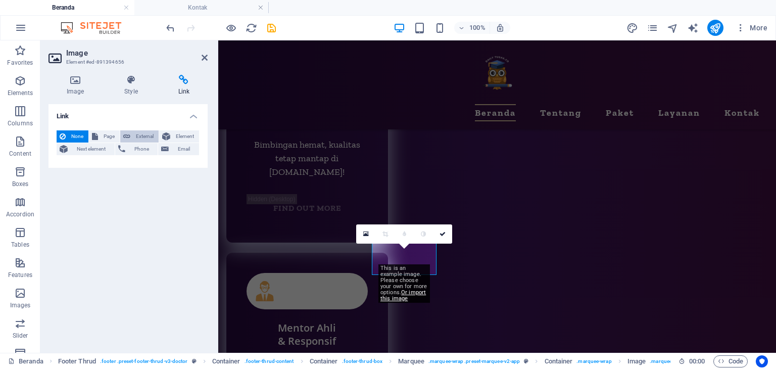
click at [137, 131] on span "External" at bounding box center [144, 136] width 22 height 12
select select "blank"
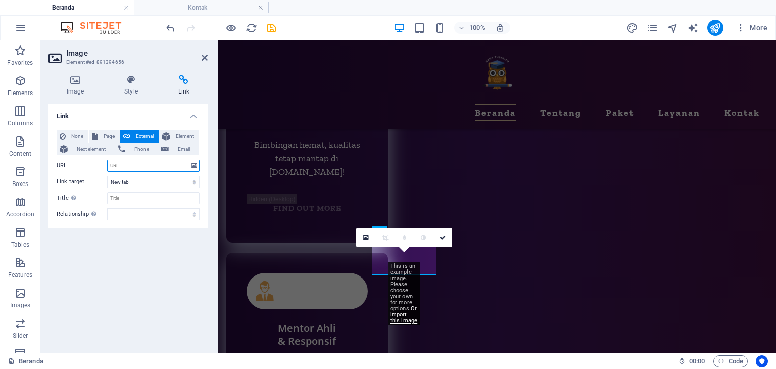
paste input "https://www.virustotal.com/gui/domain/dailytugas.com"
type input "https://www.virustotal.com/gui/domain/dailytugas.com"
click at [81, 84] on icon at bounding box center [75, 80] width 54 height 10
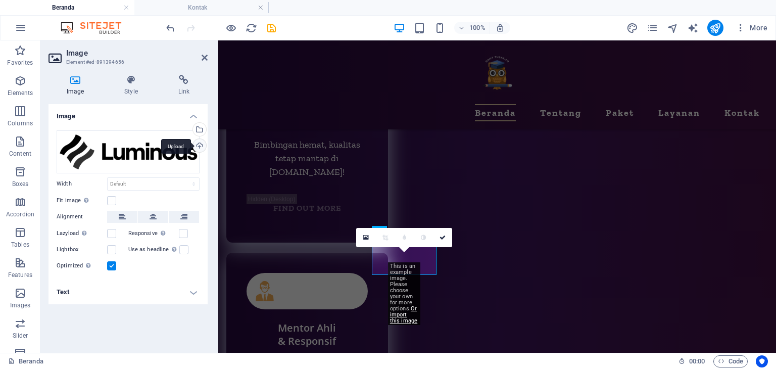
click at [196, 146] on div "Upload" at bounding box center [198, 146] width 15 height 15
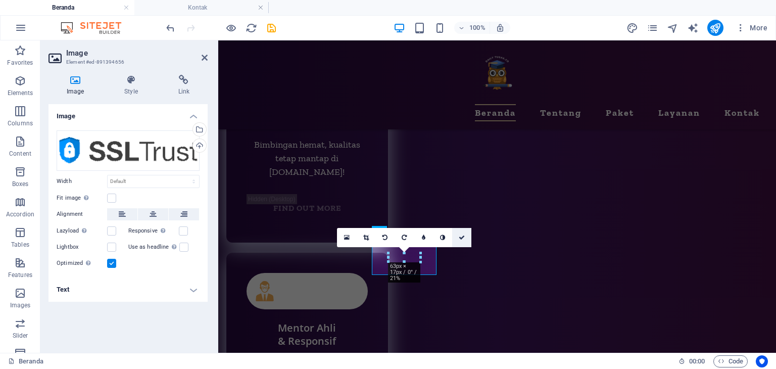
click at [463, 237] on icon at bounding box center [461, 237] width 6 height 6
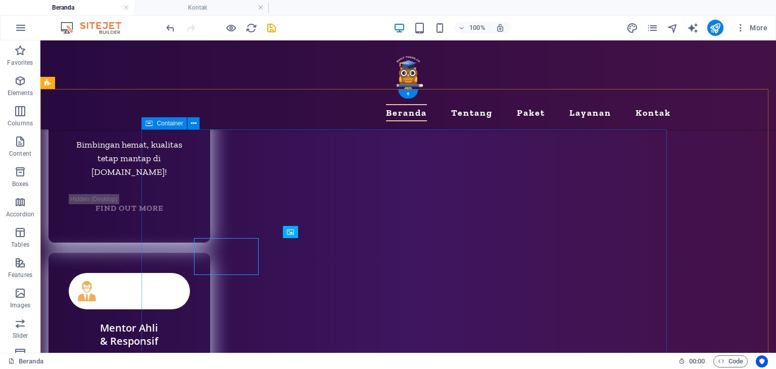
scroll to position [4800, 0]
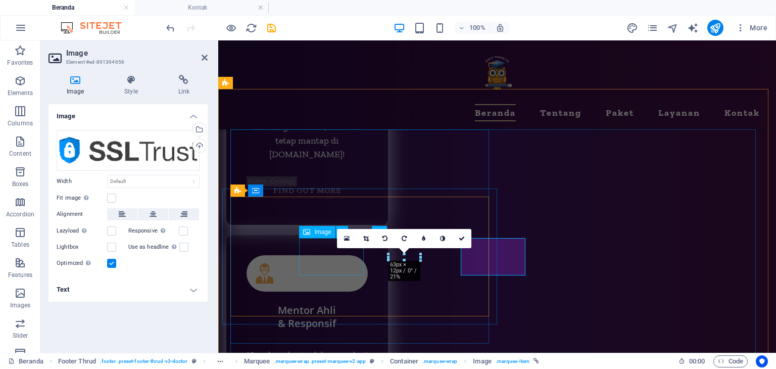
scroll to position [4783, 0]
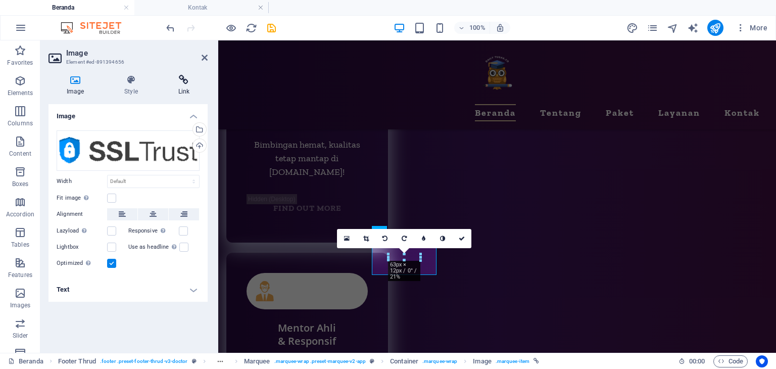
click at [181, 89] on h4 "Link" at bounding box center [183, 85] width 47 height 21
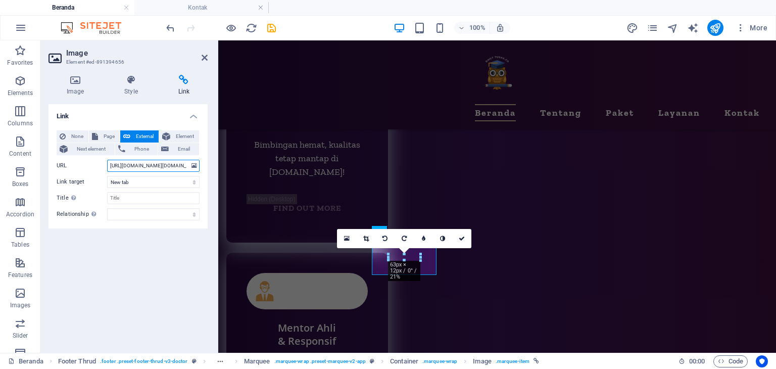
click at [174, 167] on input "https://www.virustotal.com/gui/domain/dailytugas.com" at bounding box center [153, 166] width 92 height 12
paste input "ssltrust.com.au/ssl-tools/website-security-check?domain=dailytugas.com&ssl=true"
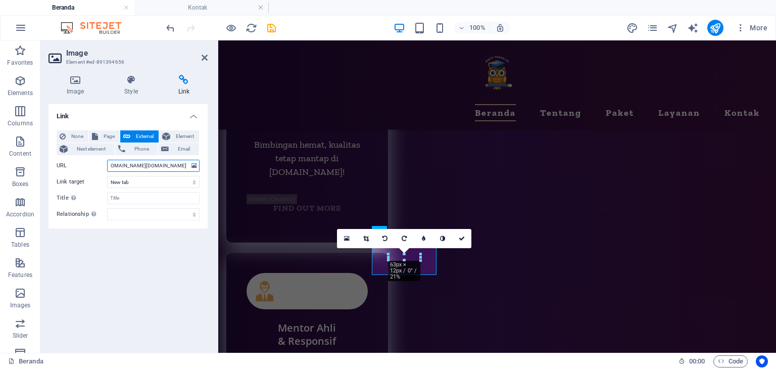
type input "https://www.ssltrust.com.au/ssl-tools/website-security-check?domain=dailytugas.…"
click at [123, 289] on div "Link None Page External Element Next element Phone Email Page Beranda Tentang P…" at bounding box center [127, 224] width 159 height 240
click at [463, 239] on icon at bounding box center [461, 238] width 6 height 6
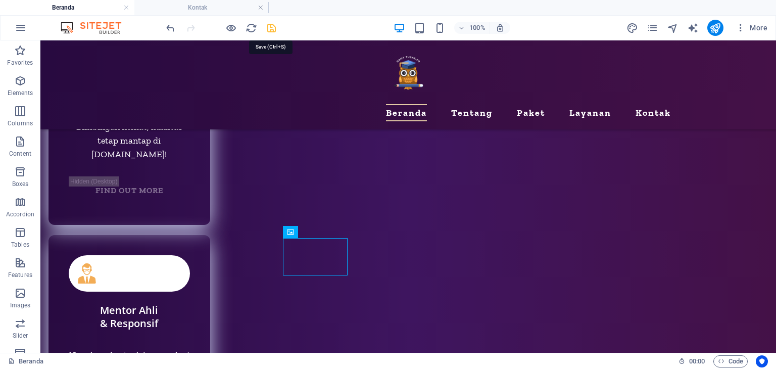
click at [269, 28] on icon "save" at bounding box center [272, 28] width 12 height 12
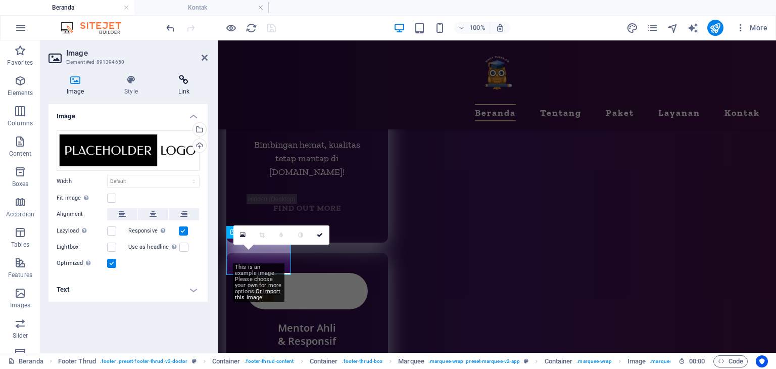
click at [182, 83] on icon at bounding box center [183, 80] width 47 height 10
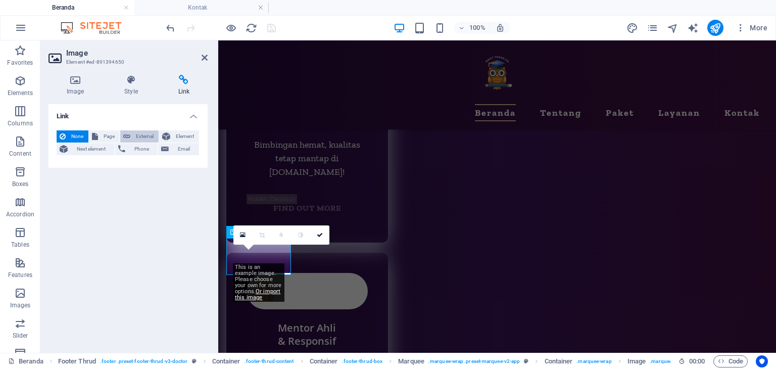
click at [138, 131] on span "External" at bounding box center [144, 136] width 22 height 12
select select "blank"
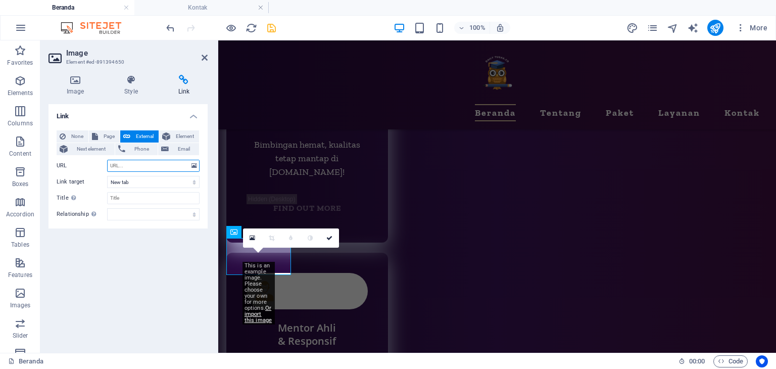
paste input "https://www.virustotal.com/gui/domain/dailytugas.com"
type input "https://www.virustotal.com/gui/domain/dailytugas.com"
click at [119, 281] on div "Link None Page External Element Next element Phone Email Page Beranda Tentang P…" at bounding box center [127, 224] width 159 height 240
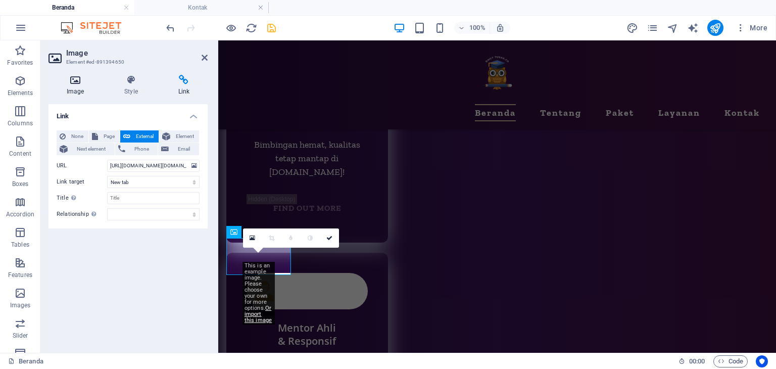
click at [75, 84] on icon at bounding box center [75, 80] width 54 height 10
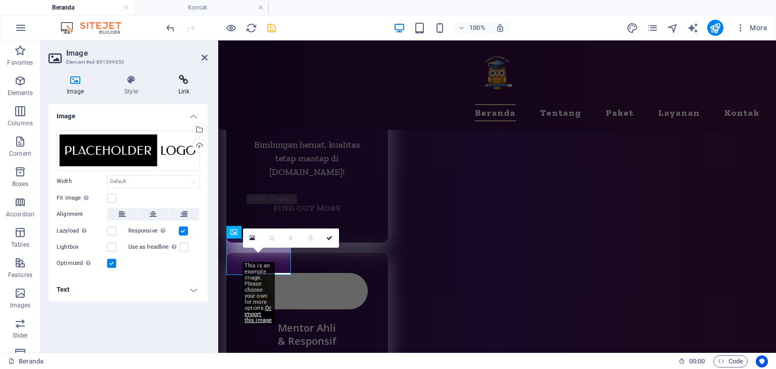
click at [178, 89] on h4 "Link" at bounding box center [183, 85] width 47 height 21
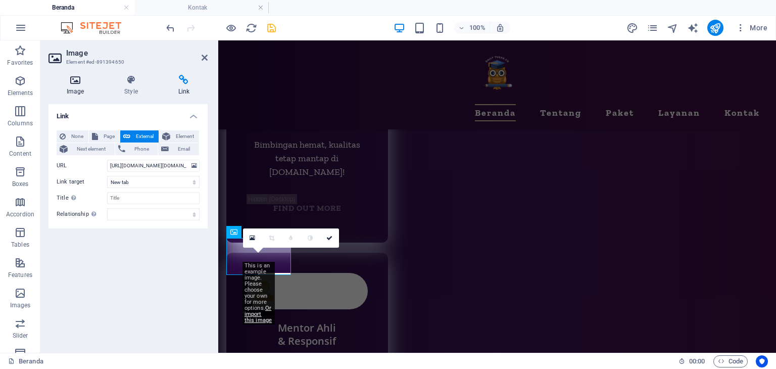
click at [69, 82] on icon at bounding box center [75, 80] width 54 height 10
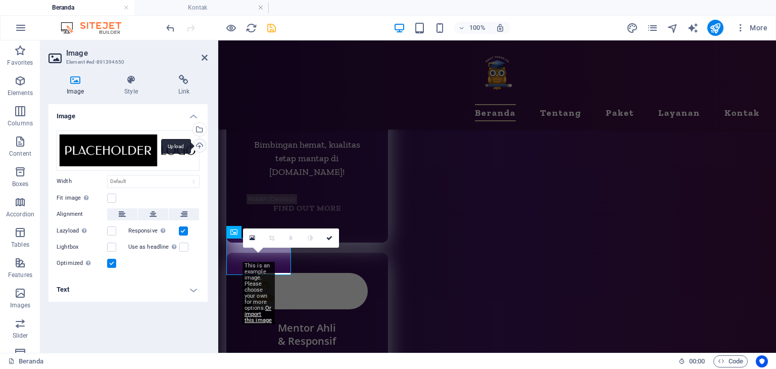
click at [198, 147] on div "Upload" at bounding box center [198, 146] width 15 height 15
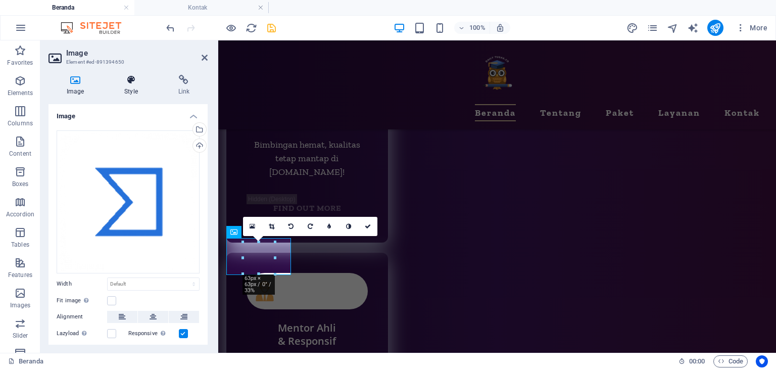
click at [136, 83] on icon at bounding box center [130, 80] width 49 height 10
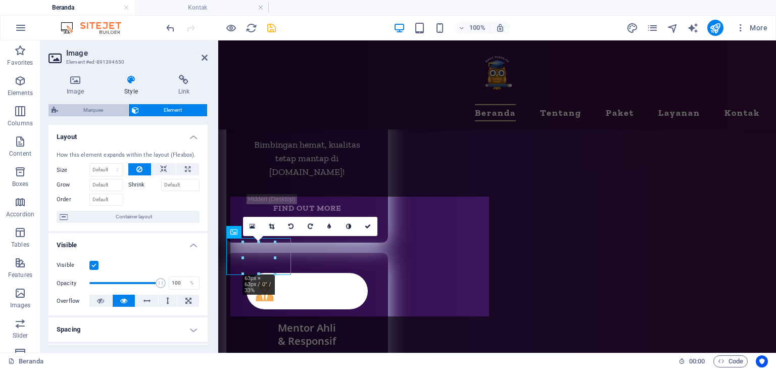
click at [95, 108] on span "Marquee" at bounding box center [93, 110] width 64 height 12
select select "16/9"
select select "%"
select select "rem"
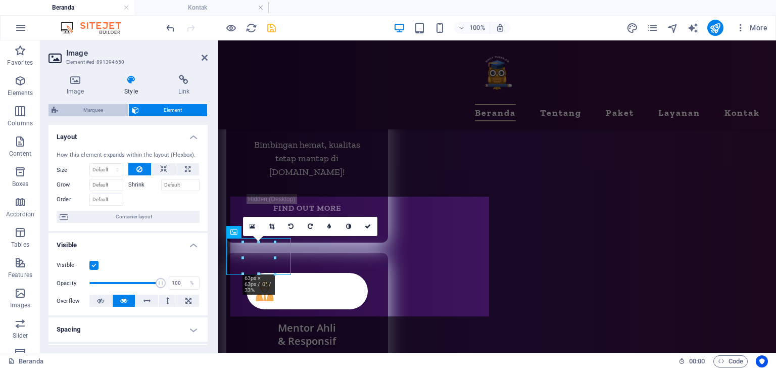
select select "rem"
select select "px"
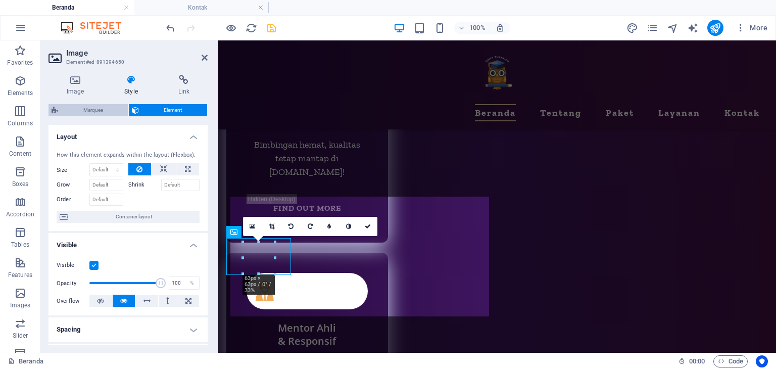
select select "px"
select select "preset-marquee-v2-app"
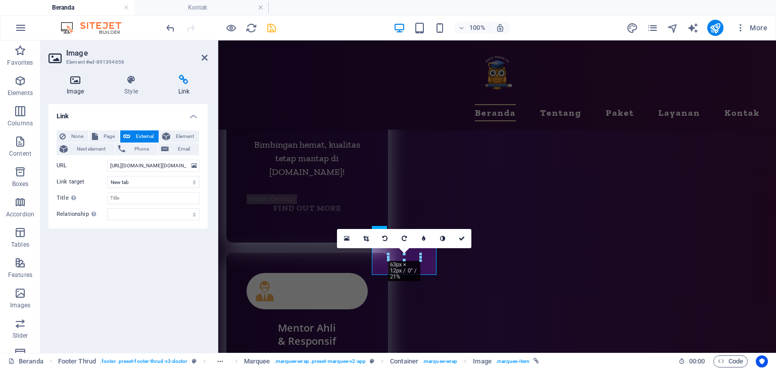
click at [72, 84] on icon at bounding box center [75, 80] width 54 height 10
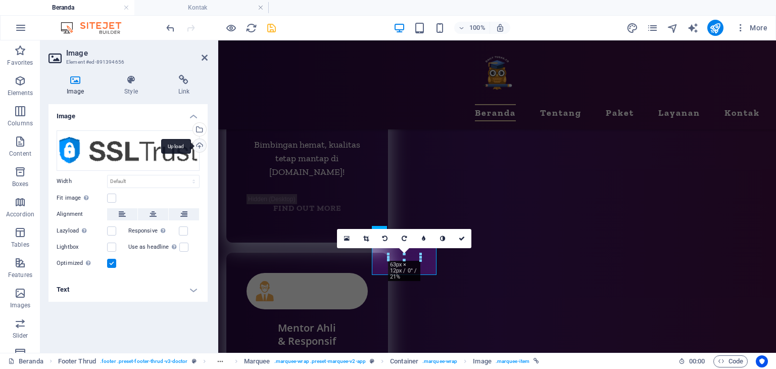
click at [202, 145] on div "Upload" at bounding box center [198, 146] width 15 height 15
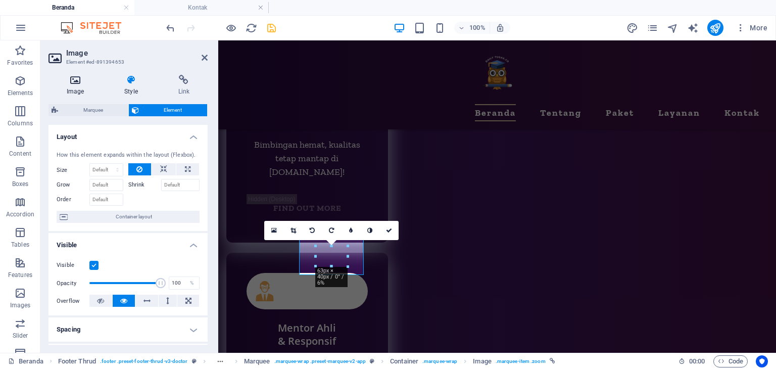
click at [75, 79] on icon at bounding box center [75, 80] width 54 height 10
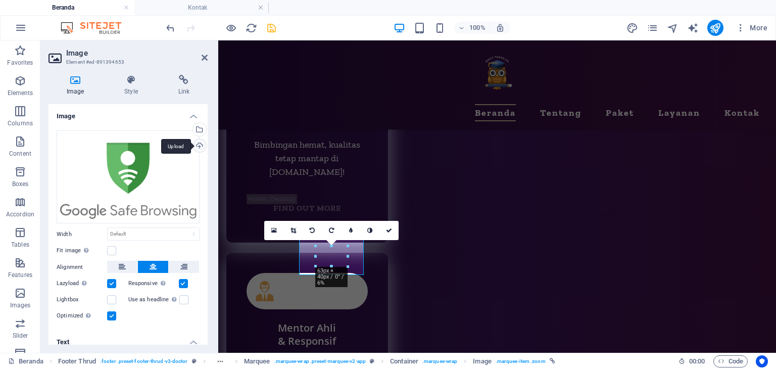
click at [197, 147] on div "Upload" at bounding box center [198, 146] width 15 height 15
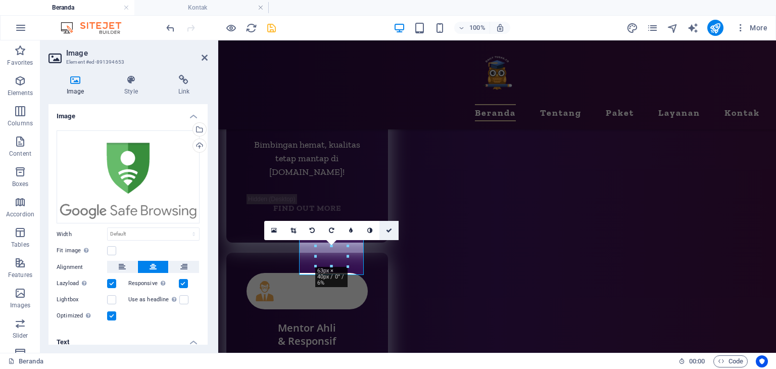
click at [390, 230] on icon at bounding box center [389, 230] width 6 height 6
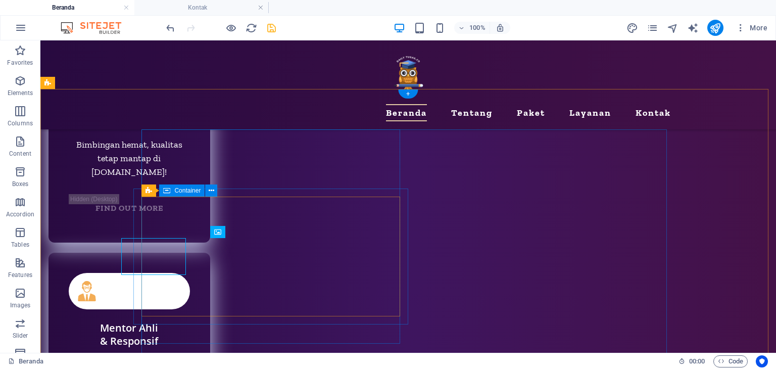
scroll to position [4800, 0]
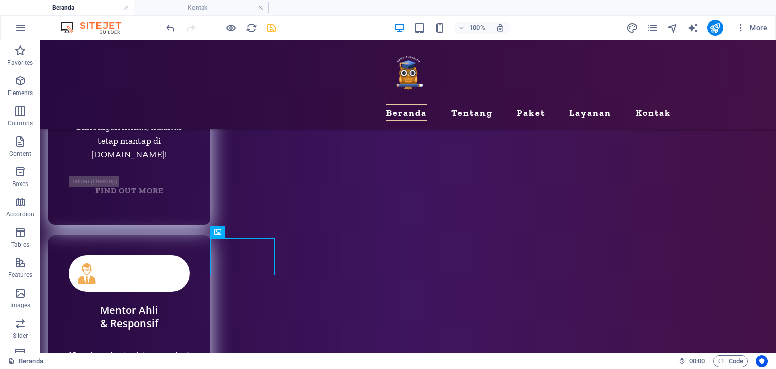
click at [271, 32] on icon "save" at bounding box center [272, 28] width 12 height 12
